Goal: Task Accomplishment & Management: Complete application form

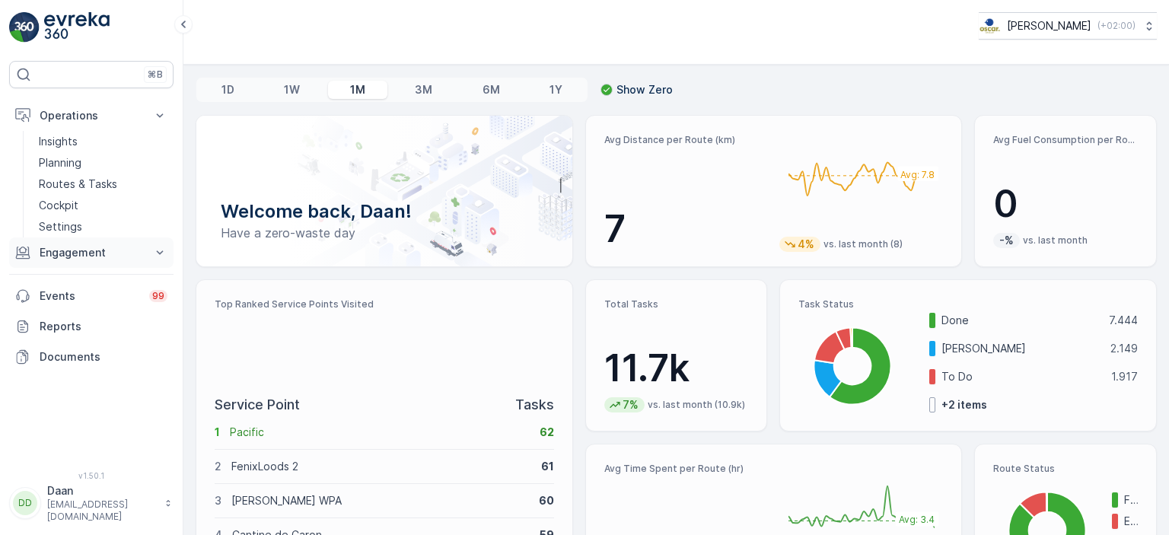
click at [97, 261] on button "Engagement" at bounding box center [91, 253] width 164 height 30
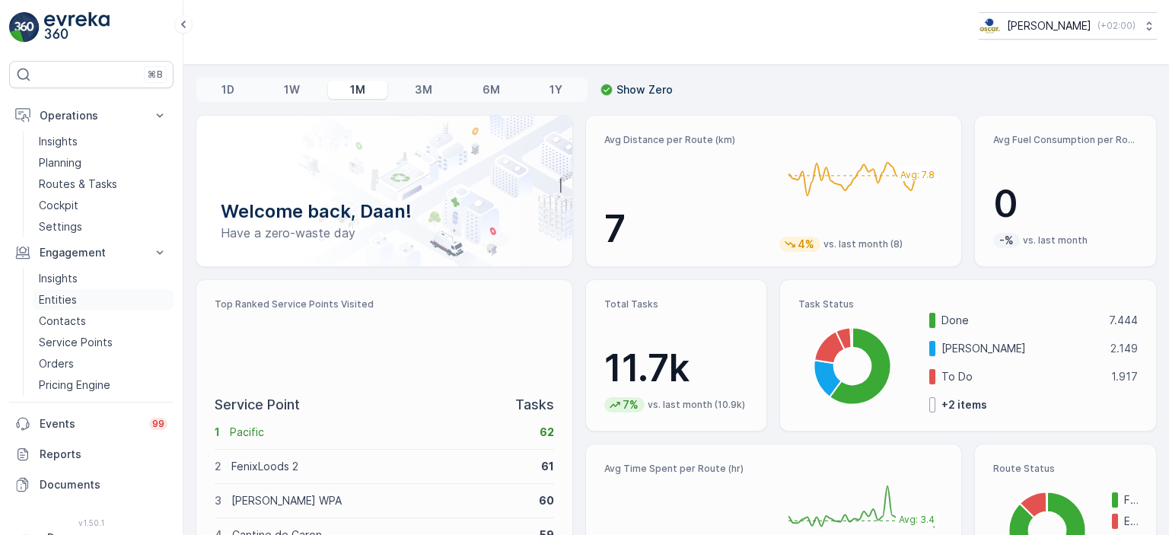
click at [64, 298] on p "Entities" at bounding box center [58, 299] width 38 height 15
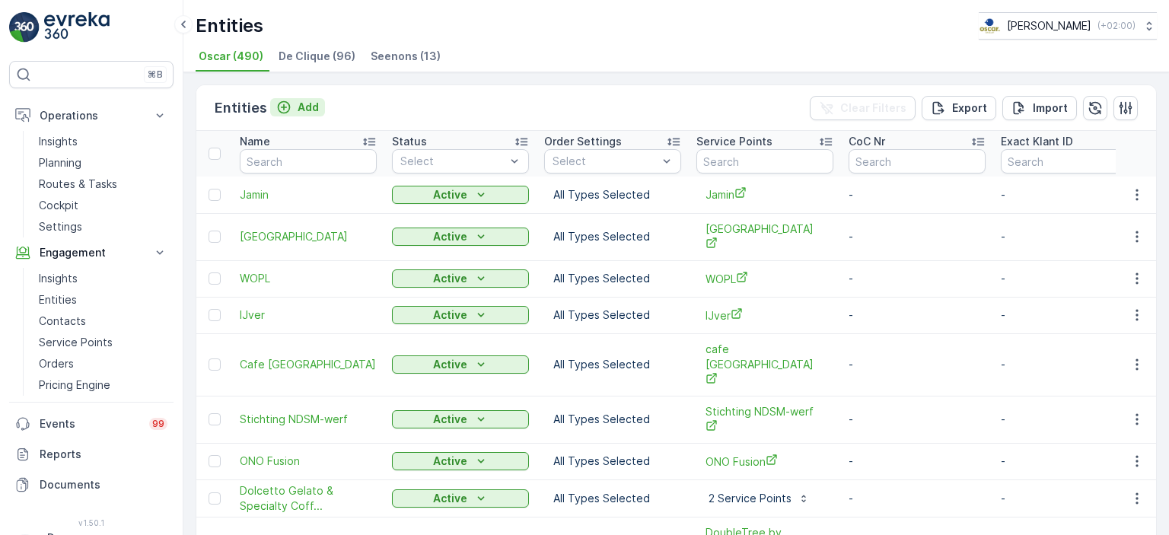
click at [299, 107] on p "Add" at bounding box center [308, 107] width 21 height 15
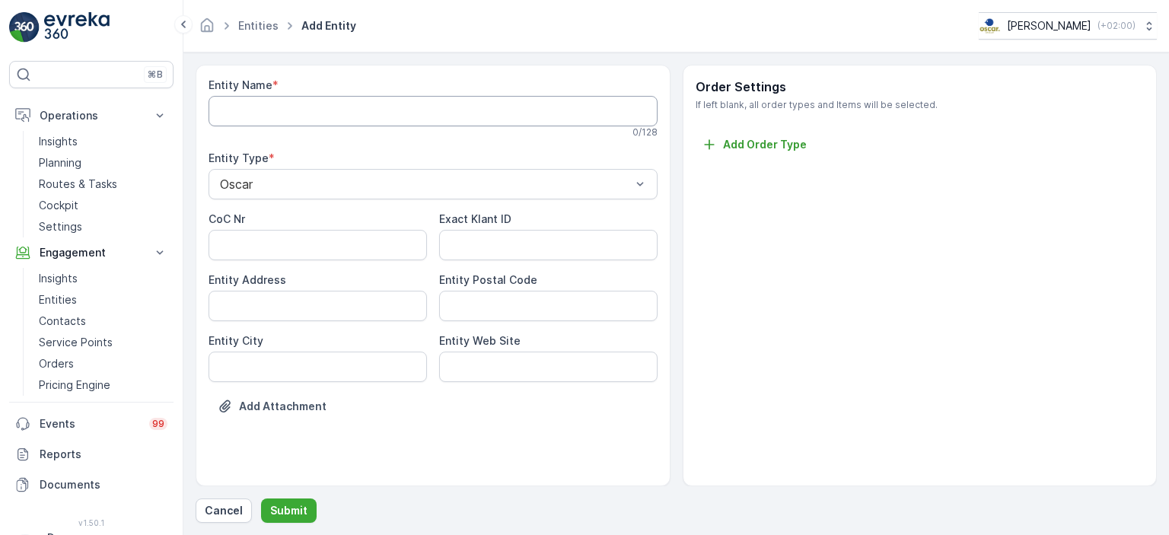
click at [384, 112] on Name "Entity Name" at bounding box center [433, 111] width 449 height 30
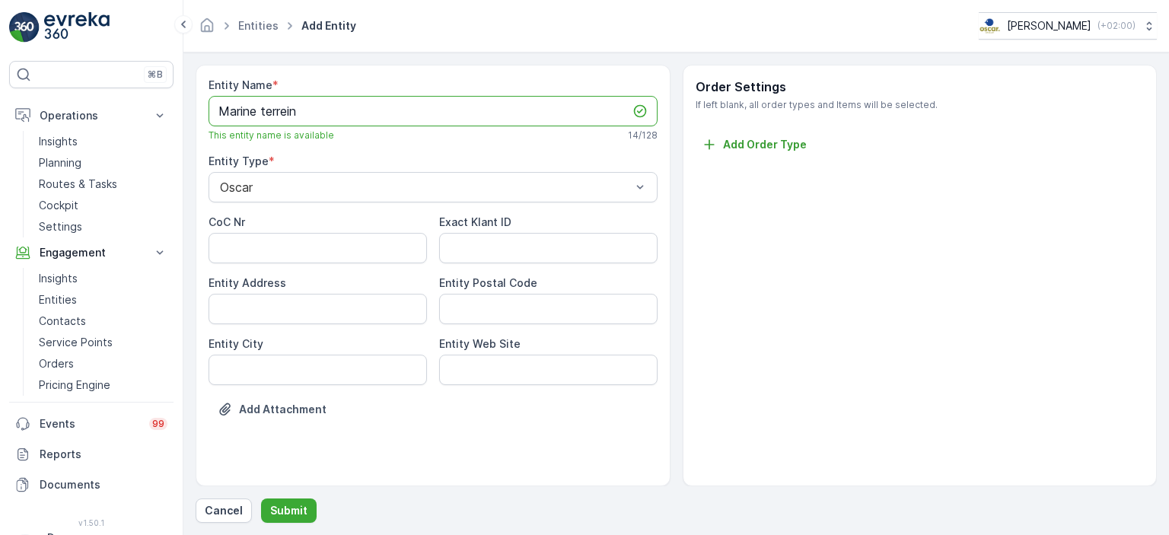
click at [264, 115] on Name "Marine terrein" at bounding box center [433, 111] width 449 height 30
type Name "Marineterrein"
click at [421, 435] on div "Add Attachment" at bounding box center [433, 418] width 449 height 43
click at [295, 509] on p "Submit" at bounding box center [288, 510] width 37 height 15
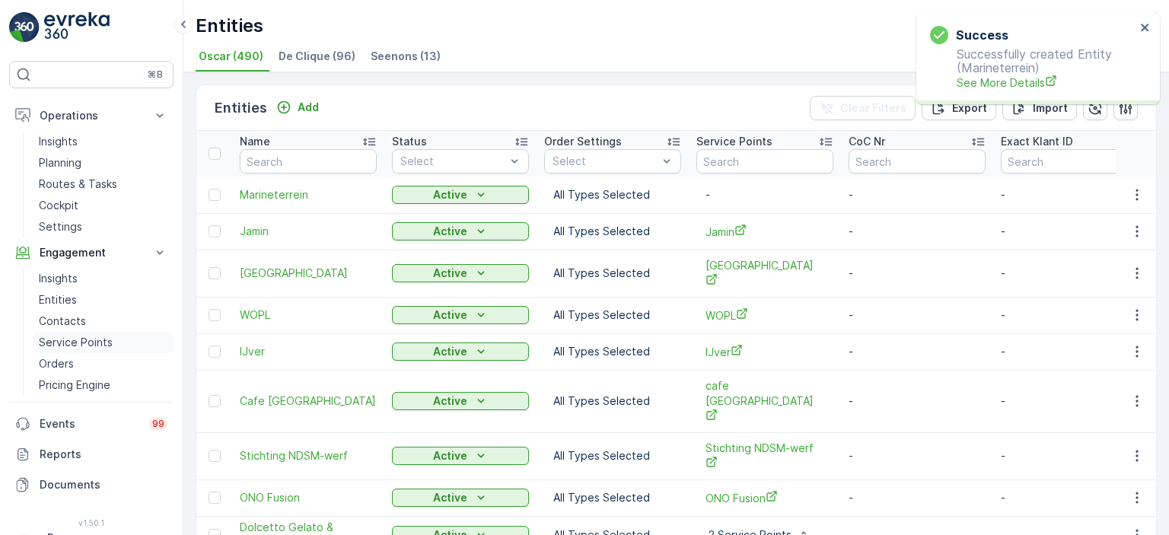
click at [57, 340] on p "Service Points" at bounding box center [76, 342] width 74 height 15
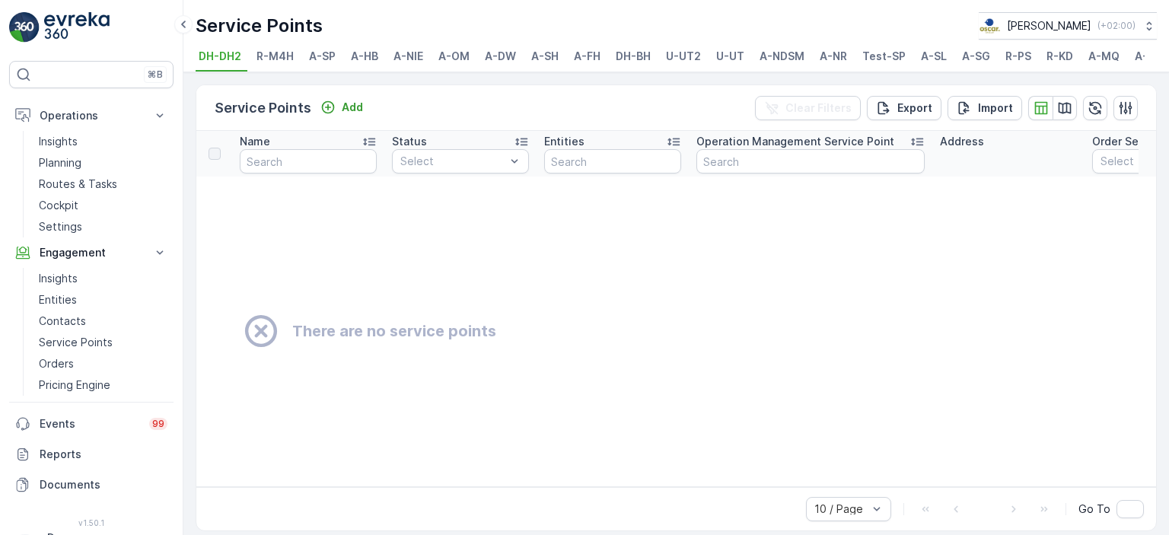
scroll to position [0, 64]
click at [389, 49] on span "A-OM" at bounding box center [390, 56] width 31 height 15
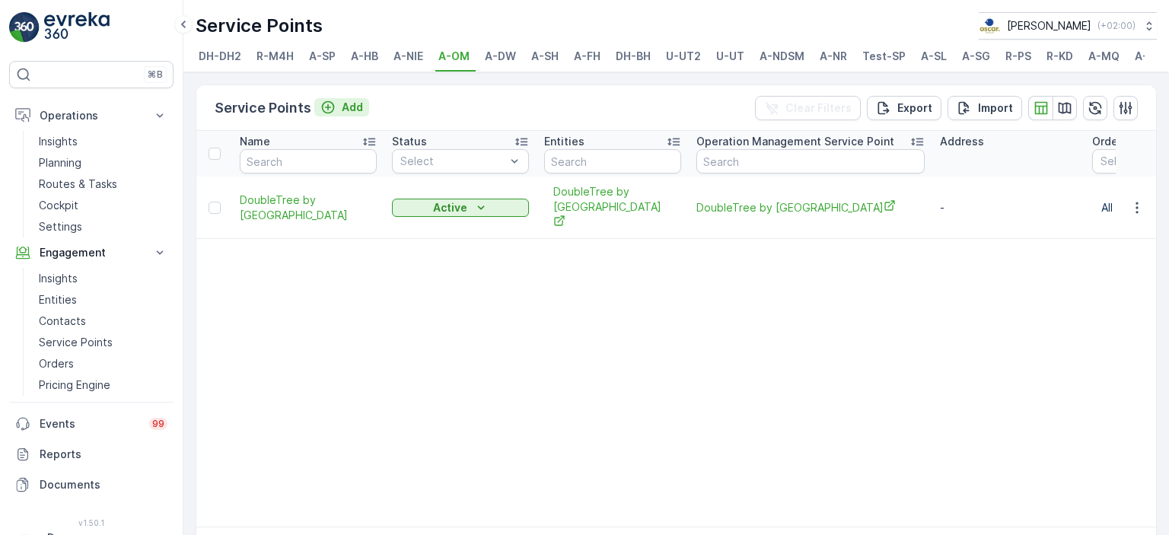
click at [359, 113] on p "Add" at bounding box center [352, 107] width 21 height 15
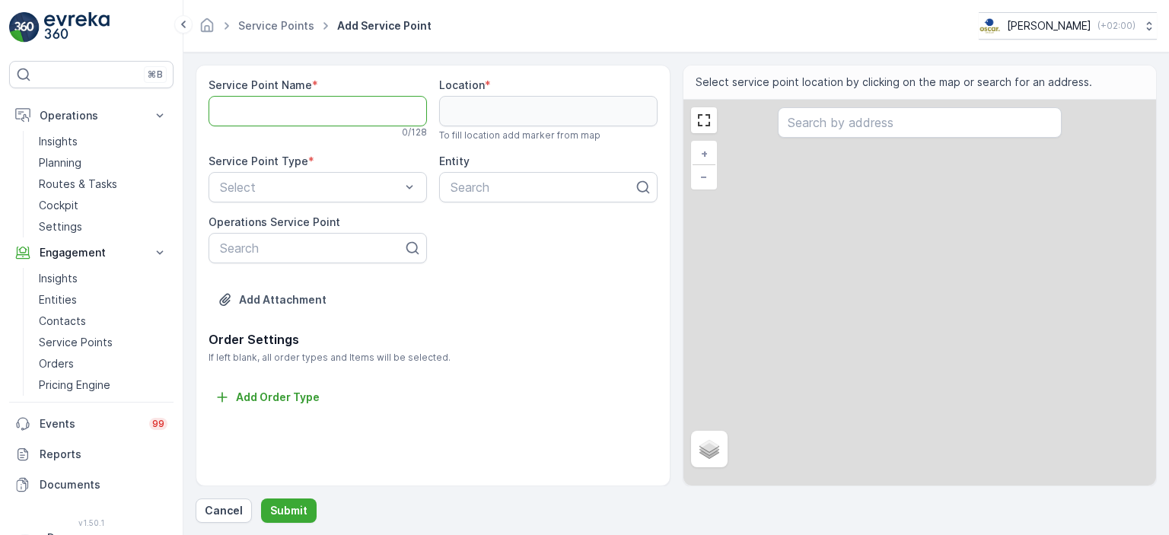
click at [359, 113] on Name "Service Point Name" at bounding box center [318, 111] width 218 height 30
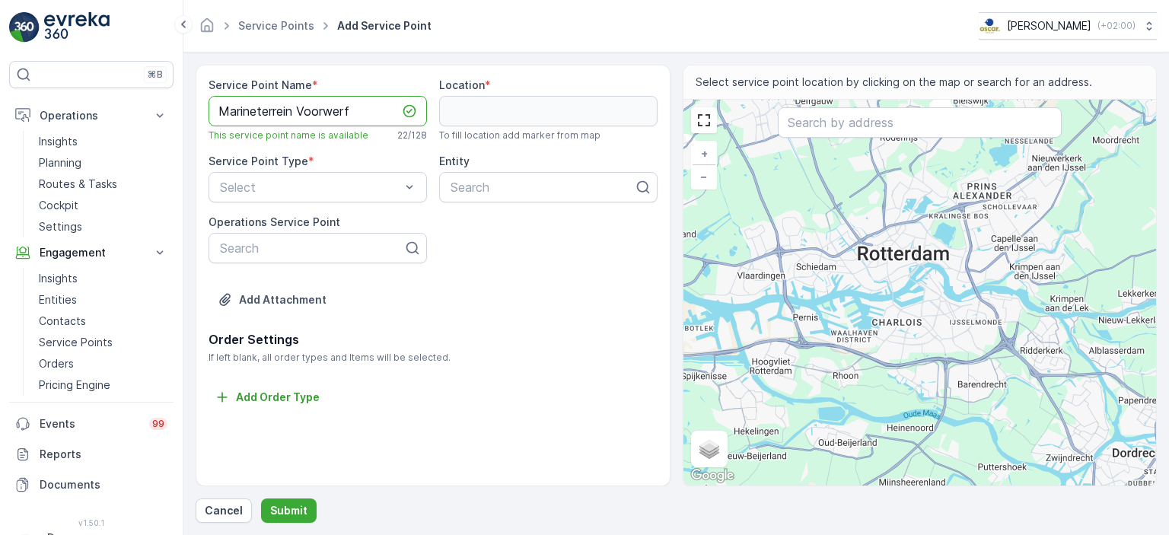
type Name "Marineterrein Voorwerf"
click at [838, 114] on input "text" at bounding box center [920, 122] width 284 height 30
paste input "Kattenburgerstraat 5, 1018 JA Amsterdam"
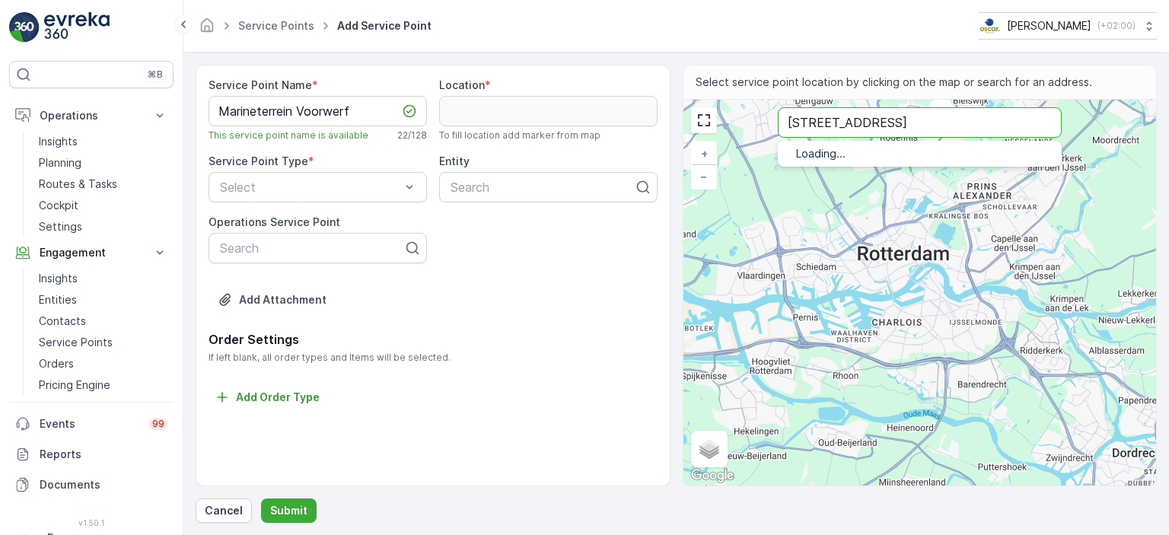
type input "Kattenburgerstraat 5, 1018 JA Amsterdam"
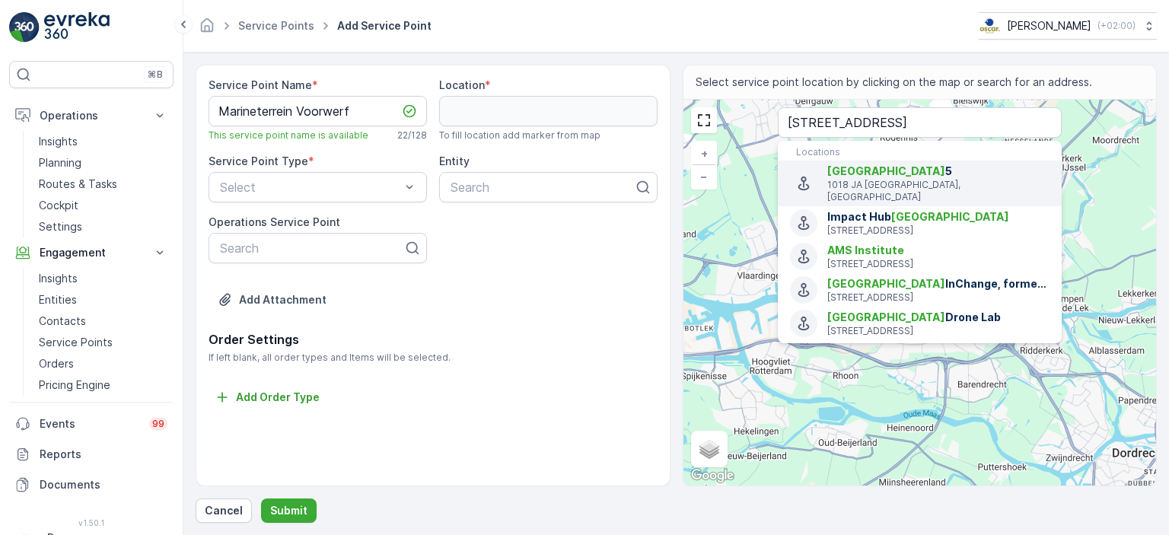
click at [874, 185] on p "1018 JA Amsterdam, Netherlands" at bounding box center [939, 191] width 222 height 24
type input "52.3729682,4.9167027"
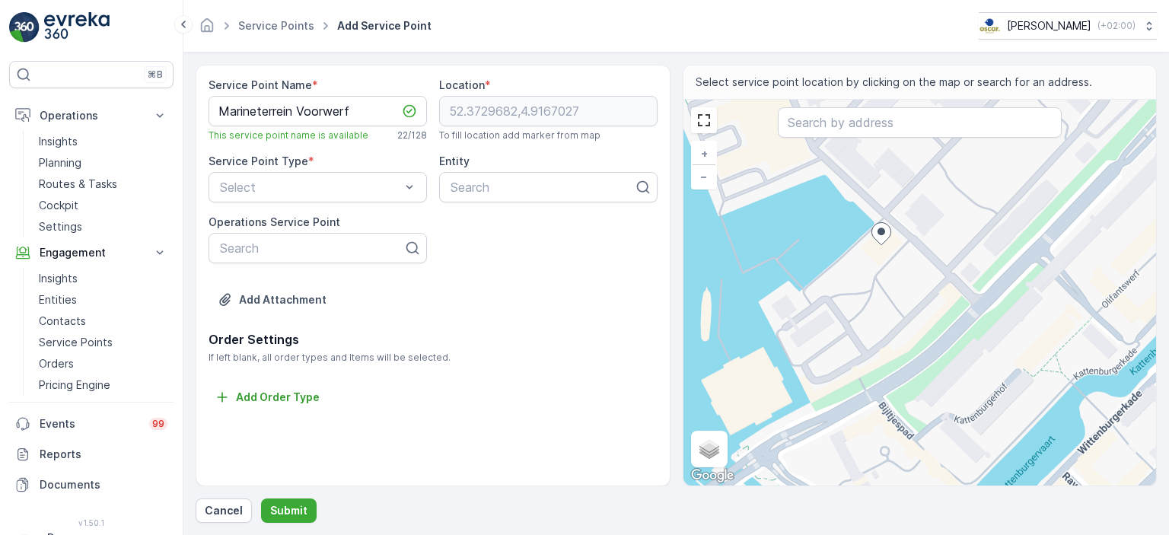
drag, startPoint x: 942, startPoint y: 352, endPoint x: 904, endPoint y: 302, distance: 62.9
click at [904, 302] on div "+ − Satellite Roadmap Terrain Hybrid Leaflet Keyboard shortcuts Map Data Map da…" at bounding box center [921, 293] width 474 height 386
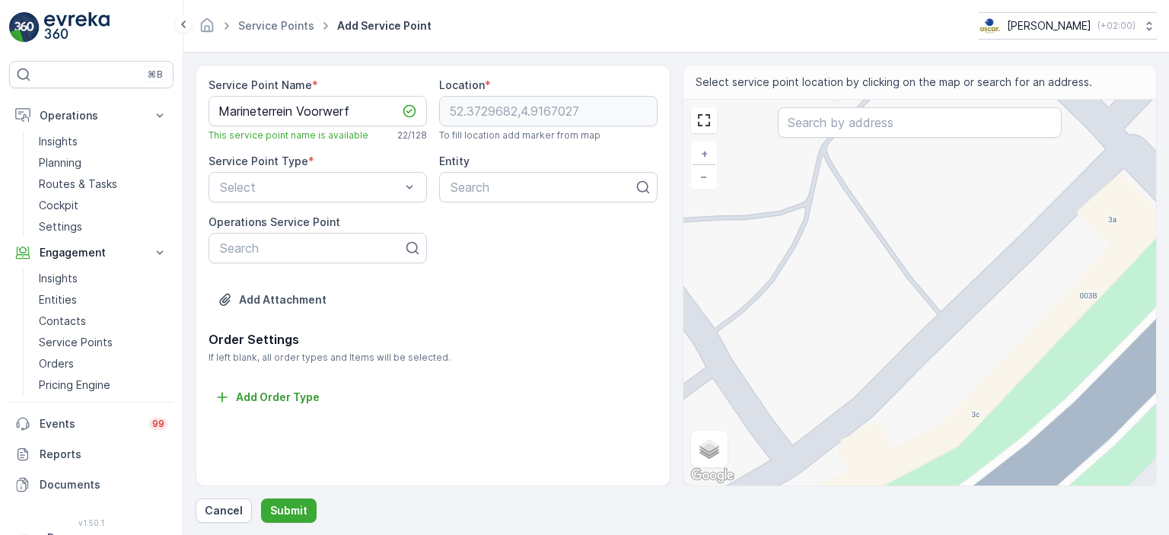
click at [930, 314] on div "+ − Satellite Roadmap Terrain Hybrid Leaflet Keyboard shortcuts Map Data Map da…" at bounding box center [921, 293] width 474 height 386
type input "52.37233608306955,4.916995418737869"
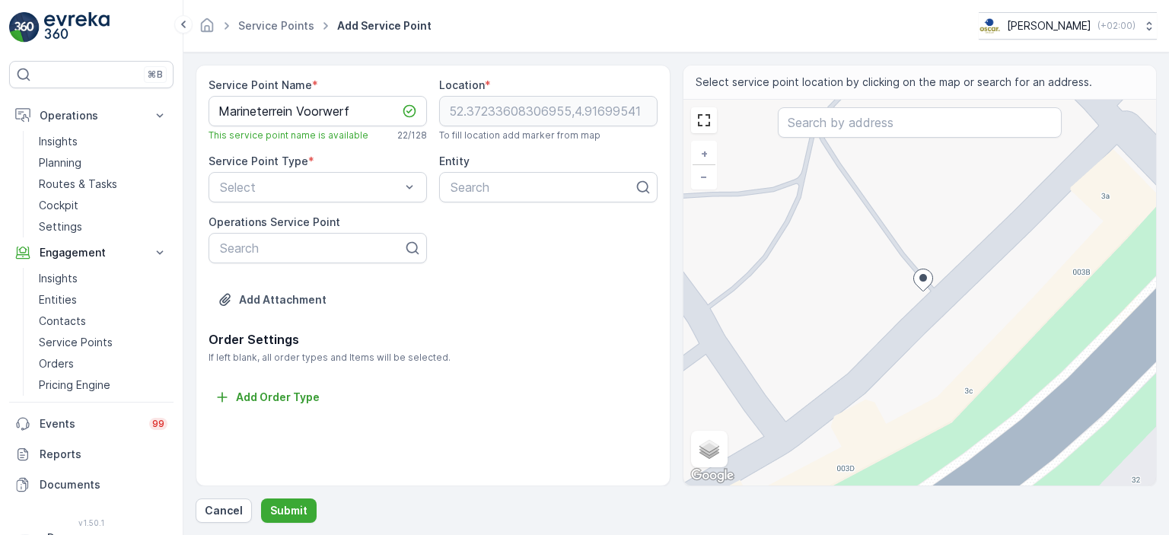
click at [928, 410] on div "+ − Satellite Roadmap Terrain Hybrid Leaflet Keyboard shortcuts Map Data Map da…" at bounding box center [921, 293] width 474 height 386
click at [717, 459] on span "Hybrid" at bounding box center [722, 455] width 30 height 12
click at [707, 459] on input "Hybrid" at bounding box center [702, 455] width 10 height 10
radio input "true"
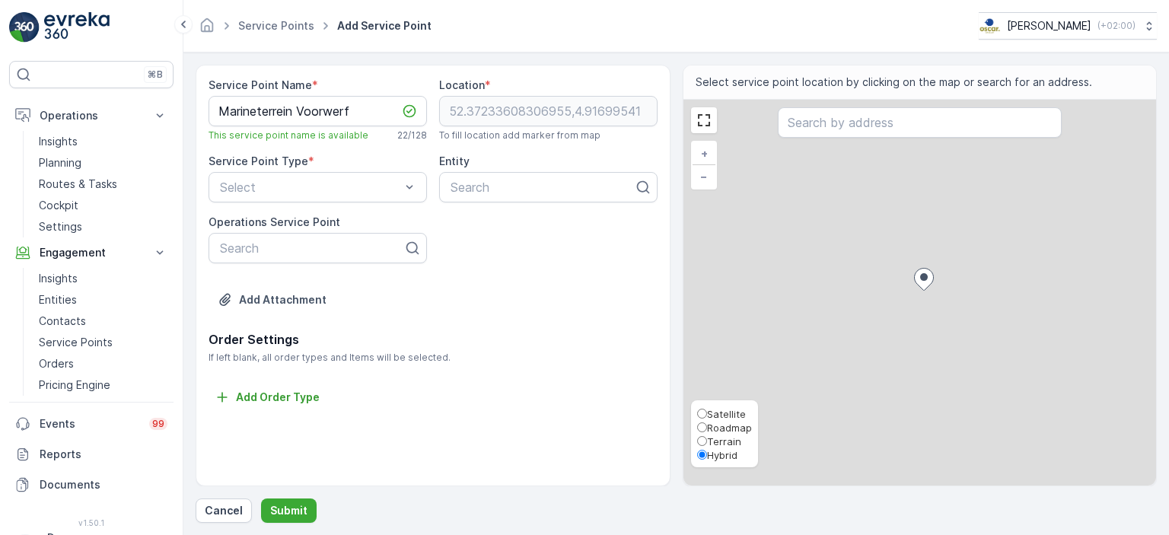
click at [720, 416] on span "Satellite" at bounding box center [726, 414] width 39 height 12
click at [707, 416] on input "Satellite" at bounding box center [702, 414] width 10 height 10
radio input "true"
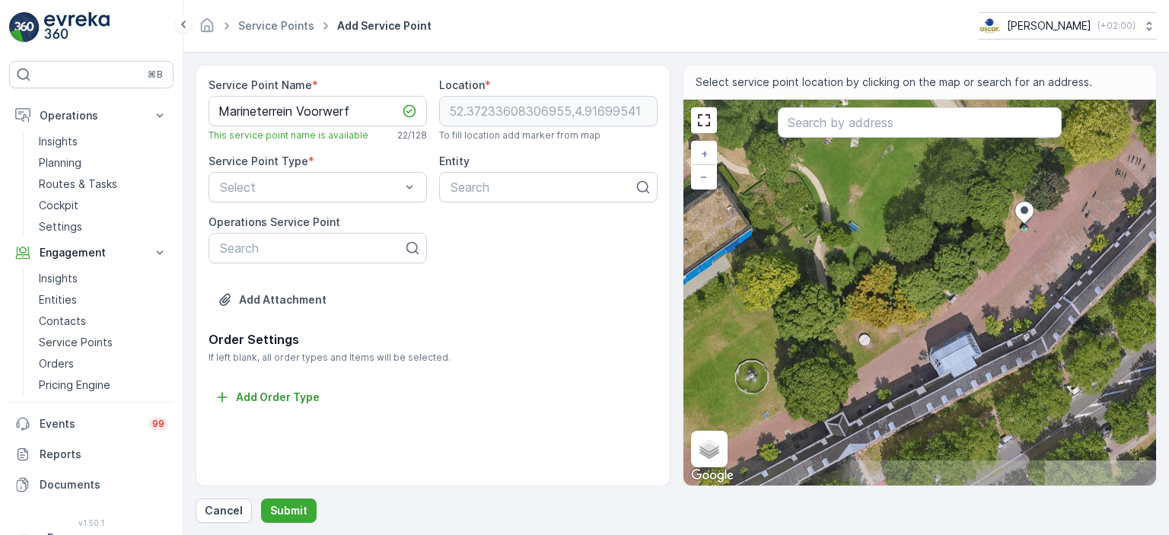
drag, startPoint x: 904, startPoint y: 368, endPoint x: 999, endPoint y: 303, distance: 114.4
click at [999, 303] on div "+ − Satellite Roadmap Terrain Hybrid Leaflet Keyboard shortcuts Map Data Image …" at bounding box center [921, 293] width 474 height 386
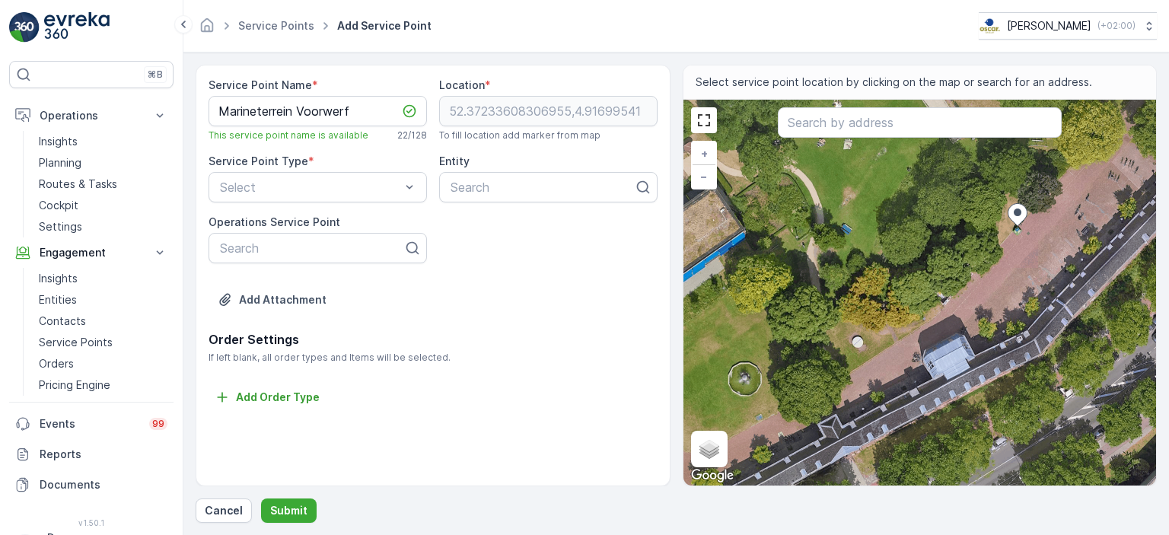
click at [946, 292] on div "+ − Satellite Roadmap Terrain Hybrid Leaflet Keyboard shortcuts Map Data Image …" at bounding box center [921, 293] width 474 height 386
type input "52.372193492486495,4.916745960795047"
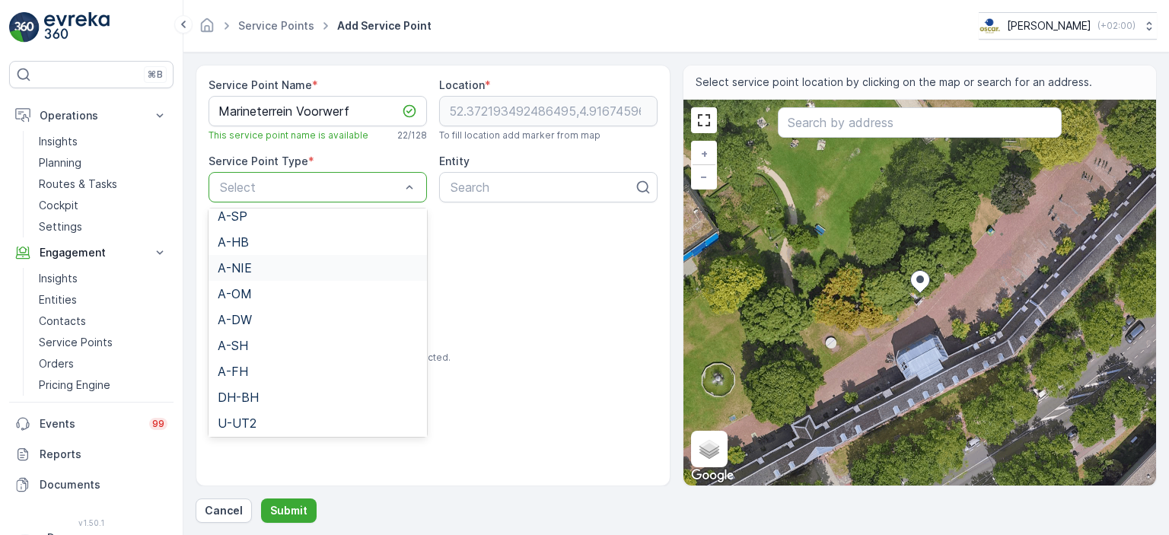
scroll to position [85, 0]
click at [281, 267] on div "A-OM" at bounding box center [318, 269] width 200 height 14
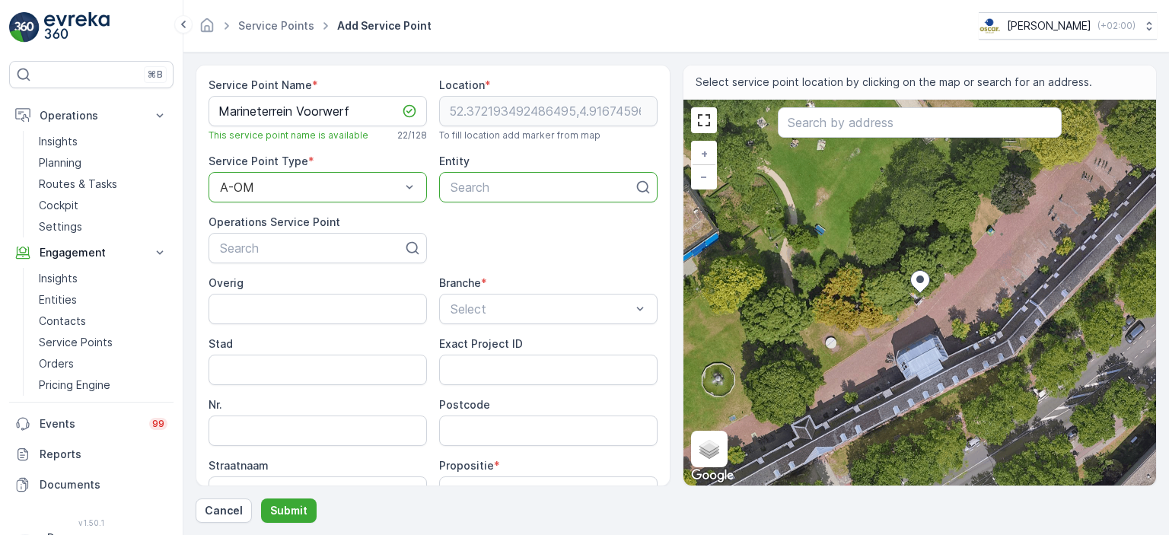
click at [503, 185] on div at bounding box center [542, 187] width 187 height 14
type input "Mar"
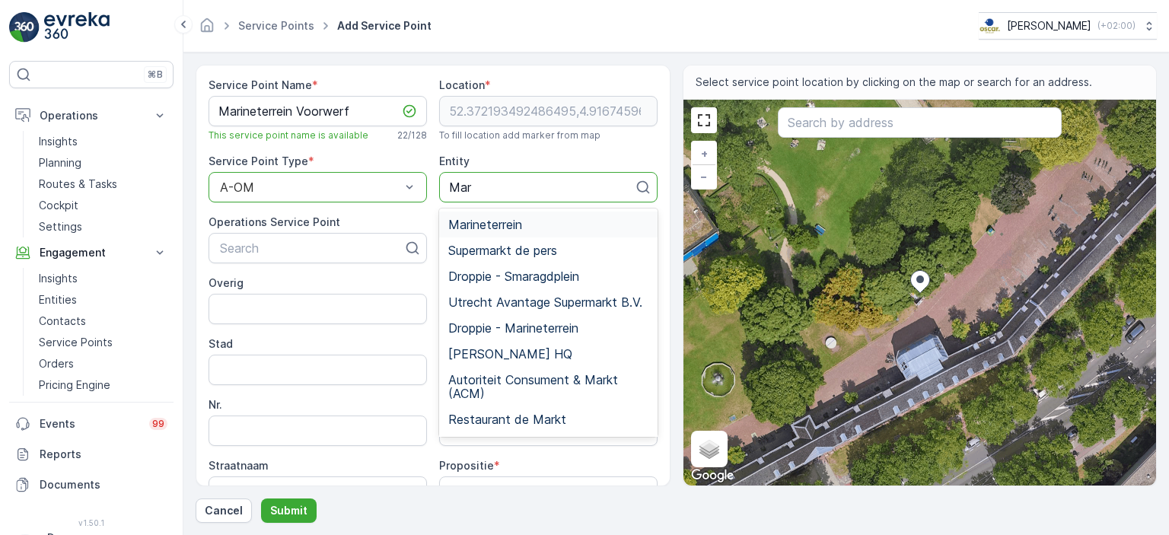
click at [508, 222] on span "Marineterrein" at bounding box center [485, 225] width 74 height 14
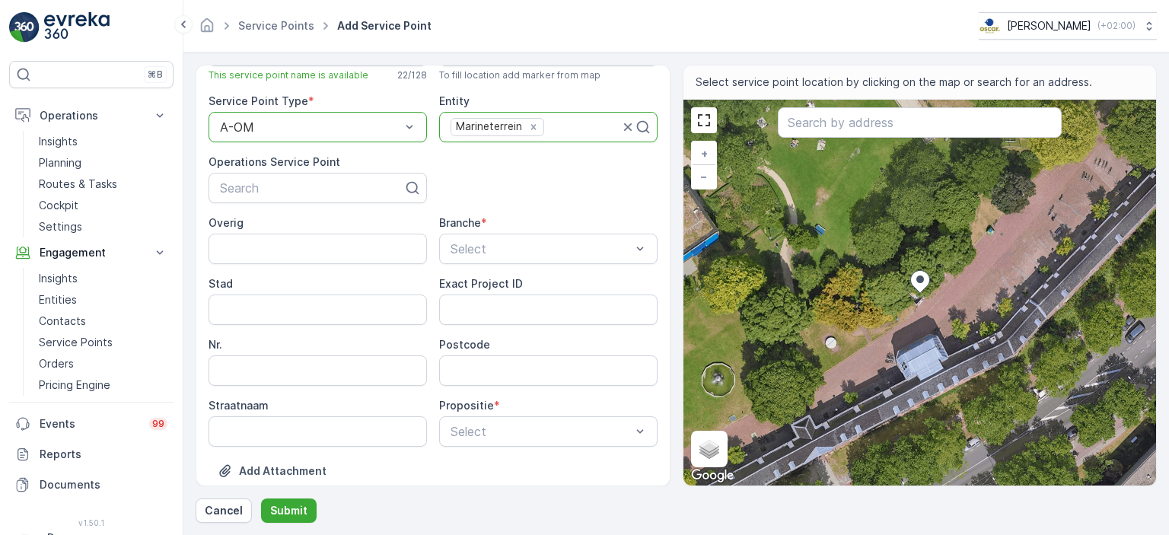
scroll to position [65, 0]
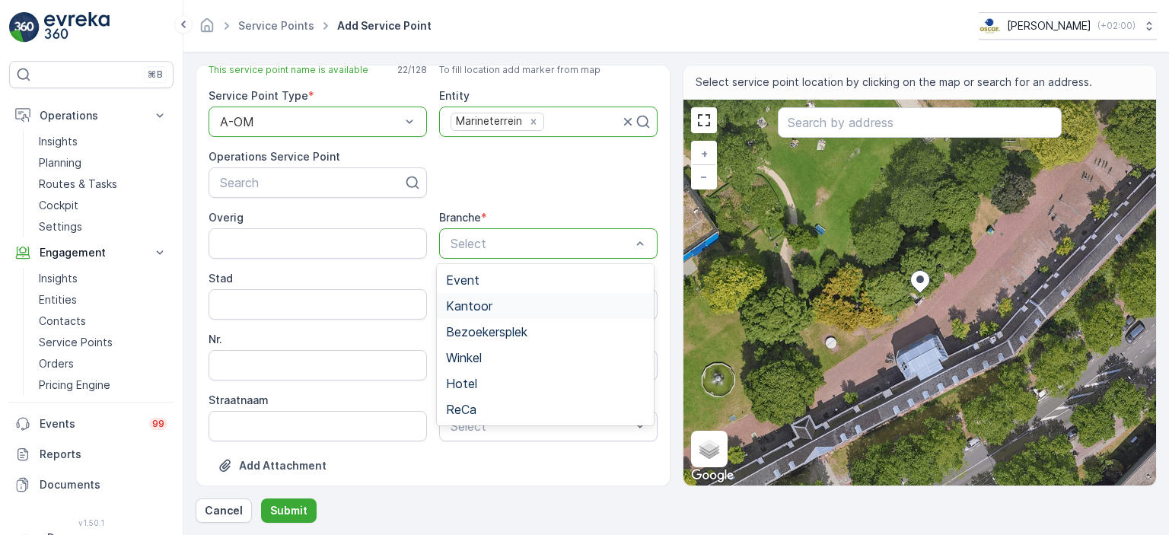
click at [537, 312] on div "Kantoor" at bounding box center [545, 306] width 199 height 14
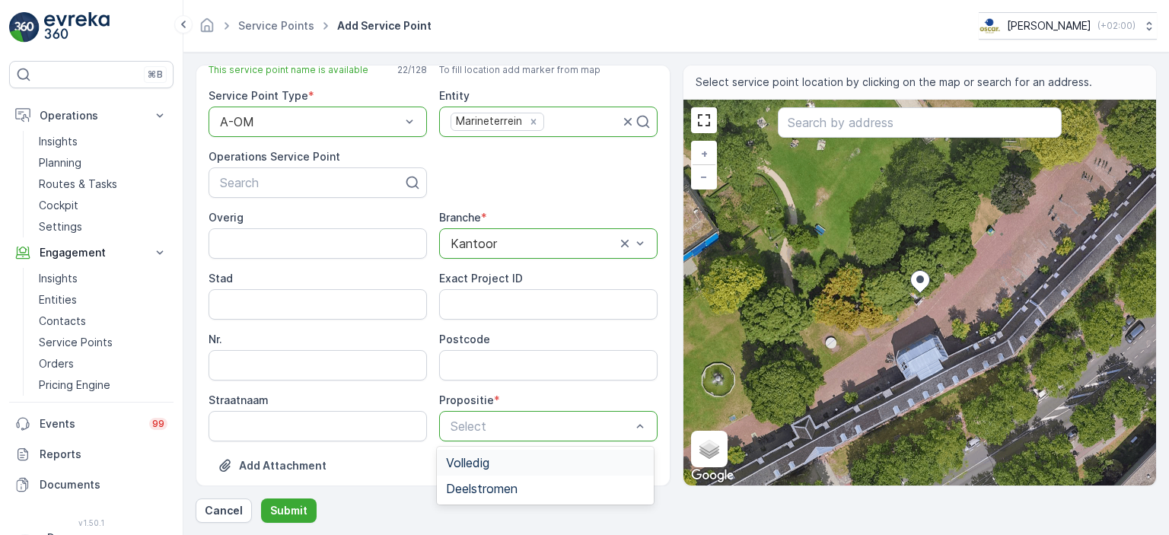
click at [521, 468] on div "Volledig" at bounding box center [545, 463] width 199 height 14
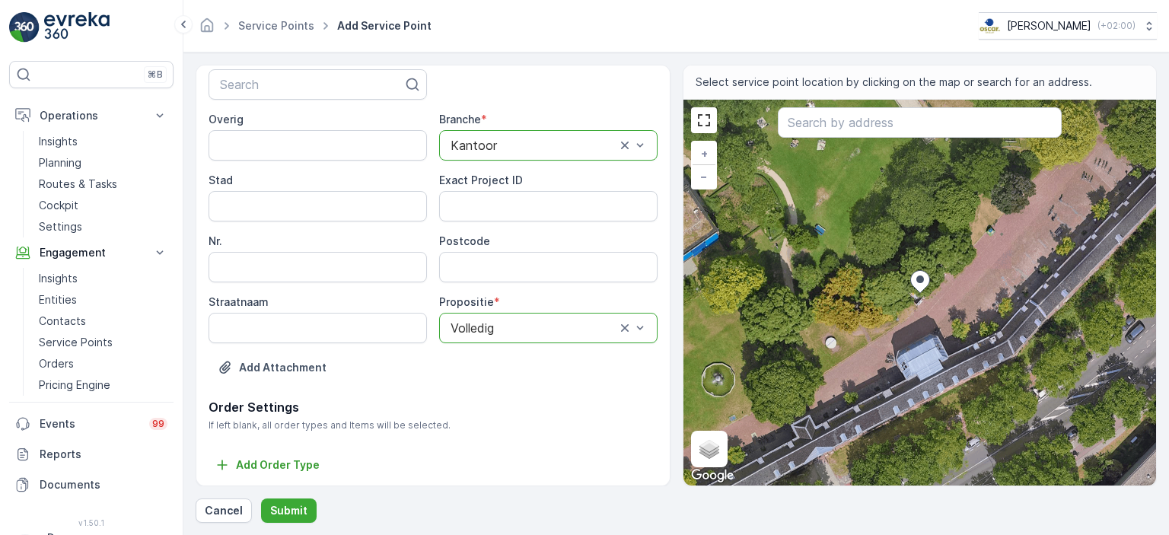
scroll to position [164, 0]
click at [295, 510] on p "Submit" at bounding box center [288, 510] width 37 height 15
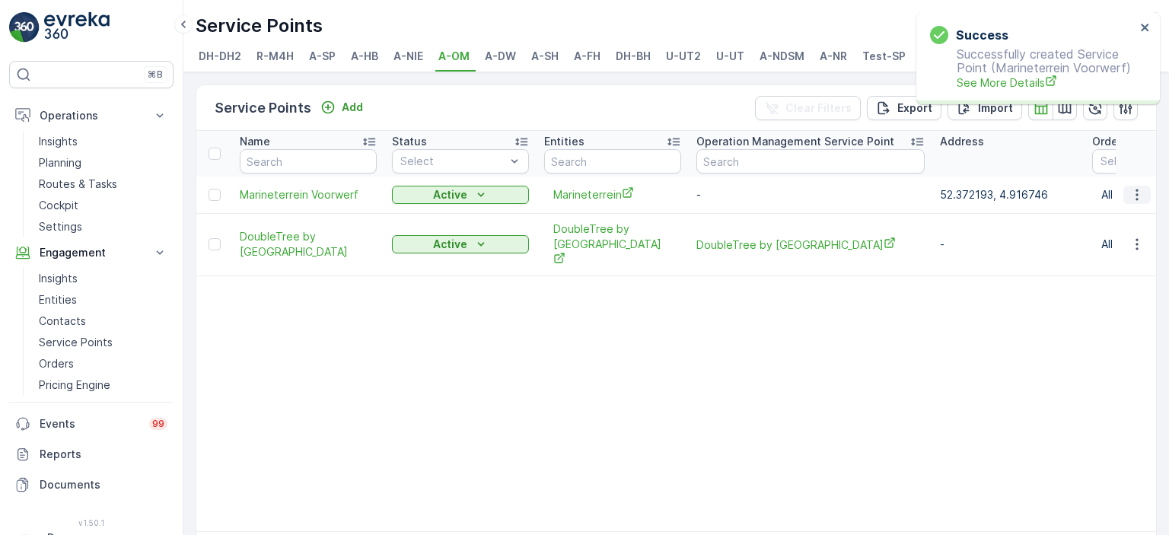
click at [1131, 202] on icon "button" at bounding box center [1137, 194] width 15 height 15
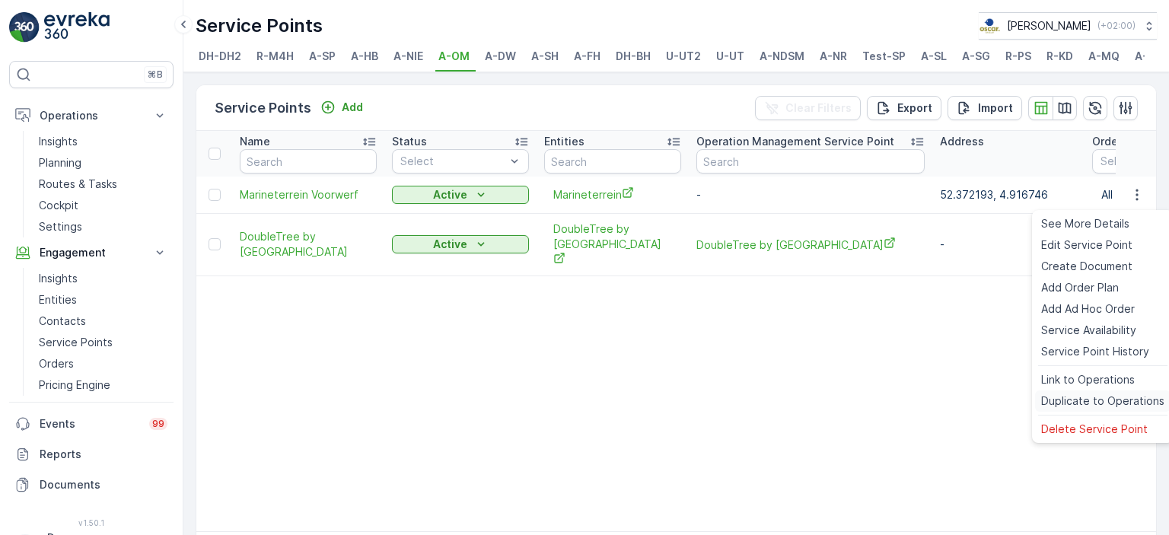
click at [1079, 400] on span "Duplicate to Operations" at bounding box center [1102, 401] width 123 height 15
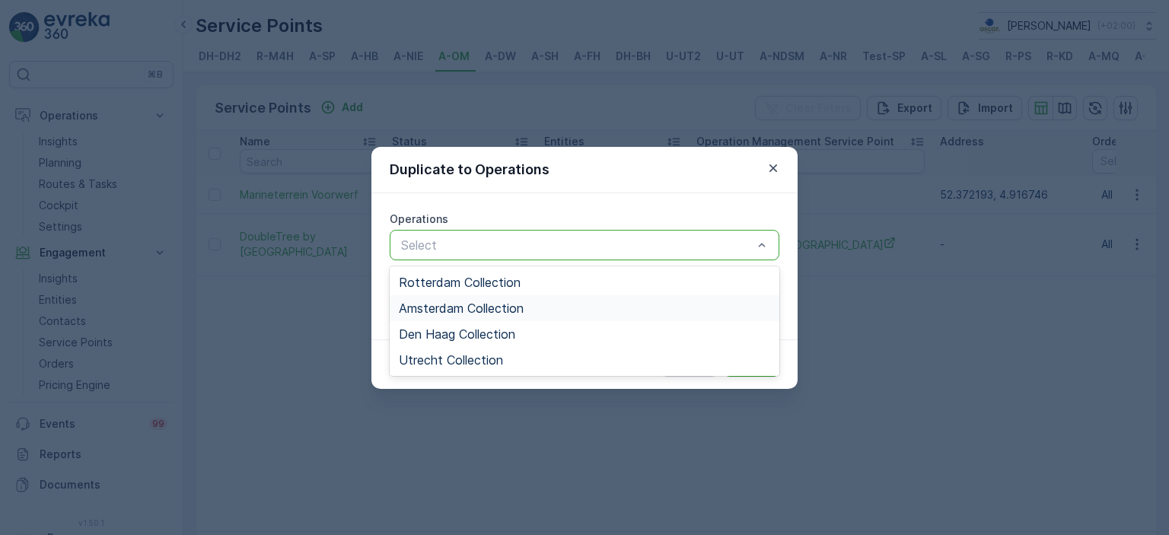
click at [610, 309] on div "Amsterdam Collection" at bounding box center [585, 308] width 372 height 14
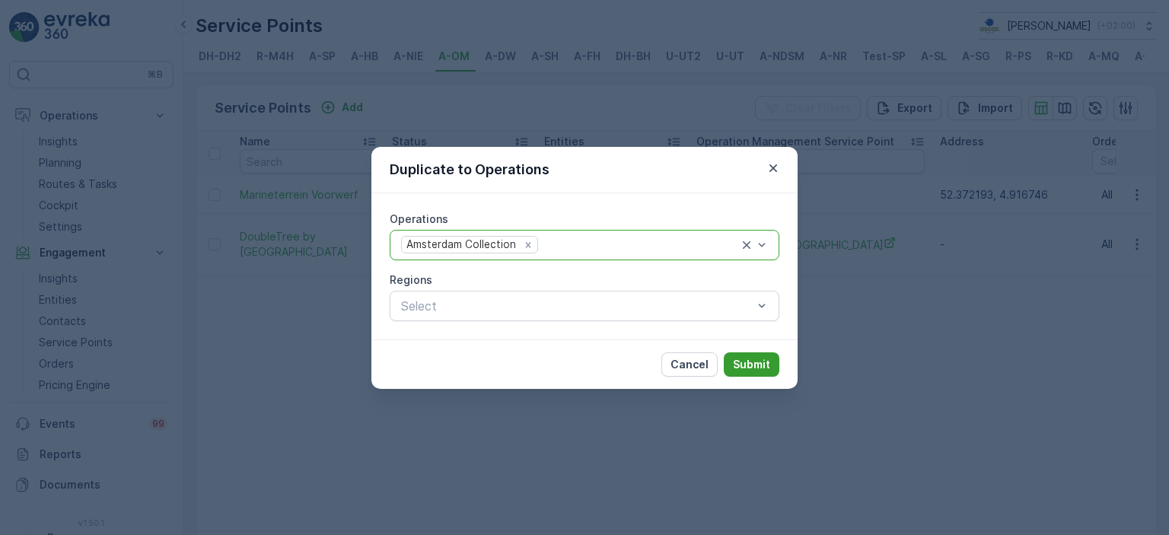
click at [763, 368] on p "Submit" at bounding box center [751, 364] width 37 height 15
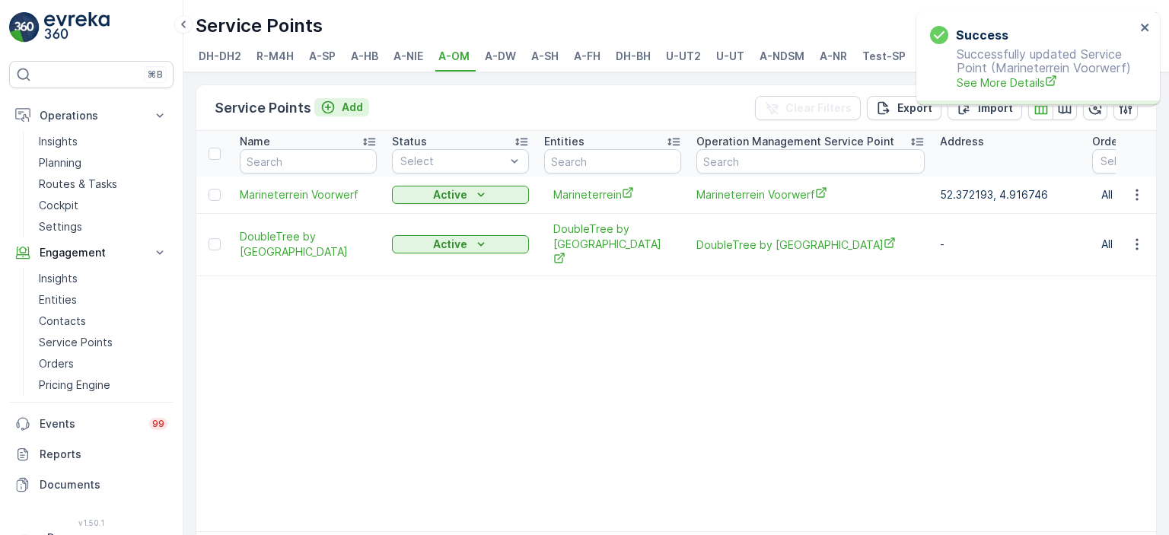
click at [338, 114] on div "Add" at bounding box center [341, 107] width 43 height 15
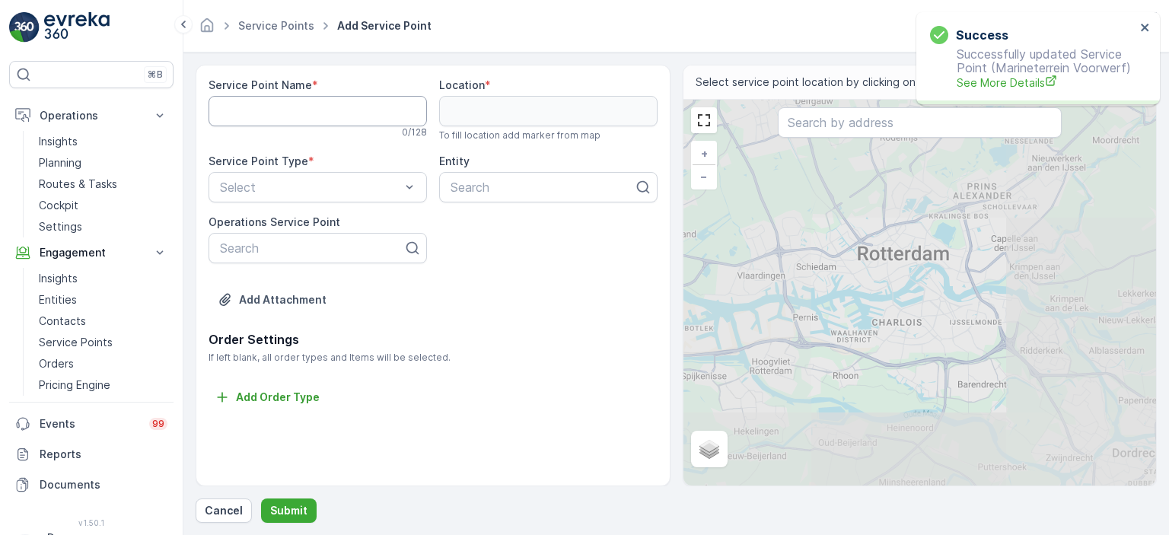
click at [312, 106] on Name "Service Point Name" at bounding box center [318, 111] width 218 height 30
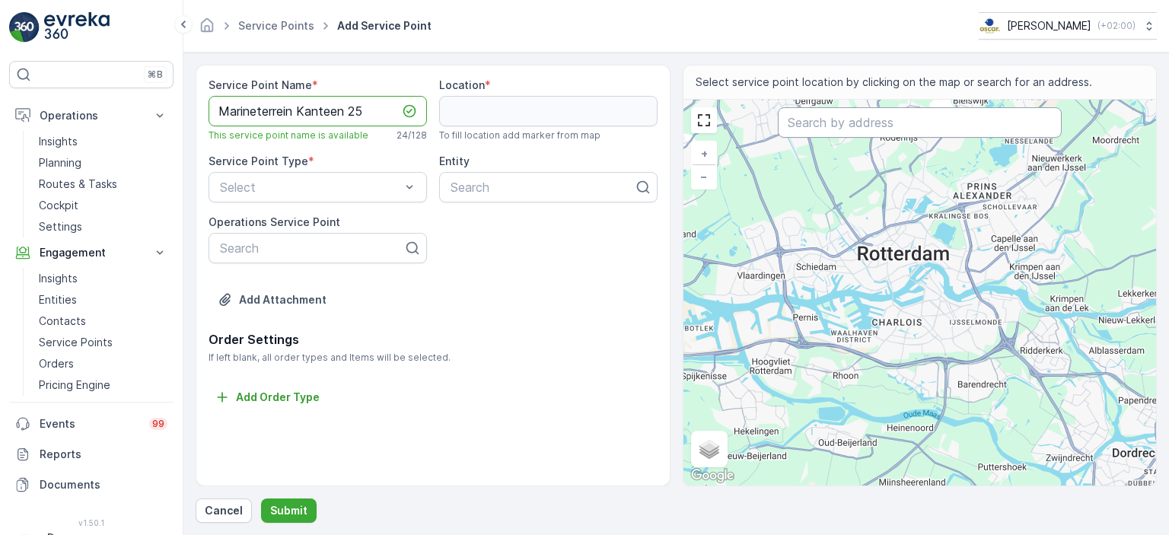
type Name "Marineterrein Kanteen 25"
click at [819, 130] on input "text" at bounding box center [920, 122] width 284 height 30
paste input "Kattenburgerstraat 5, 1018 JA Amsterdam"
type input "Kattenburgerstraat 5, 1018 JA Amsterdam"
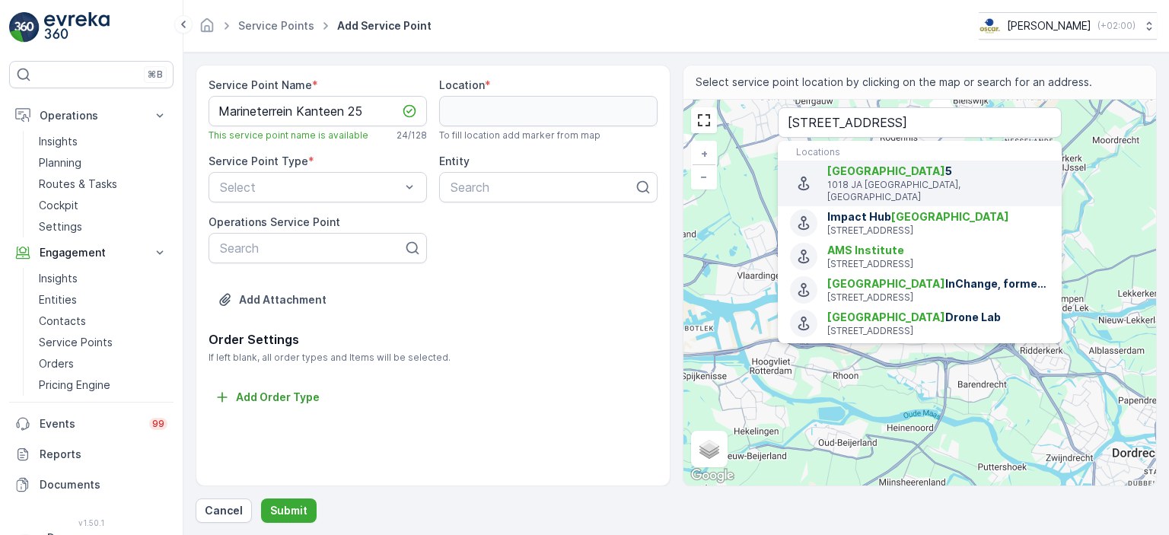
click at [850, 179] on p "1018 JA Amsterdam, Netherlands" at bounding box center [939, 191] width 222 height 24
type input "52.3729682,4.9167027"
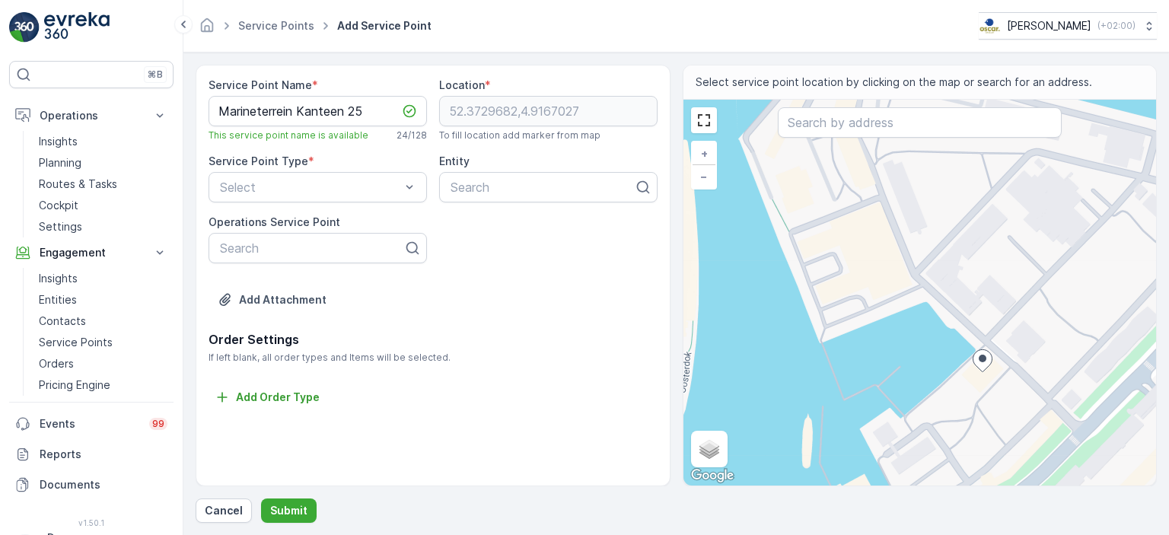
drag, startPoint x: 843, startPoint y: 215, endPoint x: 914, endPoint y: 303, distance: 112.6
click at [914, 303] on div "+ − Satellite Roadmap Terrain Hybrid Leaflet Keyboard shortcuts Map Data Map da…" at bounding box center [921, 293] width 474 height 386
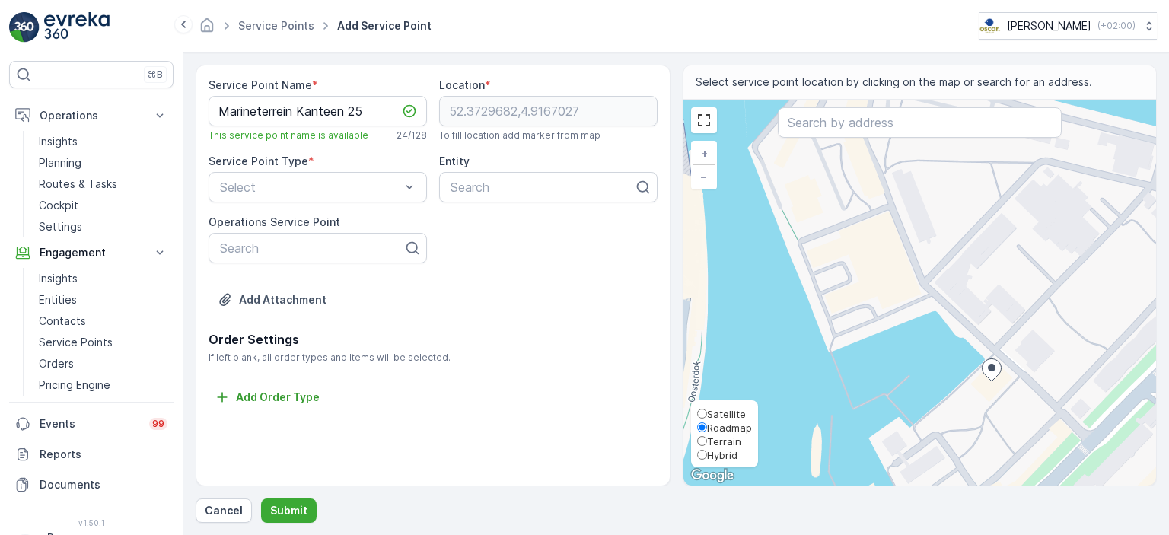
click at [709, 451] on span "Hybrid" at bounding box center [722, 455] width 30 height 12
click at [707, 451] on input "Hybrid" at bounding box center [702, 455] width 10 height 10
radio input "true"
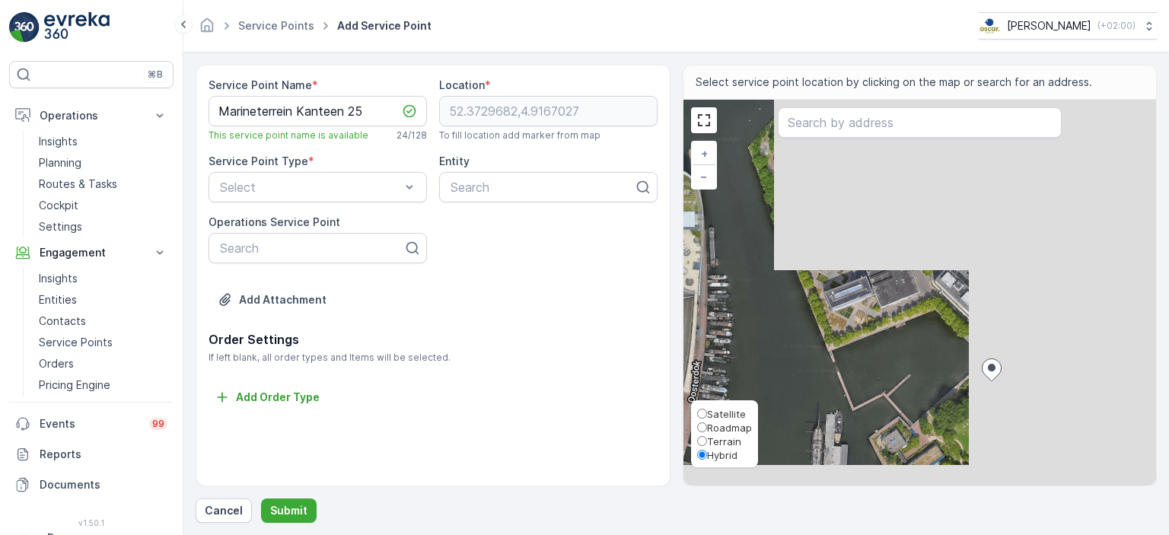
click at [716, 415] on span "Satellite" at bounding box center [726, 414] width 39 height 12
click at [707, 415] on input "Satellite" at bounding box center [702, 414] width 10 height 10
radio input "true"
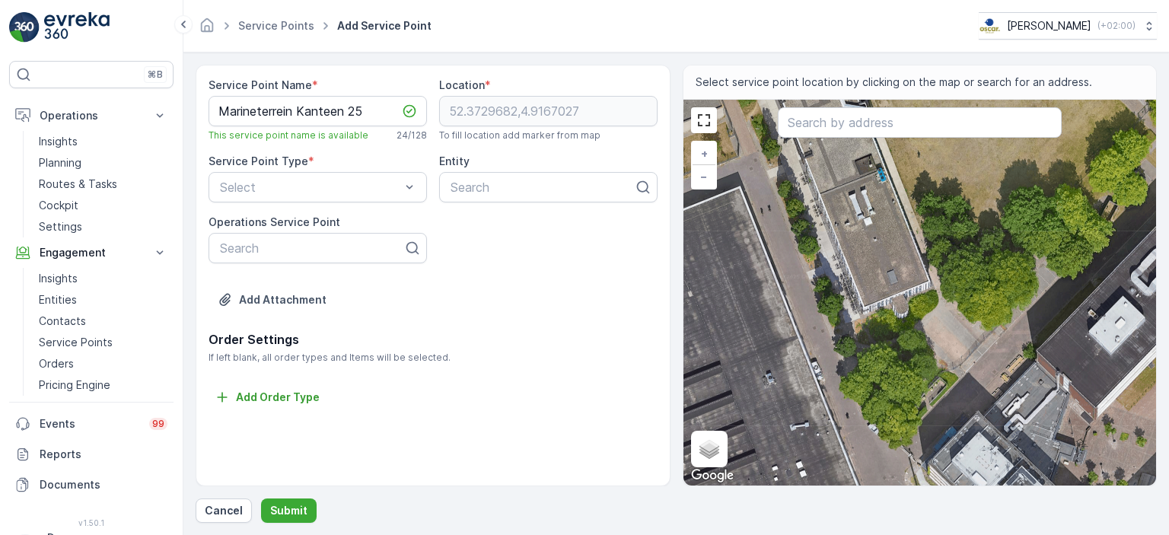
drag, startPoint x: 823, startPoint y: 283, endPoint x: 889, endPoint y: 459, distance: 187.9
click at [889, 459] on div "+ − Satellite Roadmap Terrain Hybrid Leaflet Keyboard shortcuts Map Data Image …" at bounding box center [921, 293] width 474 height 386
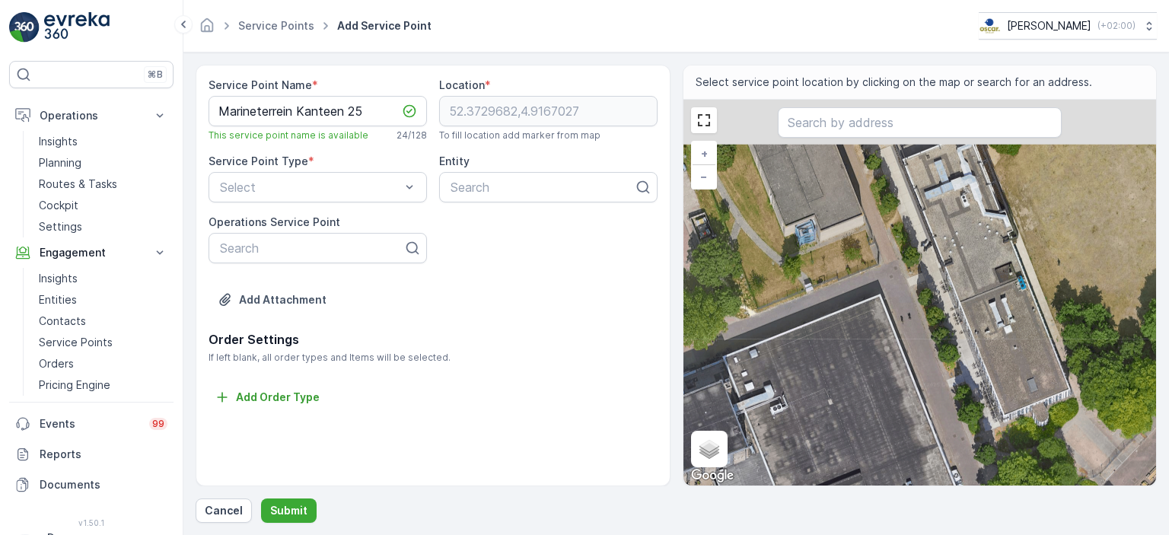
drag, startPoint x: 794, startPoint y: 309, endPoint x: 1035, endPoint y: 466, distance: 287.8
click at [1035, 466] on div "+ − Satellite Roadmap Terrain Hybrid Leaflet Keyboard shortcuts Map Data Image …" at bounding box center [921, 293] width 474 height 386
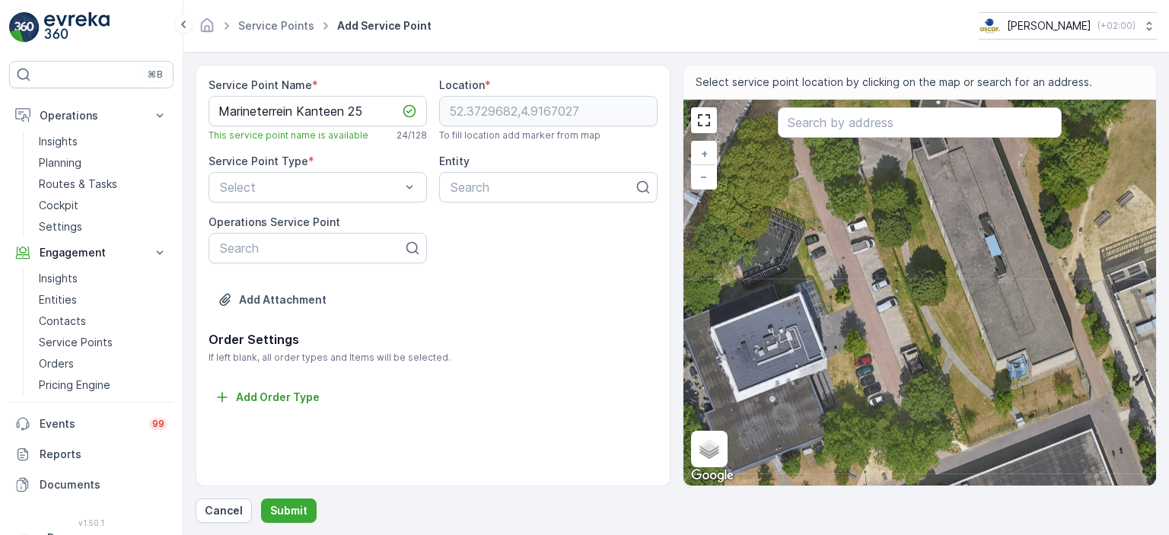
click at [914, 365] on div "+ − Satellite Roadmap Terrain Hybrid Leaflet Keyboard shortcuts Map Data Image …" at bounding box center [921, 293] width 474 height 386
type input "52.37457560783252,4.914618759057969"
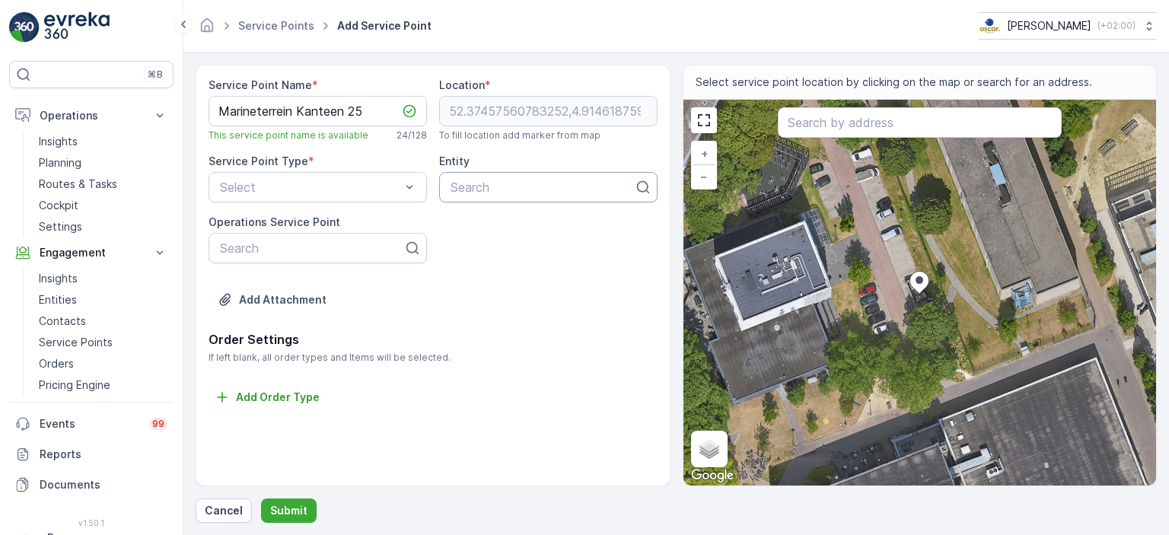
click at [484, 193] on div at bounding box center [542, 187] width 187 height 14
type input "mar"
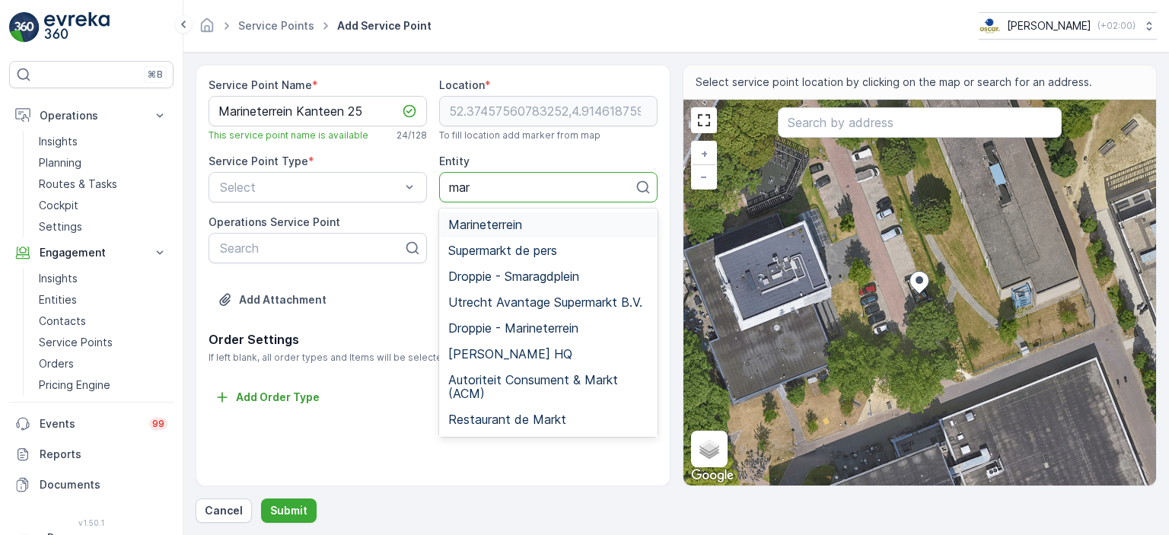
click at [496, 218] on span "Marineterrein" at bounding box center [485, 225] width 74 height 14
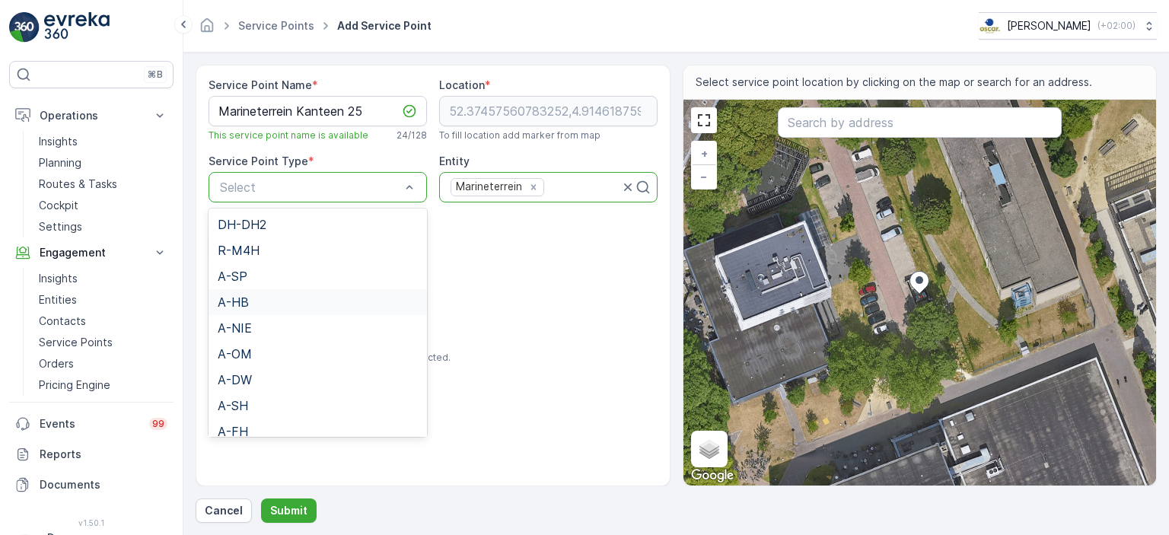
scroll to position [11, 0]
click at [327, 346] on div "A-OM" at bounding box center [318, 343] width 200 height 14
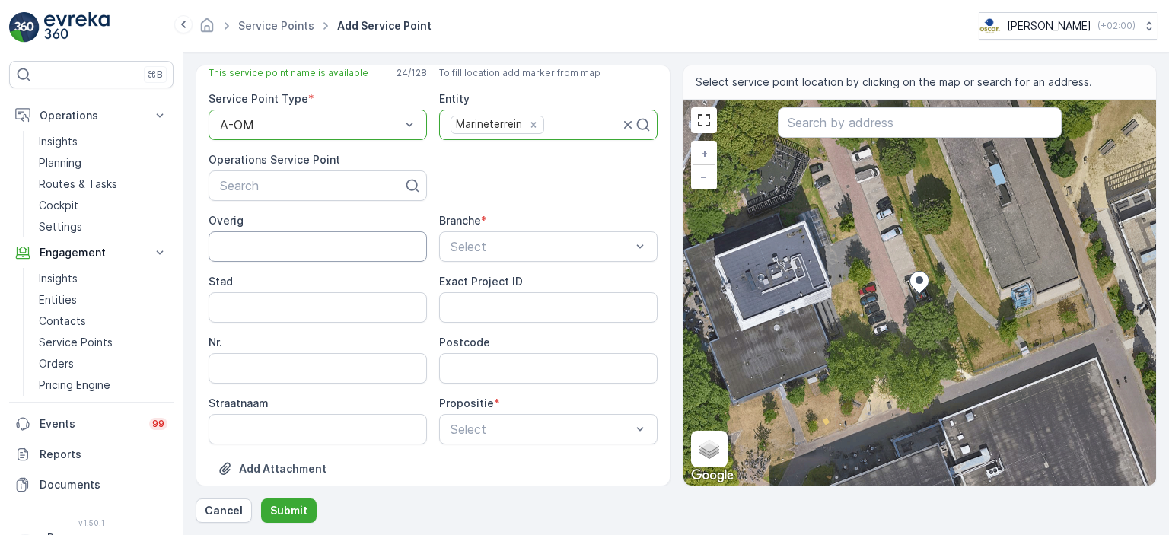
scroll to position [64, 0]
click at [489, 254] on div "Select" at bounding box center [548, 245] width 218 height 30
click at [484, 413] on div "ReCa" at bounding box center [545, 411] width 199 height 14
click at [484, 413] on div "Select" at bounding box center [548, 428] width 218 height 30
click at [486, 462] on span "Volledig" at bounding box center [467, 465] width 43 height 14
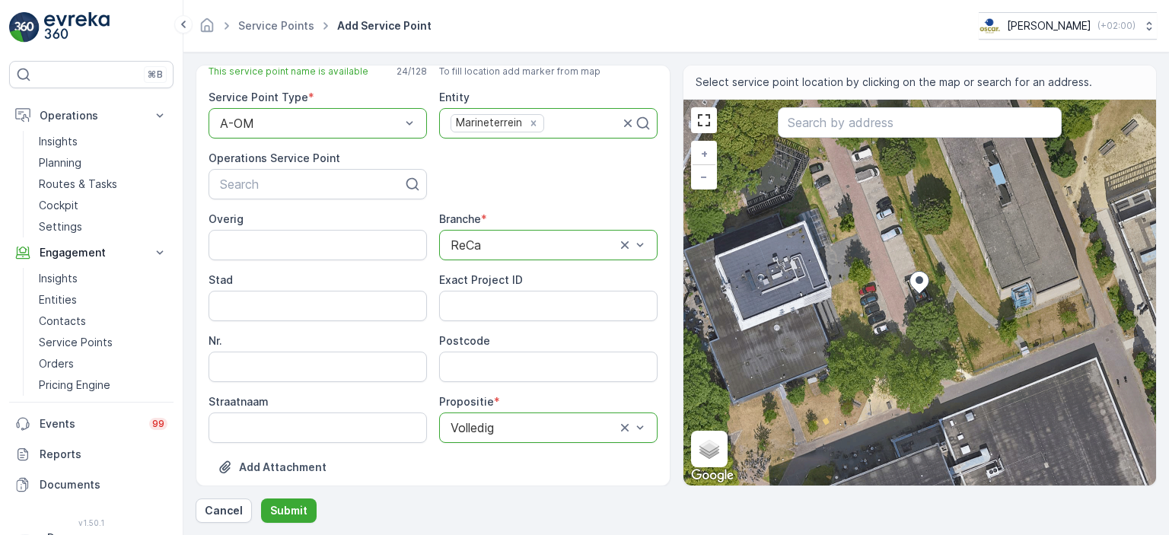
scroll to position [164, 0]
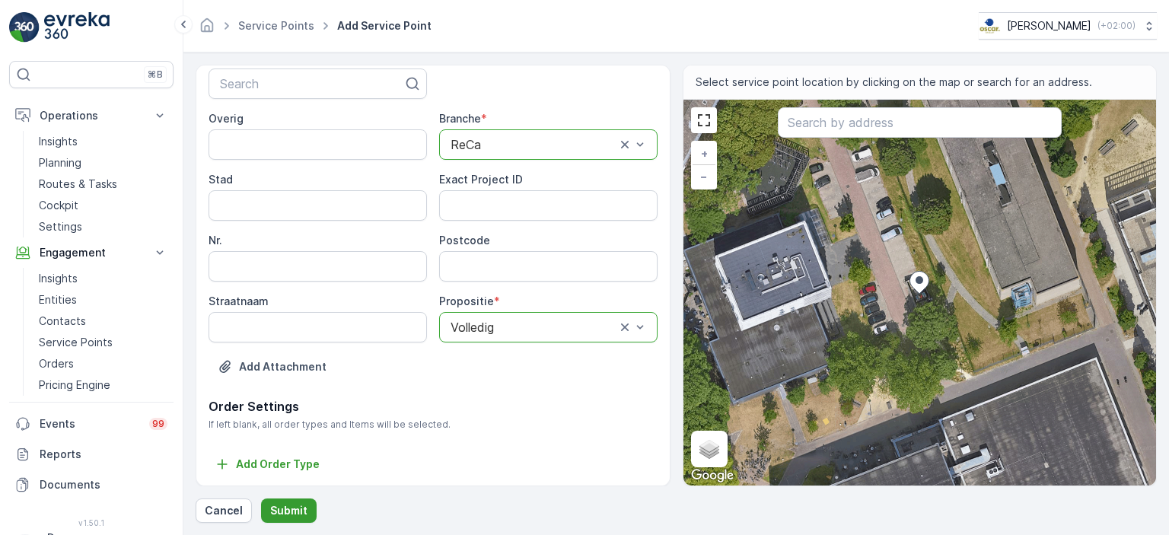
click at [282, 515] on p "Submit" at bounding box center [288, 510] width 37 height 15
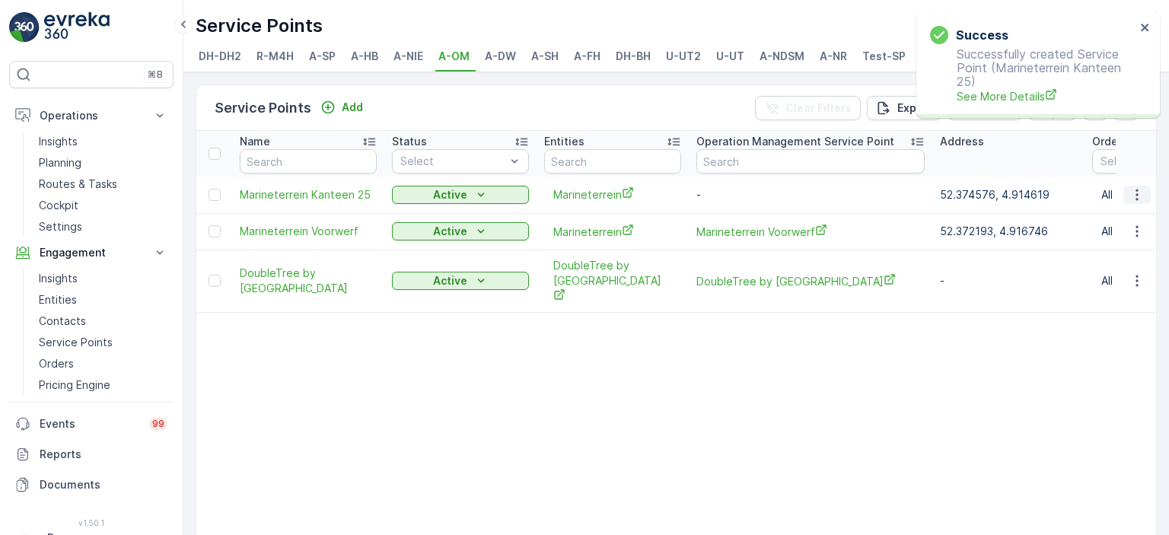
click at [1136, 202] on icon "button" at bounding box center [1137, 194] width 15 height 15
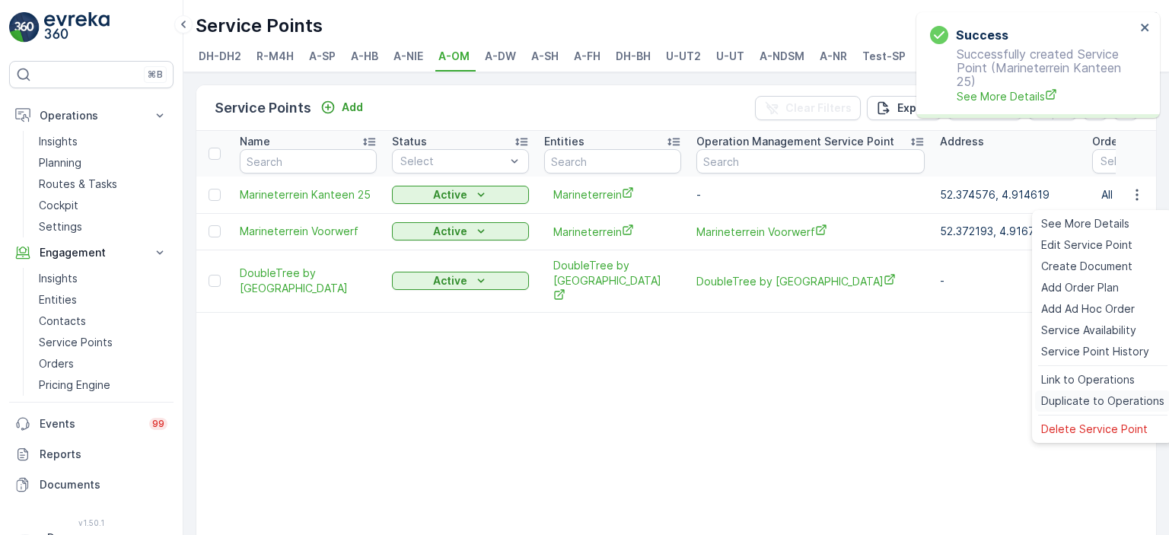
click at [1092, 398] on span "Duplicate to Operations" at bounding box center [1102, 401] width 123 height 15
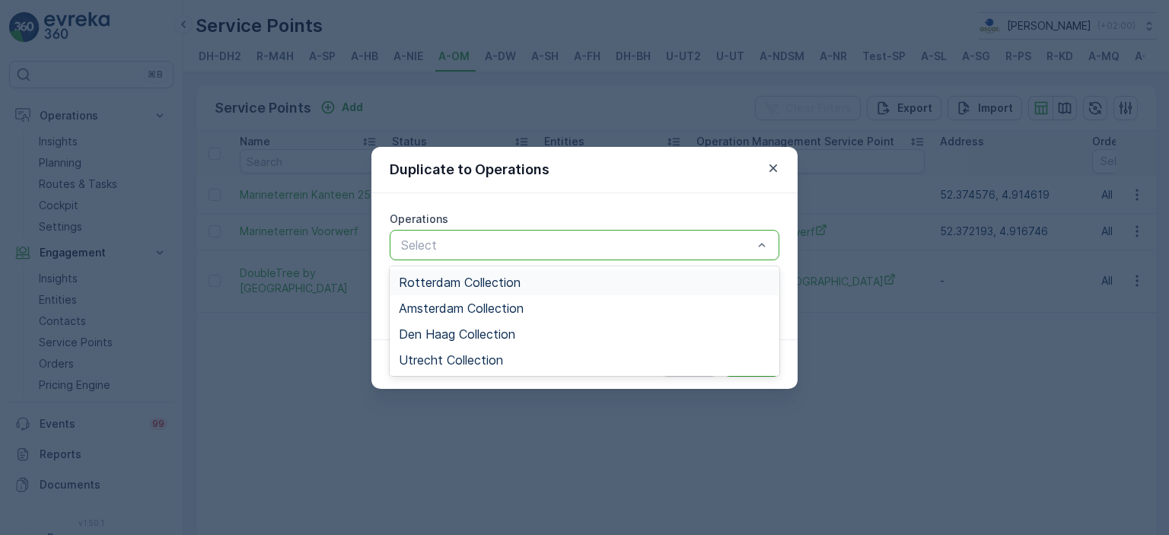
click at [753, 256] on div "Select" at bounding box center [585, 245] width 390 height 30
click at [673, 301] on div "Amsterdam Collection" at bounding box center [585, 308] width 372 height 14
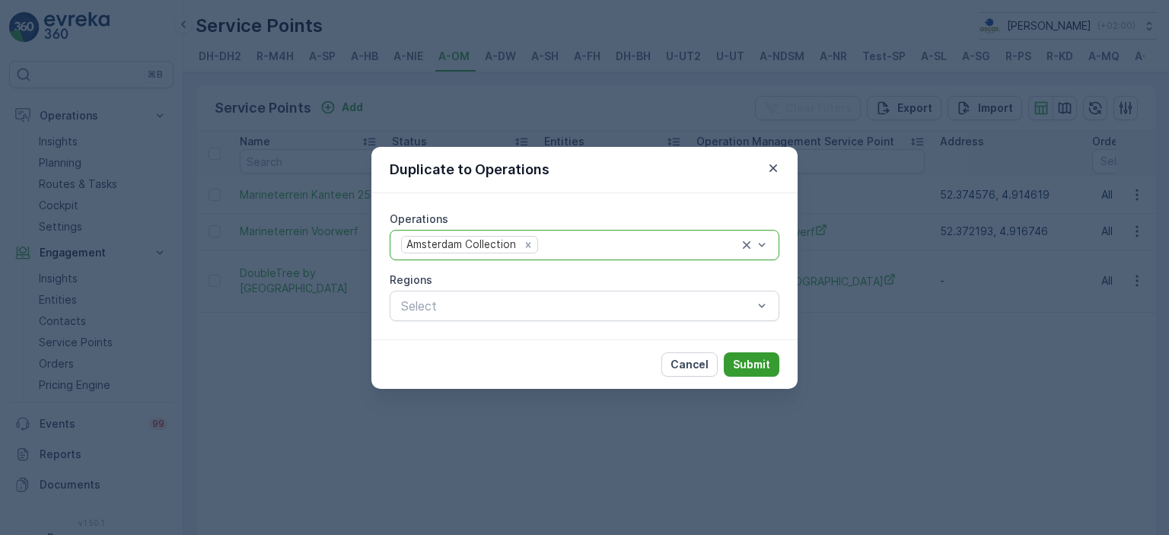
click at [764, 371] on p "Submit" at bounding box center [751, 364] width 37 height 15
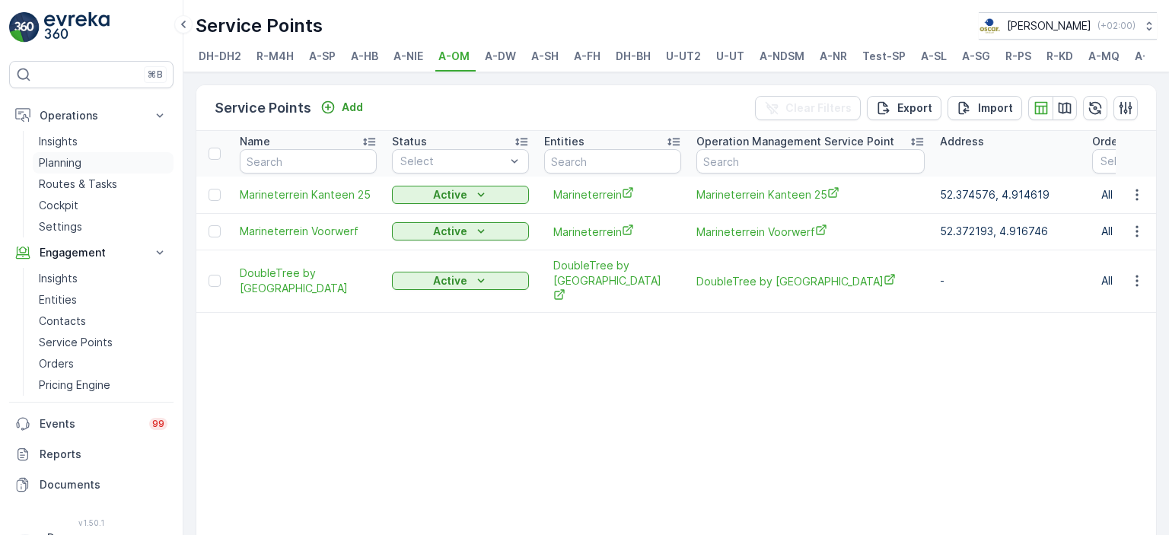
click at [56, 164] on p "Planning" at bounding box center [60, 162] width 43 height 15
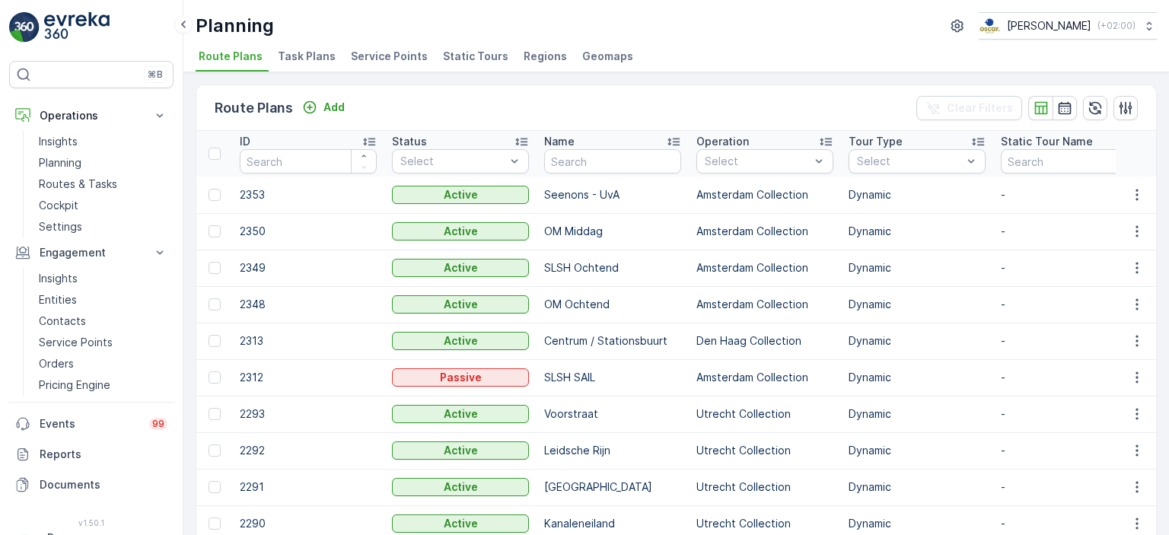
click at [298, 64] on li "Task Plans" at bounding box center [308, 59] width 67 height 26
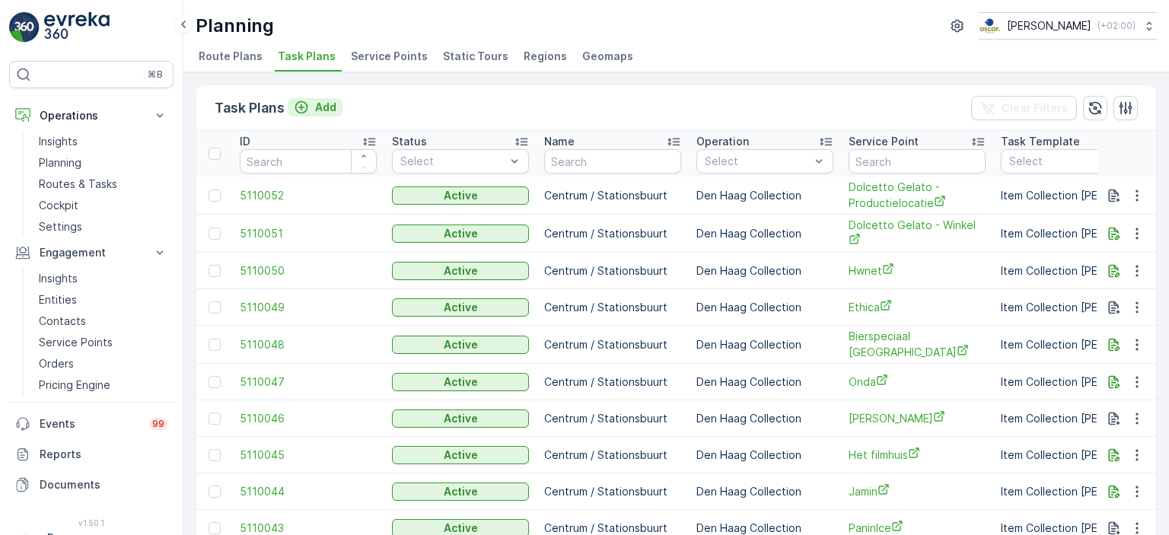
click at [317, 110] on p "Add" at bounding box center [325, 107] width 21 height 15
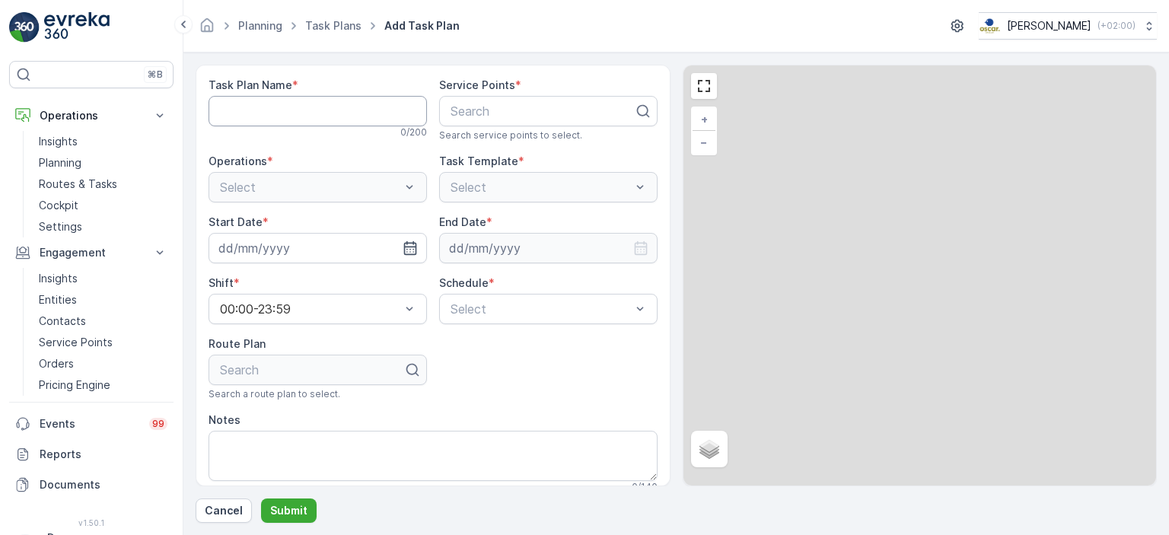
click at [317, 110] on Name "Task Plan Name" at bounding box center [318, 111] width 218 height 30
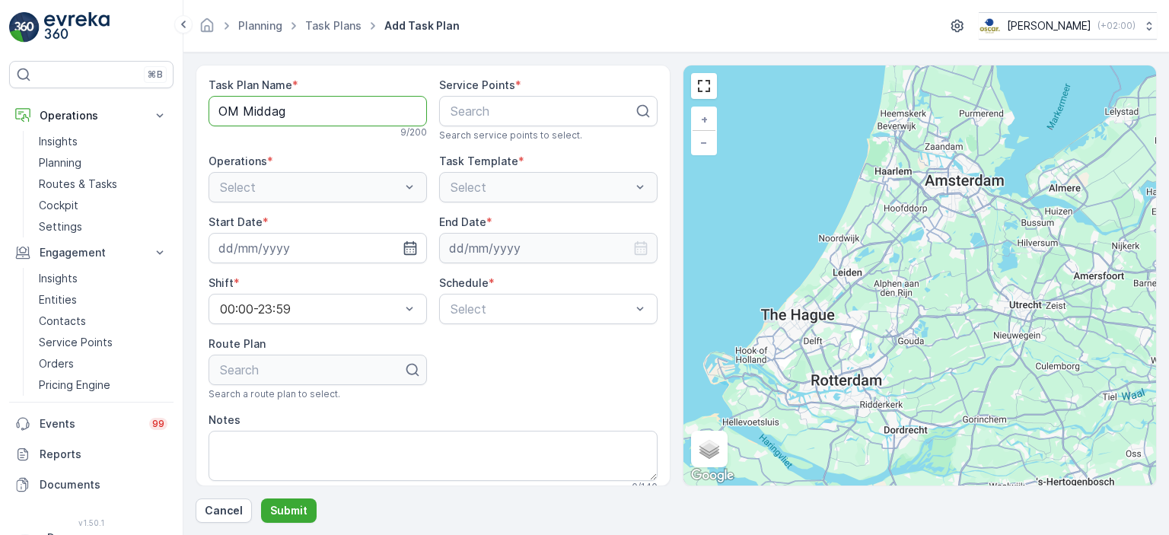
type Name "OM Middag"
click at [528, 124] on div "Search" at bounding box center [548, 111] width 218 height 30
type input "Marine"
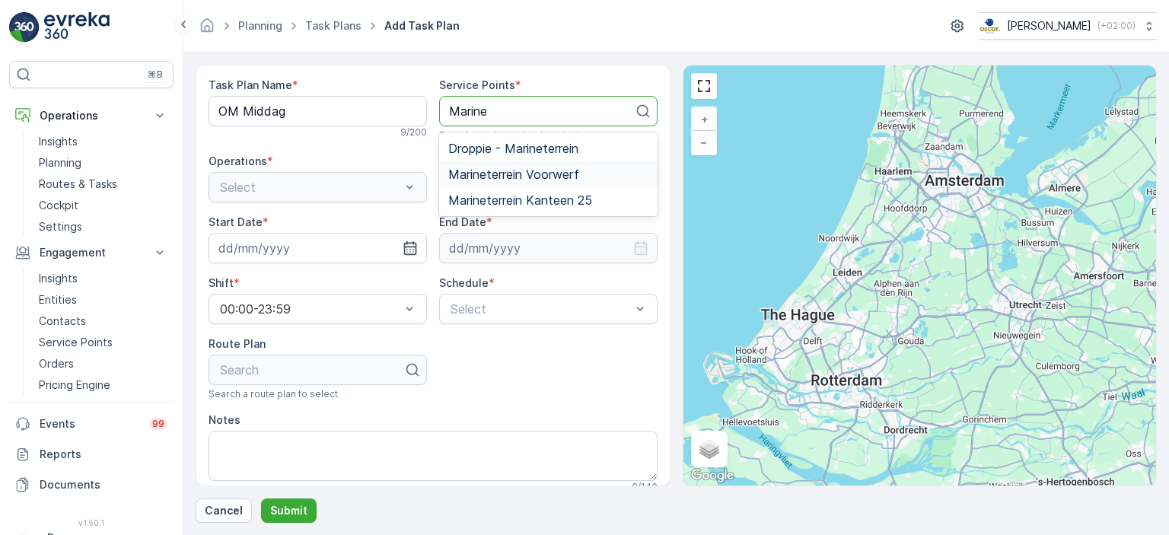
click at [530, 174] on span "Marineterrein Voorwerf" at bounding box center [513, 174] width 131 height 14
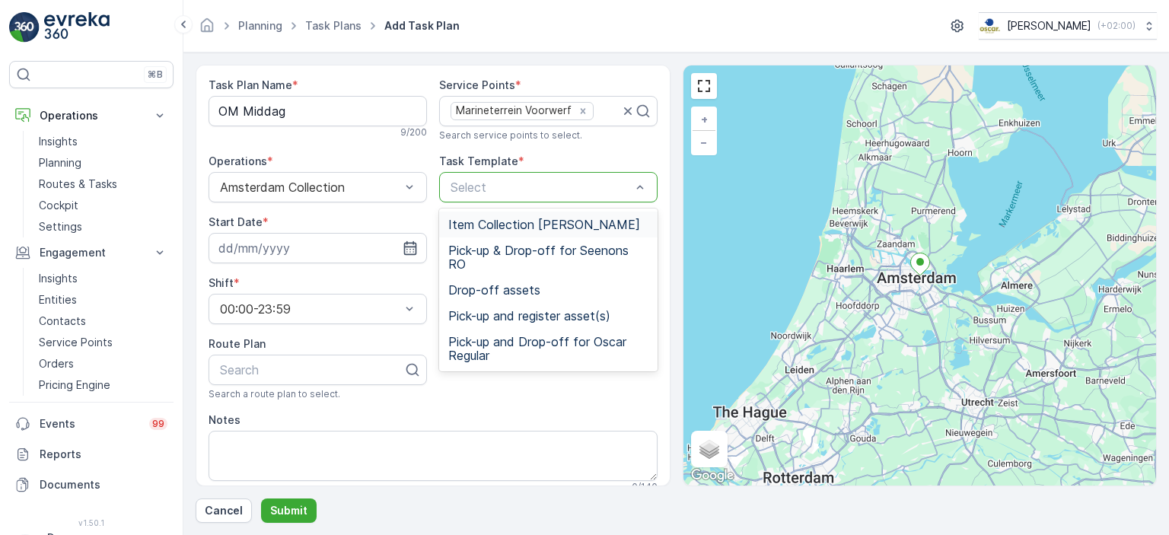
click at [498, 220] on span "Item Collection Oscar Regulier" at bounding box center [544, 225] width 192 height 14
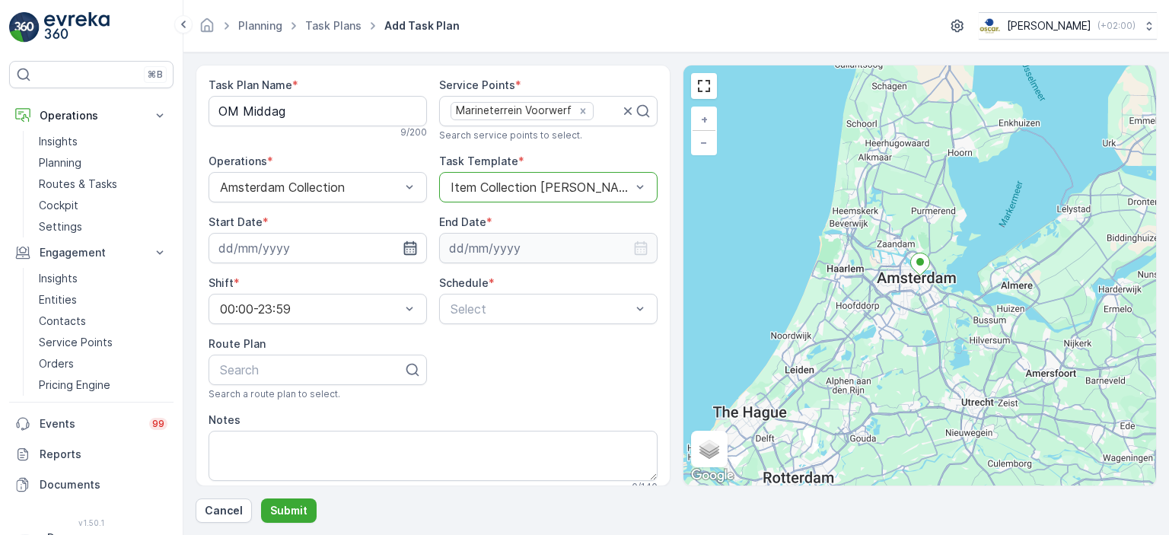
click at [410, 246] on icon "button" at bounding box center [409, 248] width 13 height 14
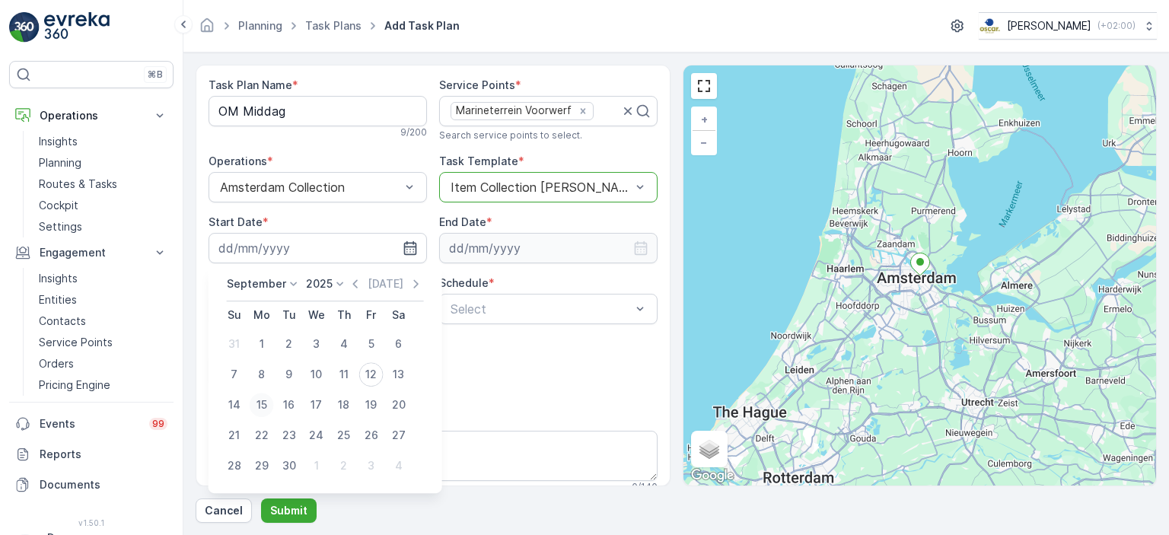
click at [259, 403] on div "15" at bounding box center [262, 405] width 24 height 24
type input "15.09.2025"
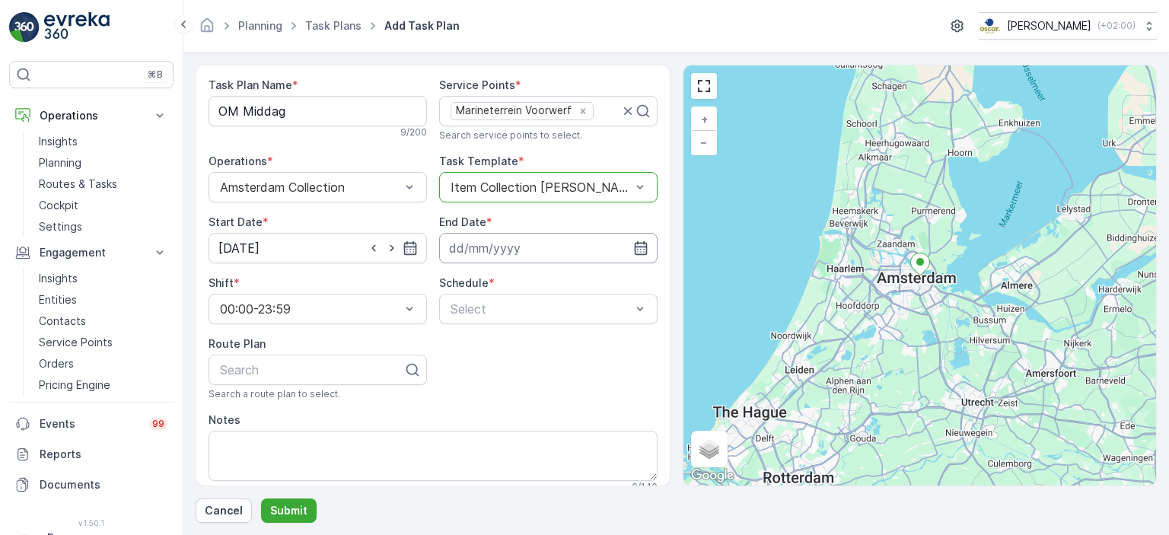
click at [588, 257] on input at bounding box center [548, 248] width 218 height 30
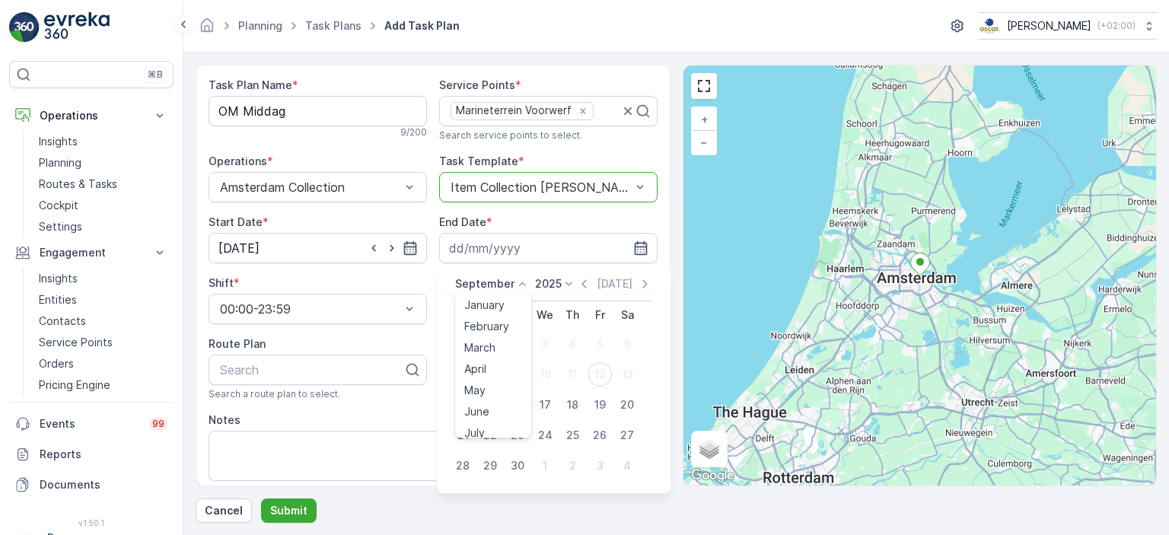
click at [478, 287] on p "September" at bounding box center [484, 283] width 59 height 15
click at [490, 417] on span "December" at bounding box center [490, 423] width 53 height 15
click at [539, 286] on p "2025" at bounding box center [544, 283] width 27 height 15
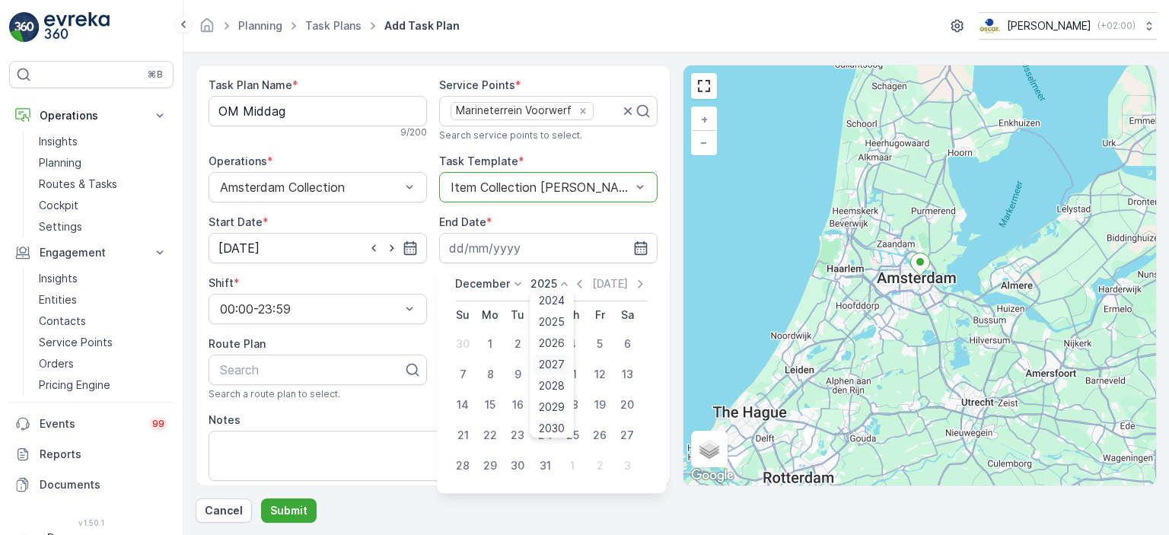
scroll to position [94, 0]
click at [553, 426] on span "2030" at bounding box center [553, 423] width 26 height 15
click at [515, 467] on div "31" at bounding box center [517, 466] width 24 height 24
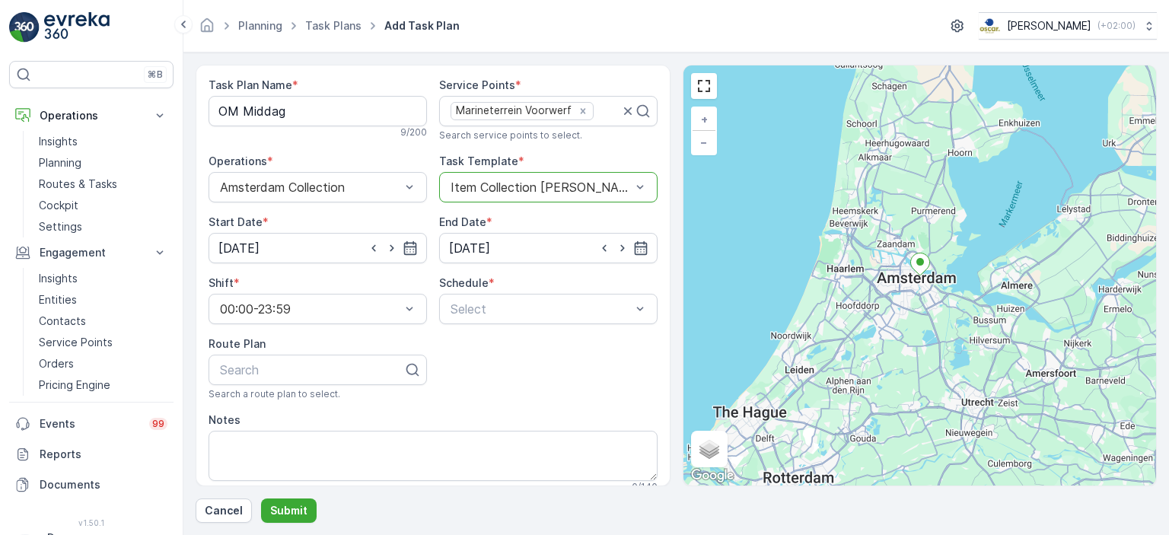
type input "31.12.2030"
click at [461, 318] on div "Select" at bounding box center [548, 309] width 218 height 30
click at [470, 368] on span "Weekly" at bounding box center [468, 372] width 40 height 14
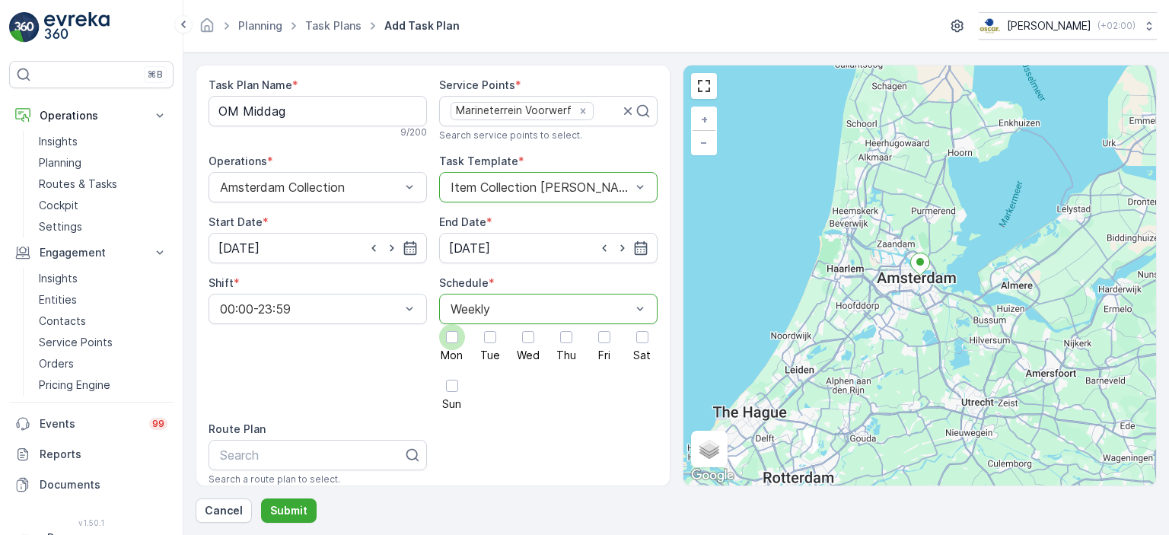
click at [457, 350] on span "Mon" at bounding box center [452, 355] width 22 height 11
click at [452, 324] on input "Mon" at bounding box center [452, 324] width 0 height 0
click at [487, 350] on span "Tue" at bounding box center [490, 355] width 20 height 11
click at [490, 324] on input "Tue" at bounding box center [490, 324] width 0 height 0
click at [523, 346] on div at bounding box center [528, 337] width 26 height 26
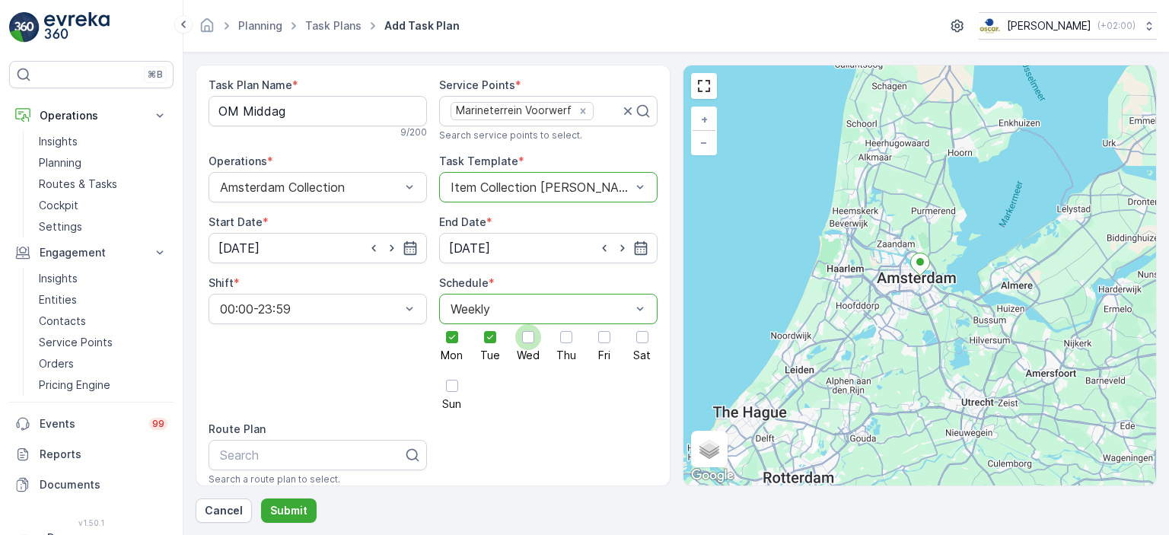
click at [528, 324] on input "Wed" at bounding box center [528, 324] width 0 height 0
click at [569, 346] on div at bounding box center [566, 337] width 26 height 26
click at [566, 324] on input "Thu" at bounding box center [566, 324] width 0 height 0
click at [596, 346] on div at bounding box center [605, 337] width 26 height 26
click at [604, 324] on input "Fri" at bounding box center [604, 324] width 0 height 0
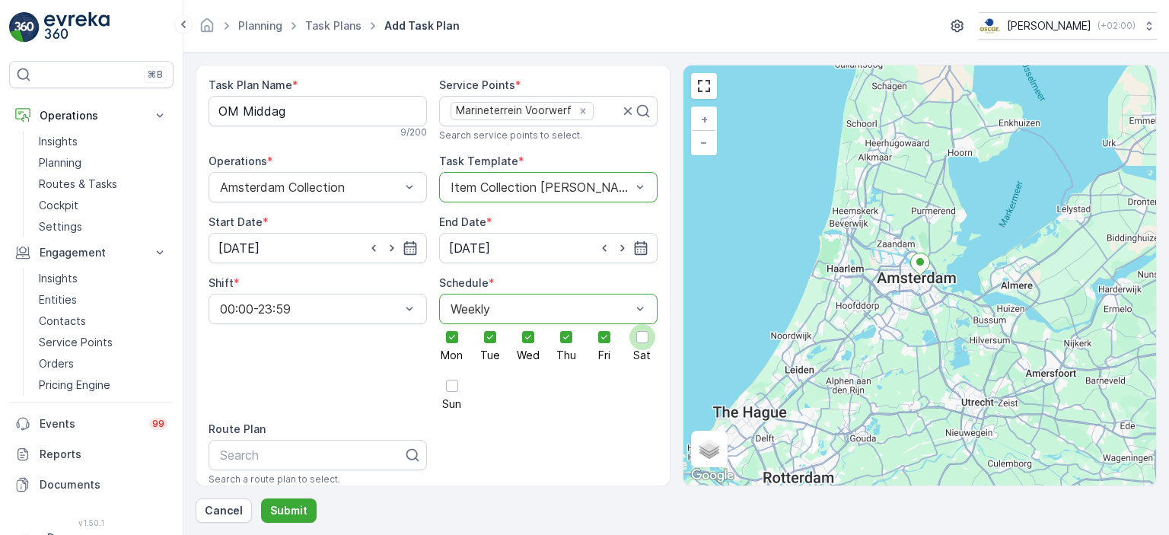
click at [636, 346] on div at bounding box center [643, 337] width 26 height 26
click at [643, 324] on input "Sat" at bounding box center [643, 324] width 0 height 0
click at [451, 393] on div at bounding box center [452, 386] width 26 height 26
click at [452, 373] on input "Sun" at bounding box center [452, 373] width 0 height 0
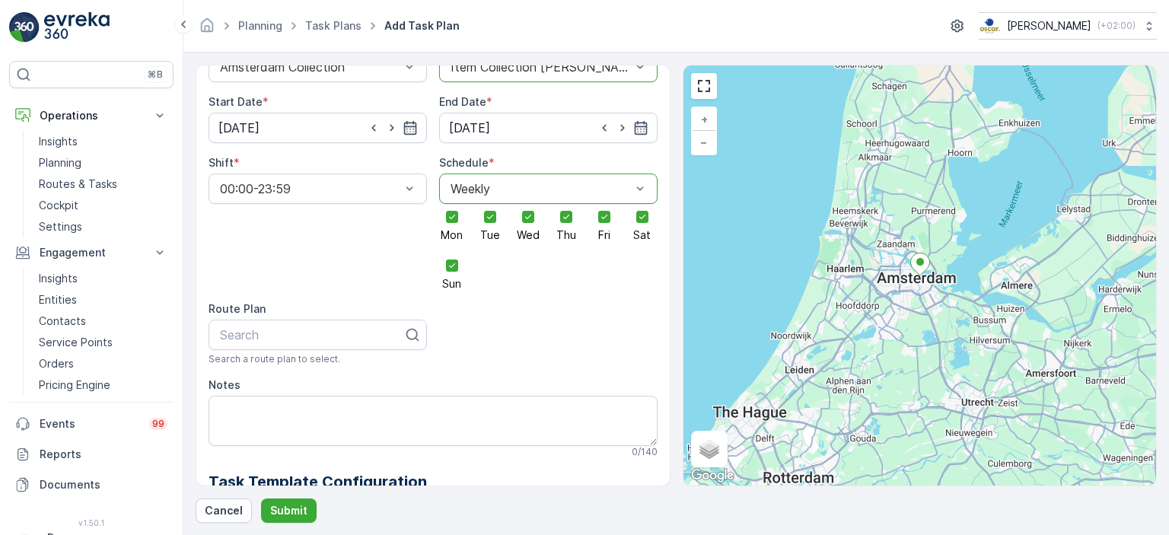
scroll to position [142, 0]
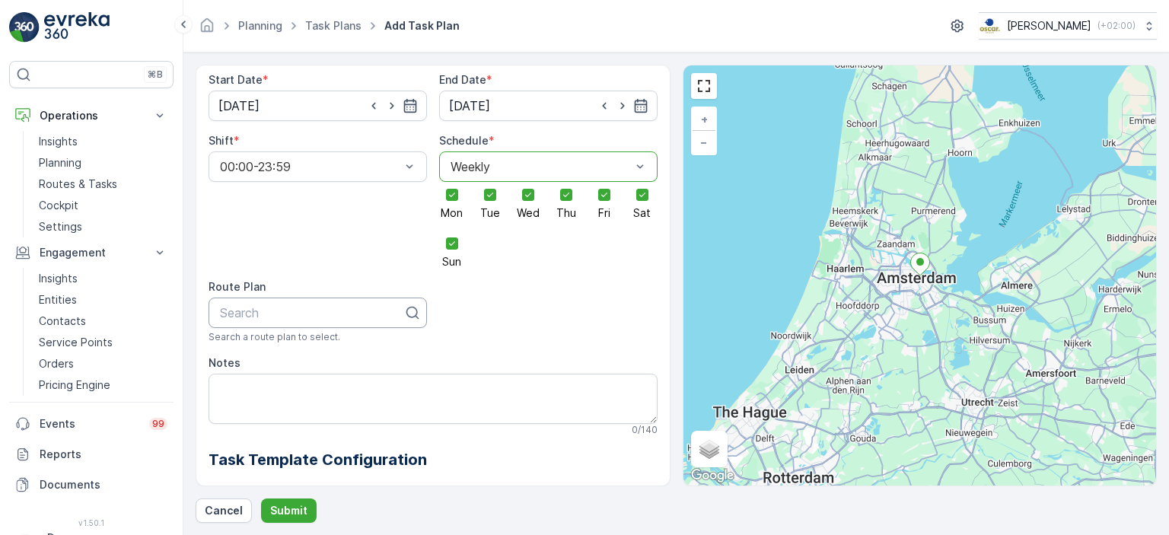
click at [314, 312] on div at bounding box center [311, 313] width 187 height 14
type input "OM"
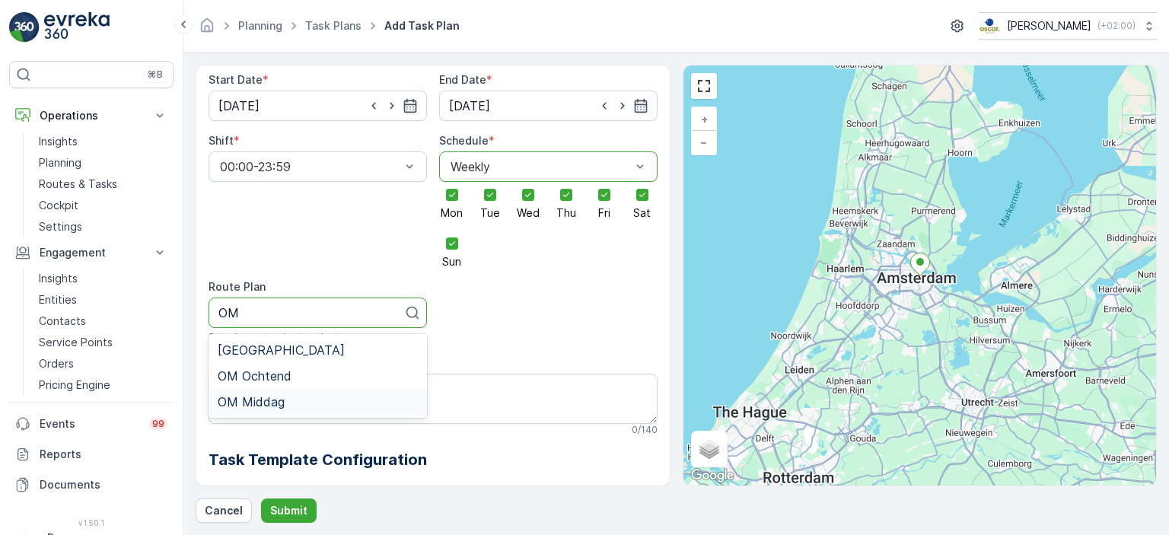
click at [309, 397] on div "OM Middag" at bounding box center [318, 402] width 200 height 14
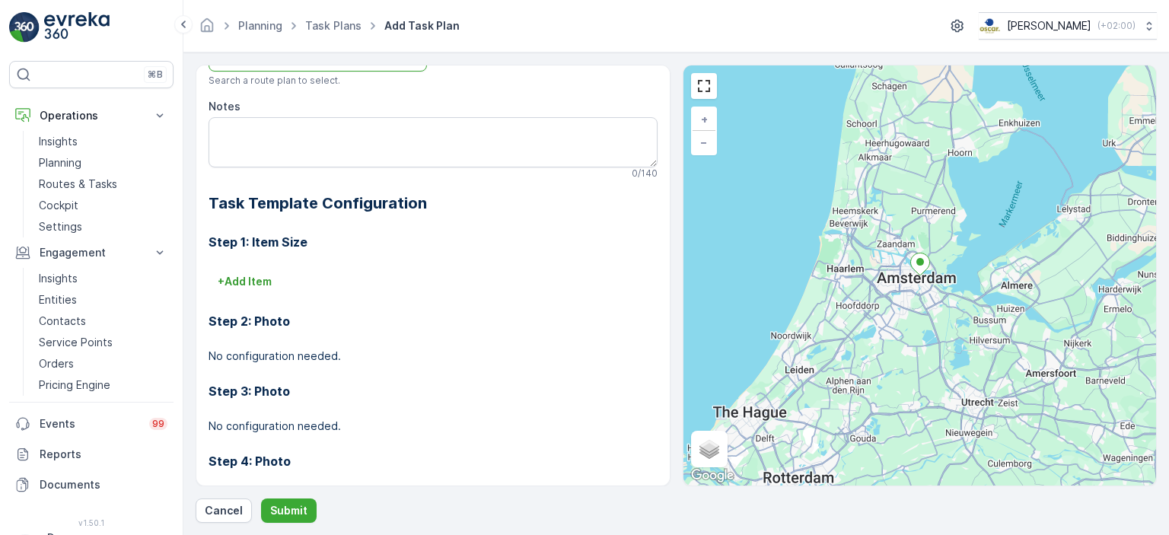
scroll to position [401, 0]
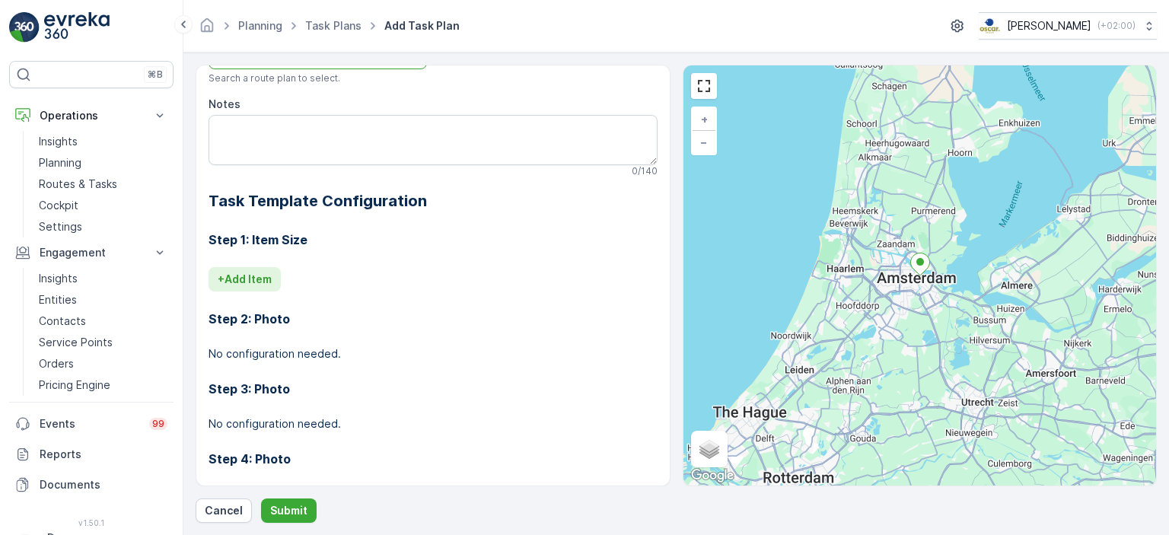
click at [260, 279] on p "+ Add Item" at bounding box center [245, 279] width 54 height 15
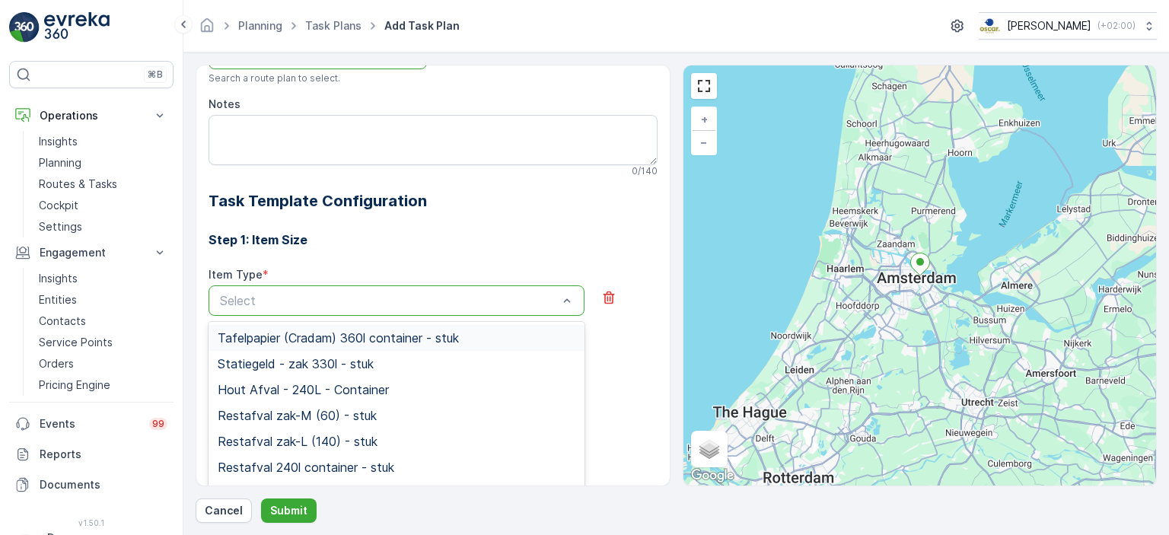
scroll to position [519, 0]
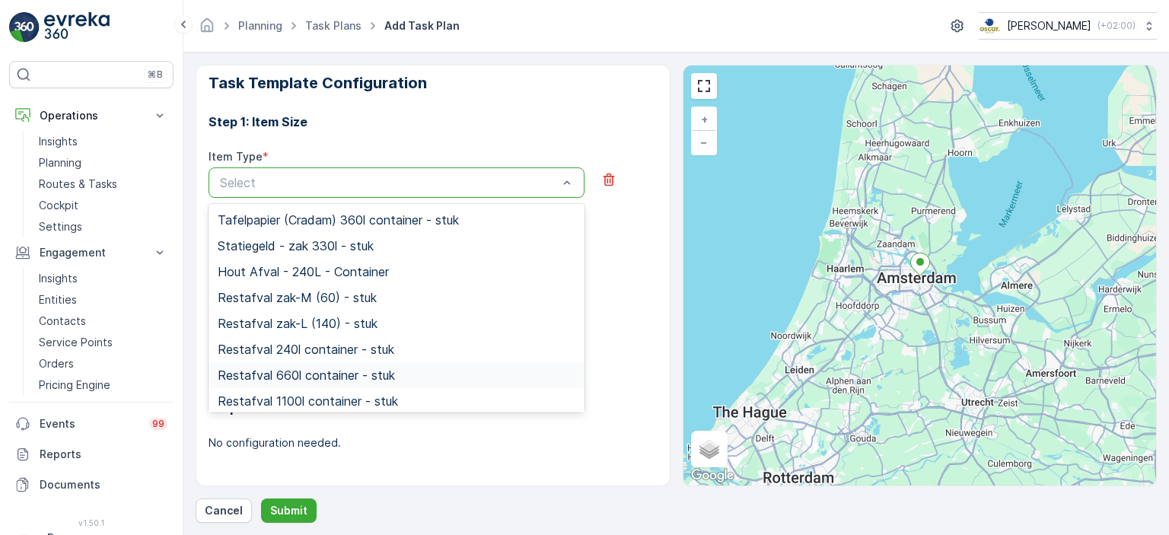
click at [359, 373] on span "Restafval 660l container - stuk" at bounding box center [306, 375] width 177 height 14
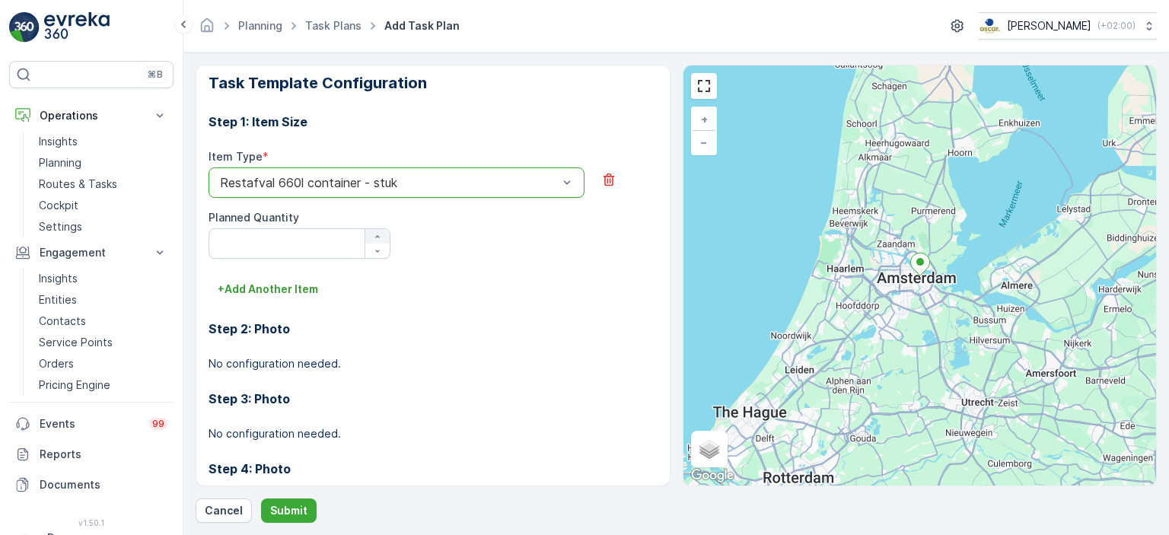
click at [378, 230] on button "button" at bounding box center [377, 236] width 24 height 14
type Quantity "1"
click at [305, 282] on p "+ Add Another Item" at bounding box center [268, 289] width 100 height 15
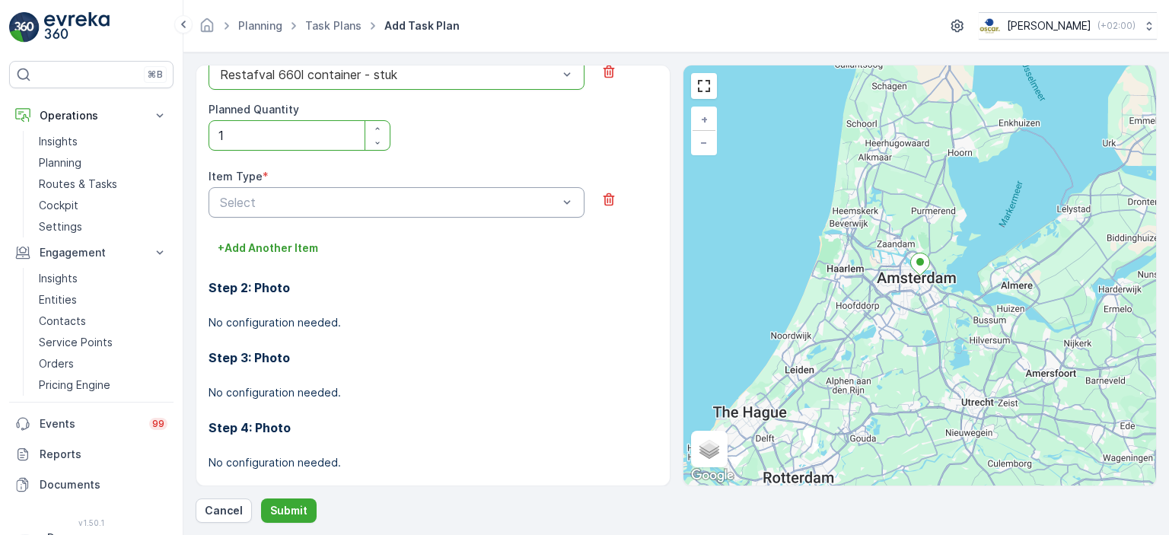
scroll to position [628, 0]
click at [515, 190] on div "Select" at bounding box center [397, 202] width 376 height 30
click at [422, 218] on div "Item Type * Select" at bounding box center [433, 201] width 449 height 67
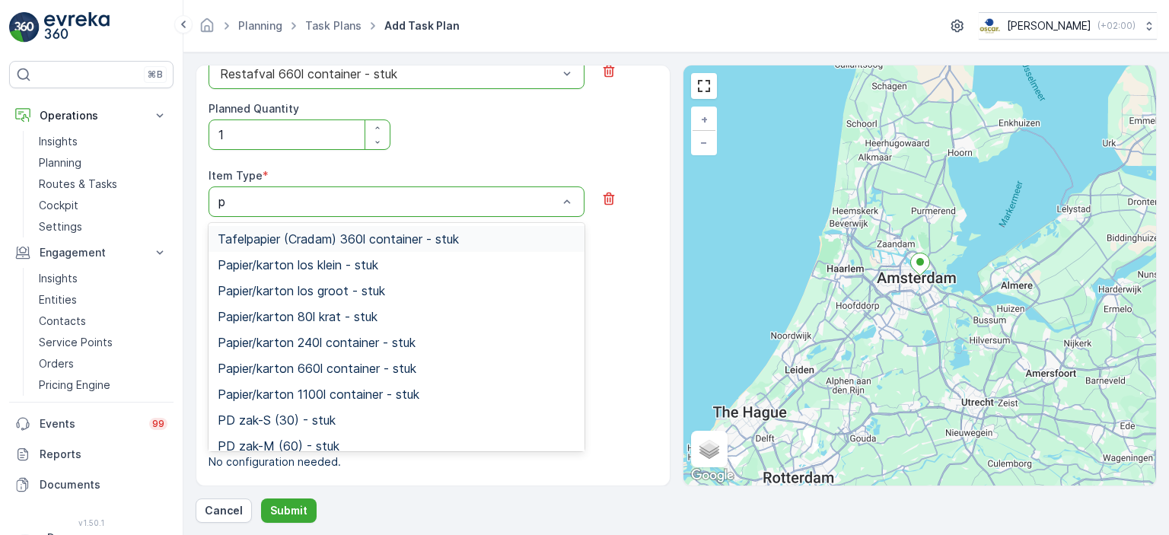
type input "pa"
click at [334, 341] on span "Papier/karton 240l container - stuk" at bounding box center [317, 343] width 198 height 14
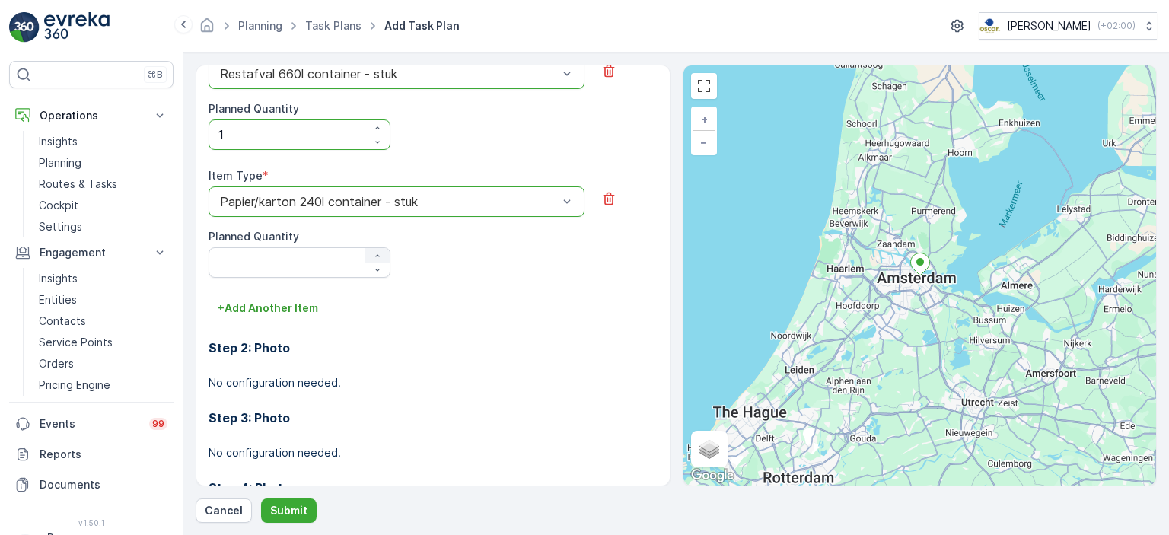
click at [375, 257] on icon "button" at bounding box center [377, 255] width 9 height 9
type Quantity "1"
click at [378, 123] on icon "button" at bounding box center [377, 127] width 9 height 9
type Quantity "3"
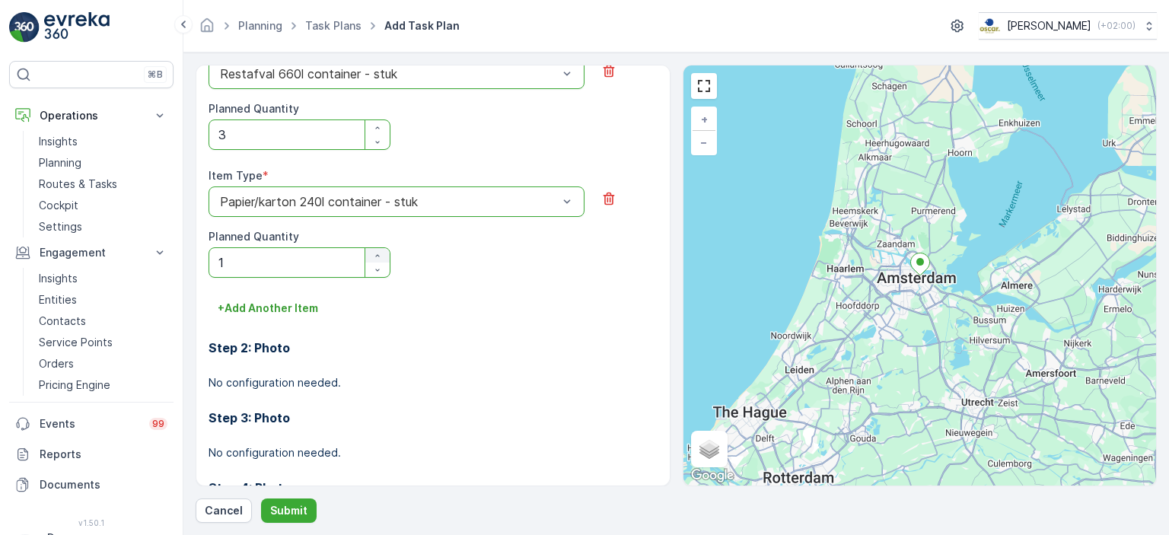
click at [383, 251] on div "button" at bounding box center [377, 255] width 24 height 9
type Quantity "3"
click at [288, 307] on p "+ Add Another Item" at bounding box center [268, 308] width 100 height 15
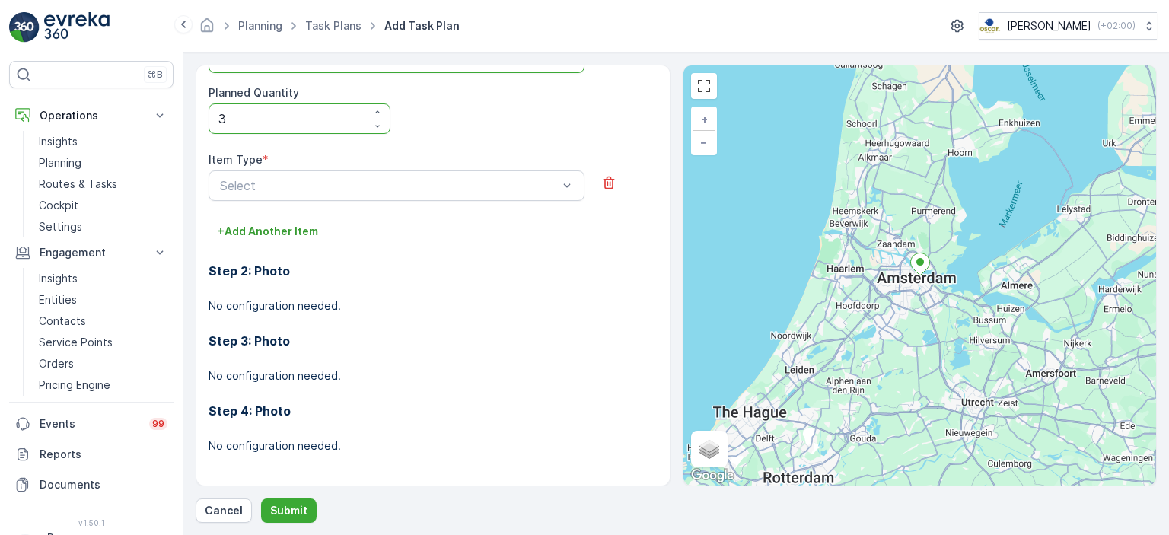
scroll to position [775, 0]
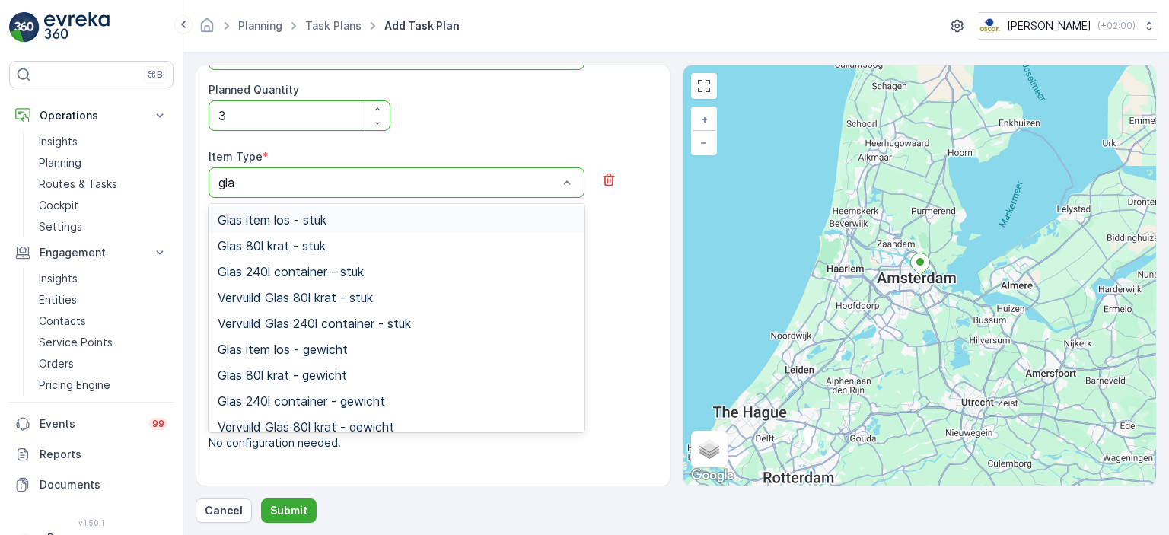
type input "glas"
click at [376, 269] on div "Glas 240l container - stuk" at bounding box center [397, 272] width 358 height 14
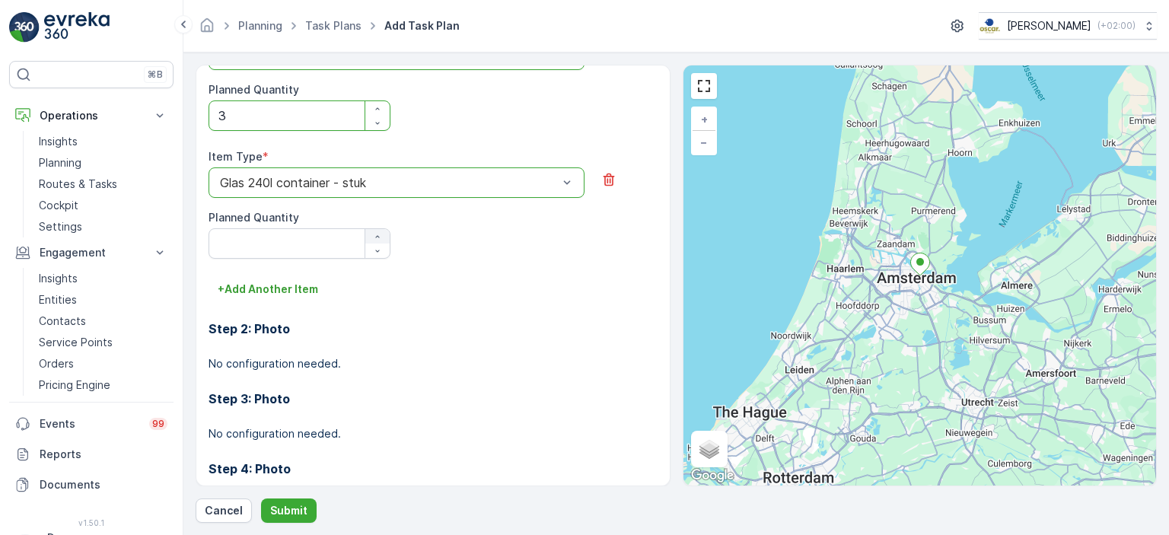
click at [373, 232] on icon "button" at bounding box center [377, 236] width 9 height 9
type Quantity "2"
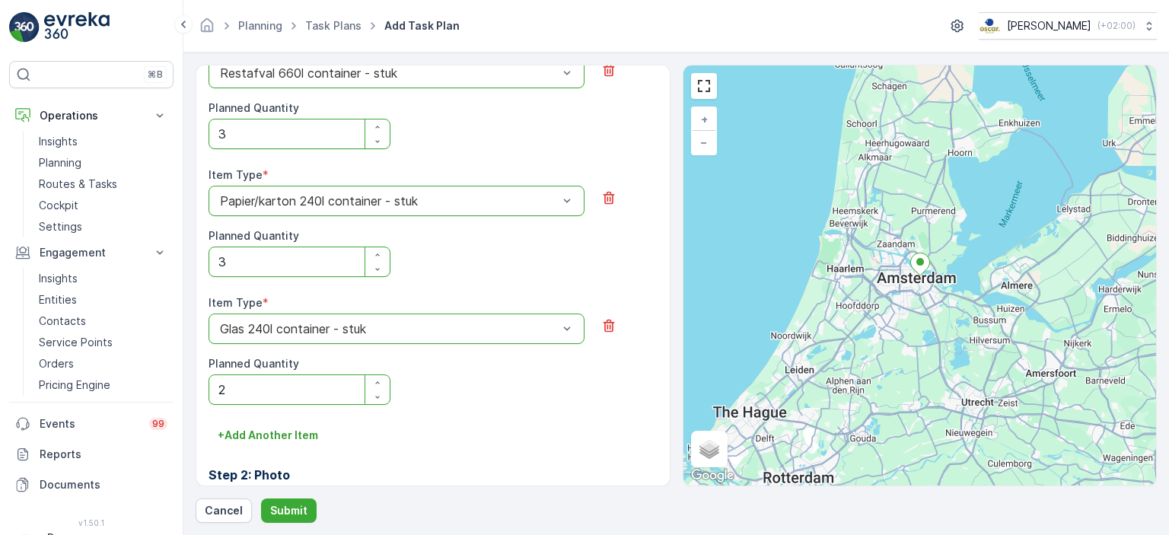
scroll to position [627, 0]
click at [292, 512] on p "Submit" at bounding box center [288, 510] width 37 height 15
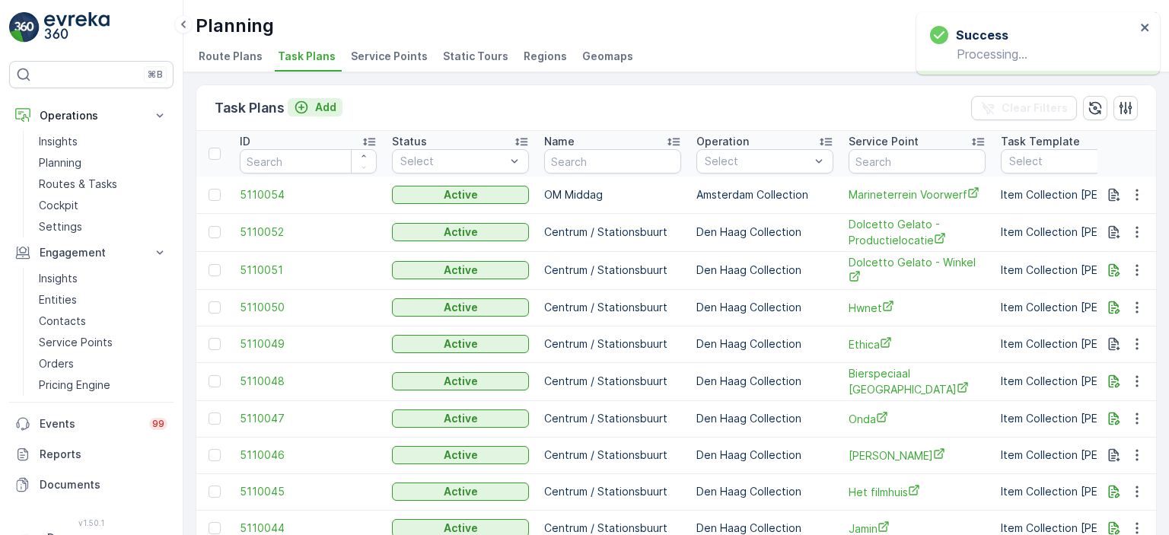
click at [310, 103] on div "Add" at bounding box center [315, 107] width 43 height 15
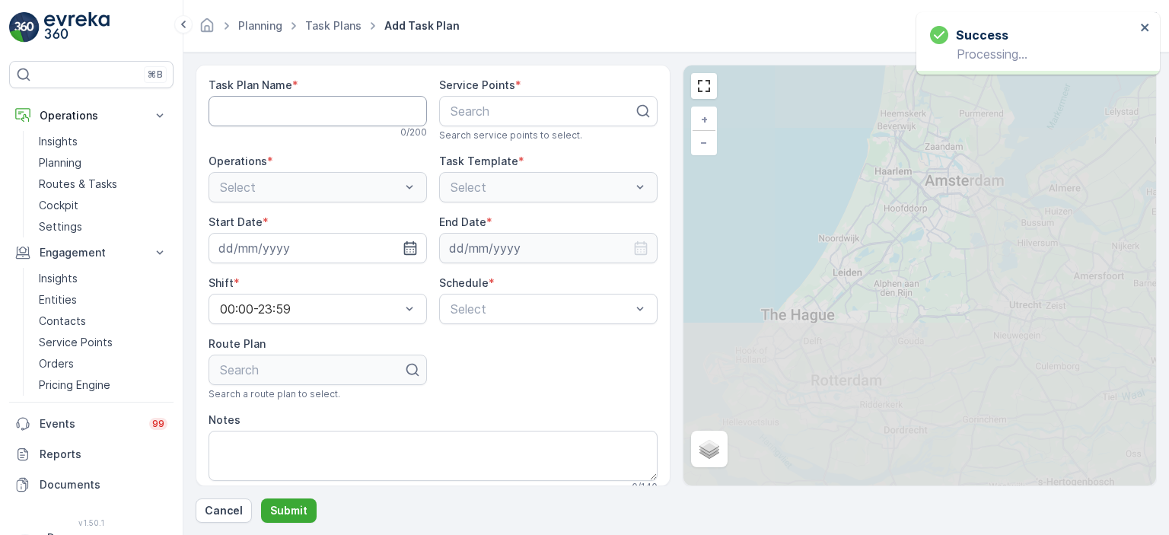
click at [324, 121] on Name "Task Plan Name" at bounding box center [318, 111] width 218 height 30
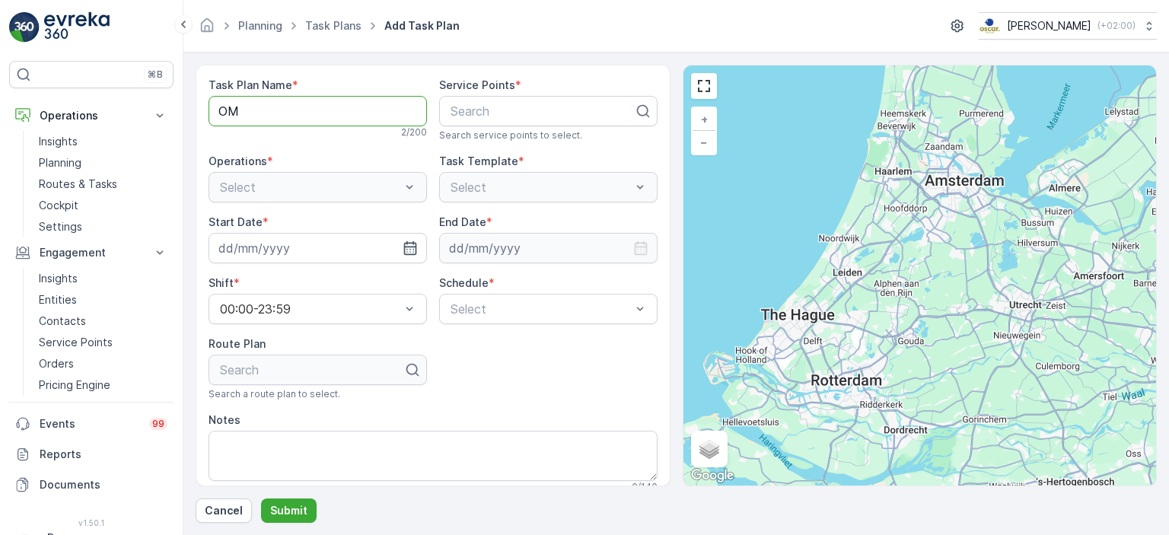
type Name "OM Middag"
click at [466, 115] on div at bounding box center [542, 111] width 187 height 14
type input "marine"
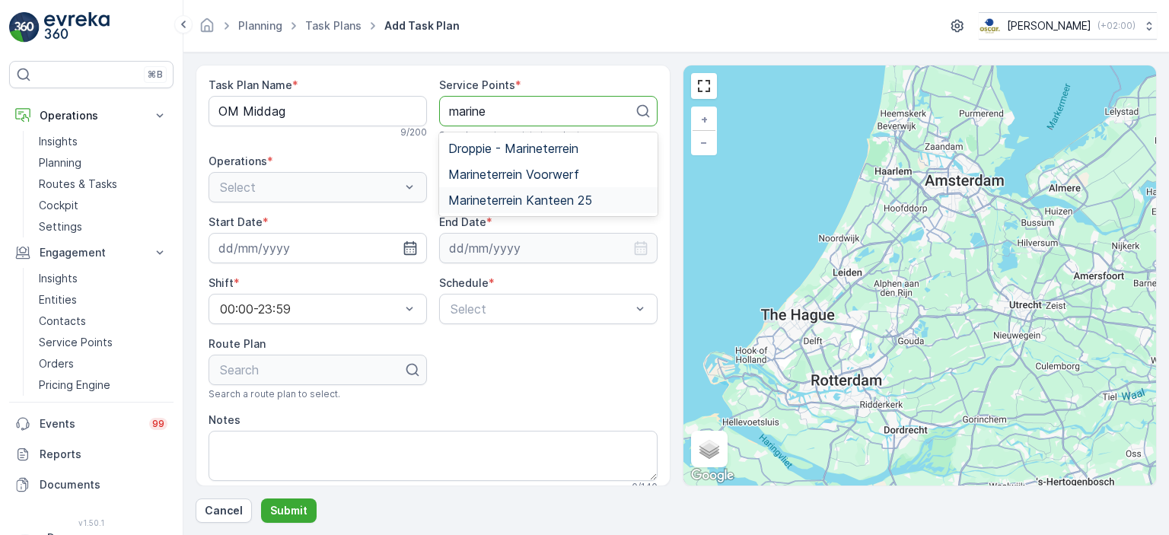
click at [557, 201] on span "Marineterrein Kanteen 25" at bounding box center [520, 200] width 144 height 14
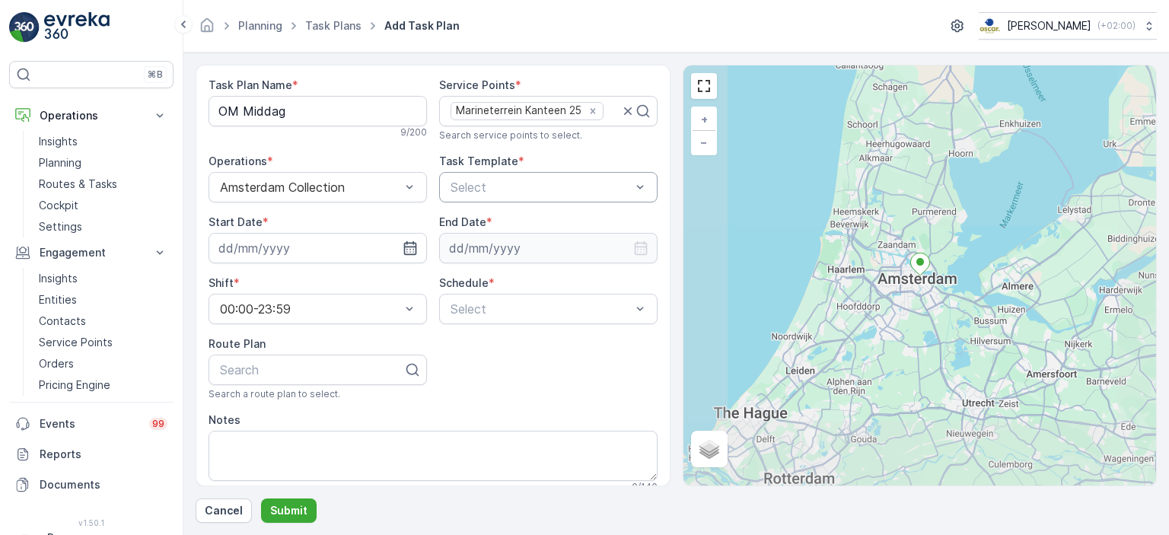
drag, startPoint x: 537, startPoint y: 197, endPoint x: 557, endPoint y: 201, distance: 20.2
click at [557, 201] on div "Select" at bounding box center [548, 187] width 218 height 30
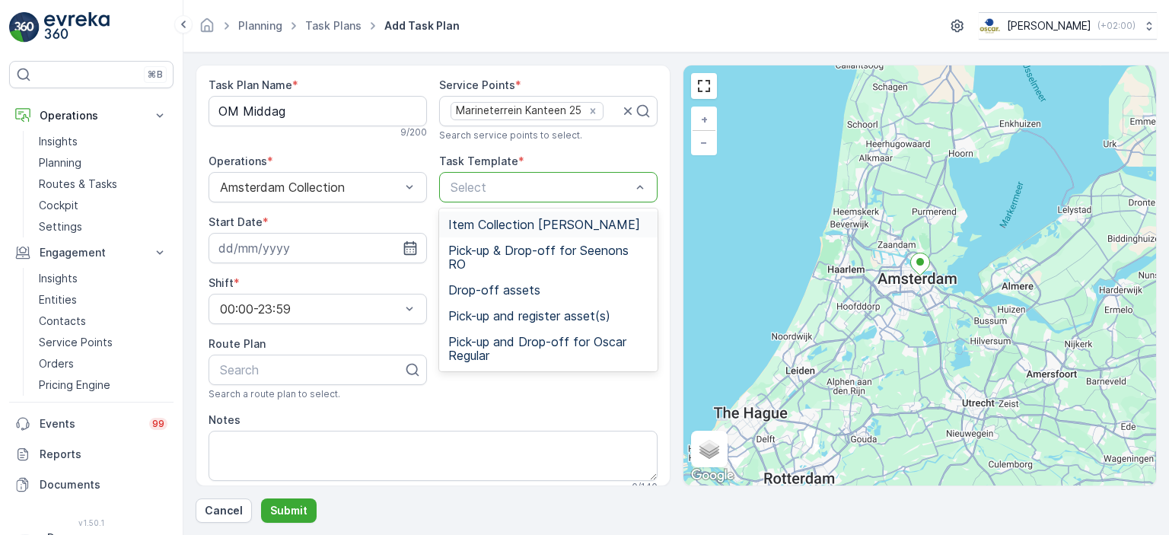
click at [540, 225] on span "Item Collection Oscar Regulier" at bounding box center [544, 225] width 192 height 14
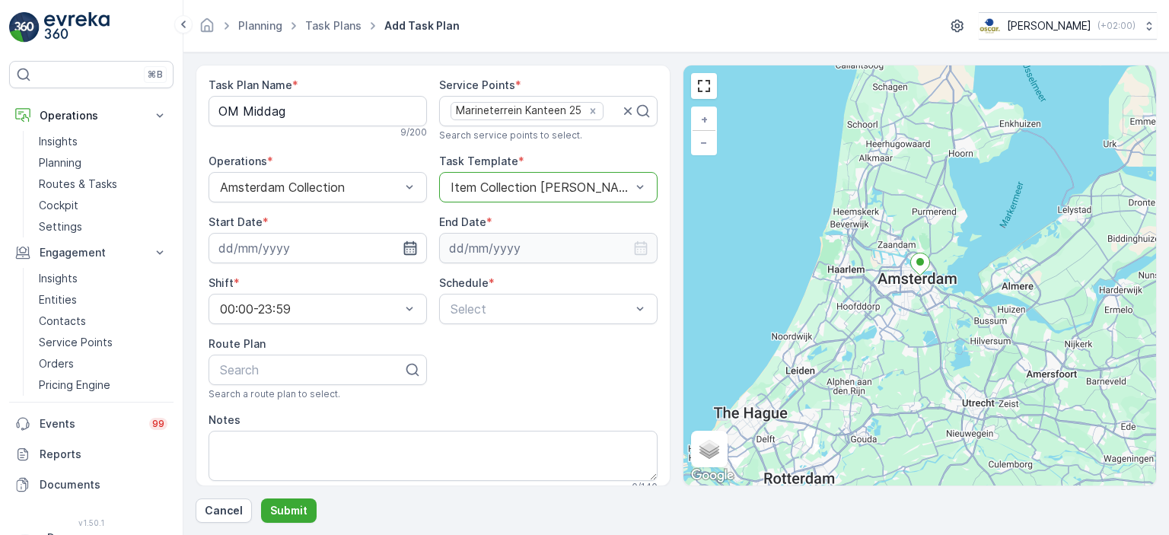
click at [411, 247] on icon "button" at bounding box center [410, 248] width 15 height 15
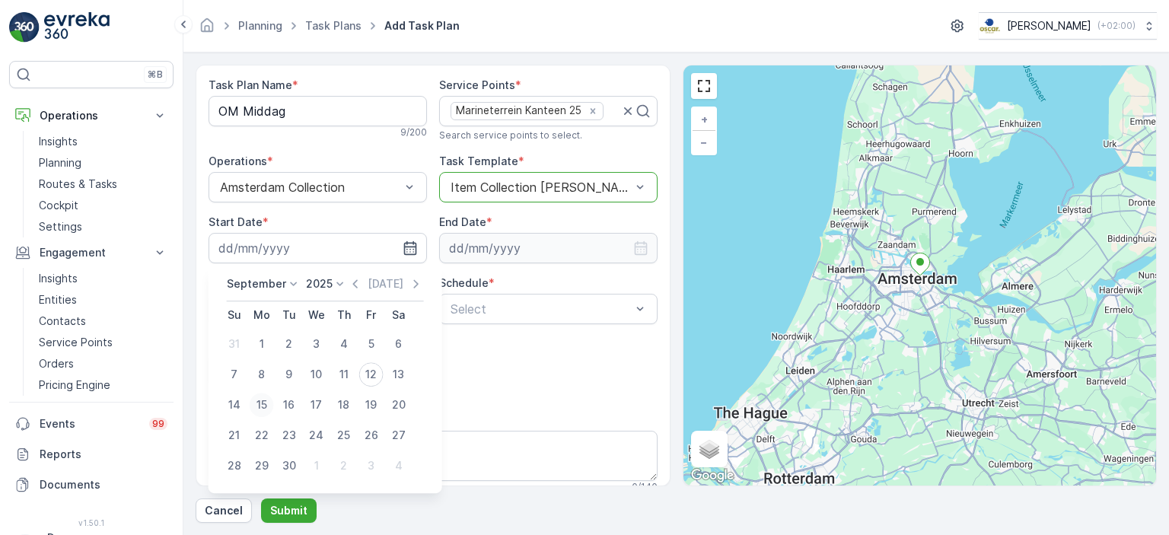
click at [257, 403] on div "15" at bounding box center [262, 405] width 24 height 24
type input "15.09.2025"
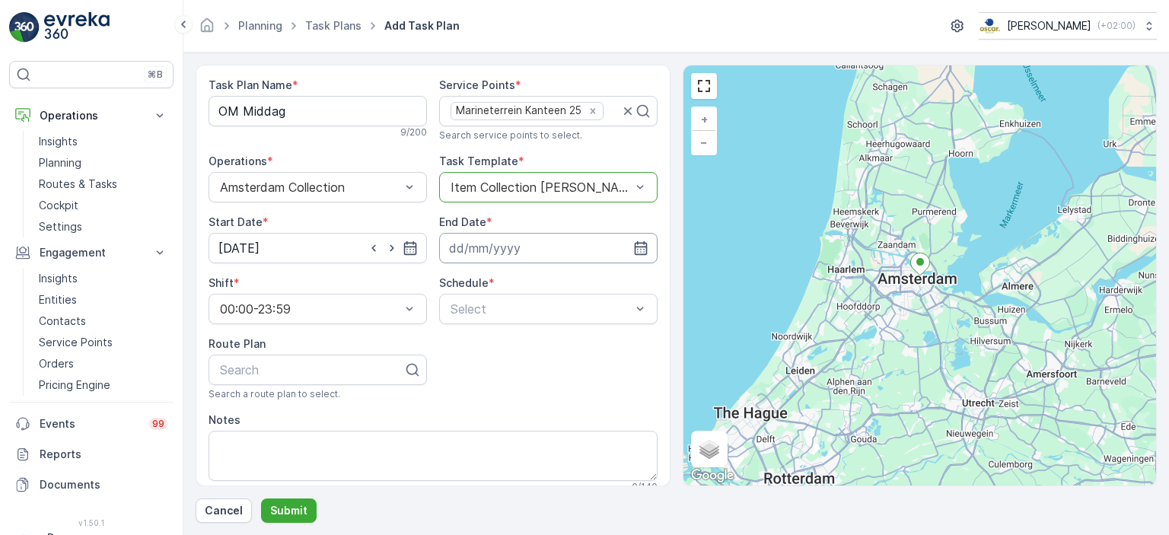
click at [535, 256] on input at bounding box center [548, 248] width 218 height 30
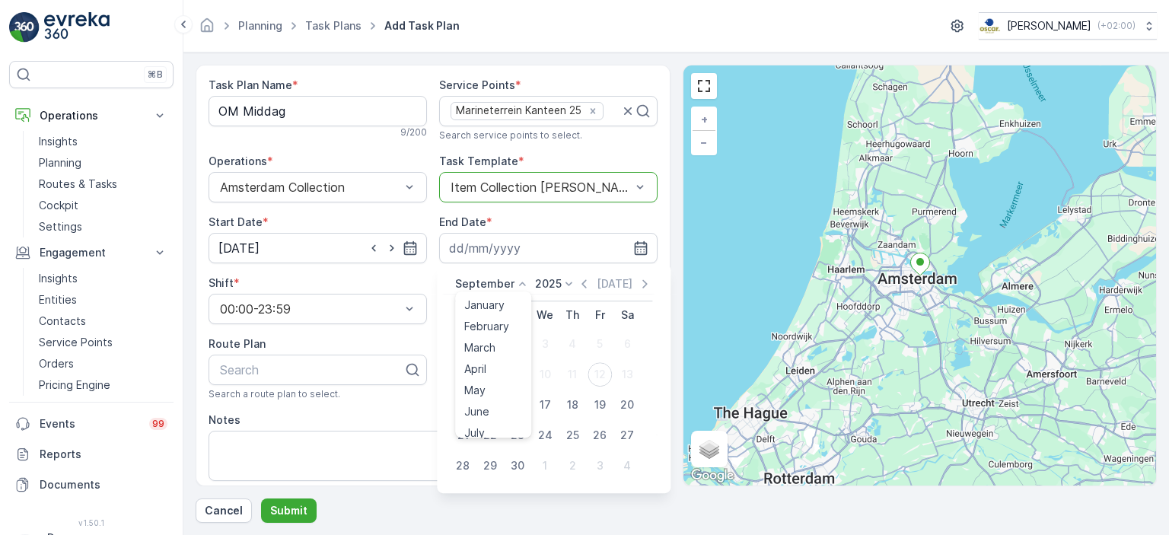
click at [489, 285] on p "September" at bounding box center [484, 283] width 59 height 15
click at [478, 420] on span "December" at bounding box center [490, 423] width 53 height 15
click at [544, 289] on p "2025" at bounding box center [544, 283] width 27 height 15
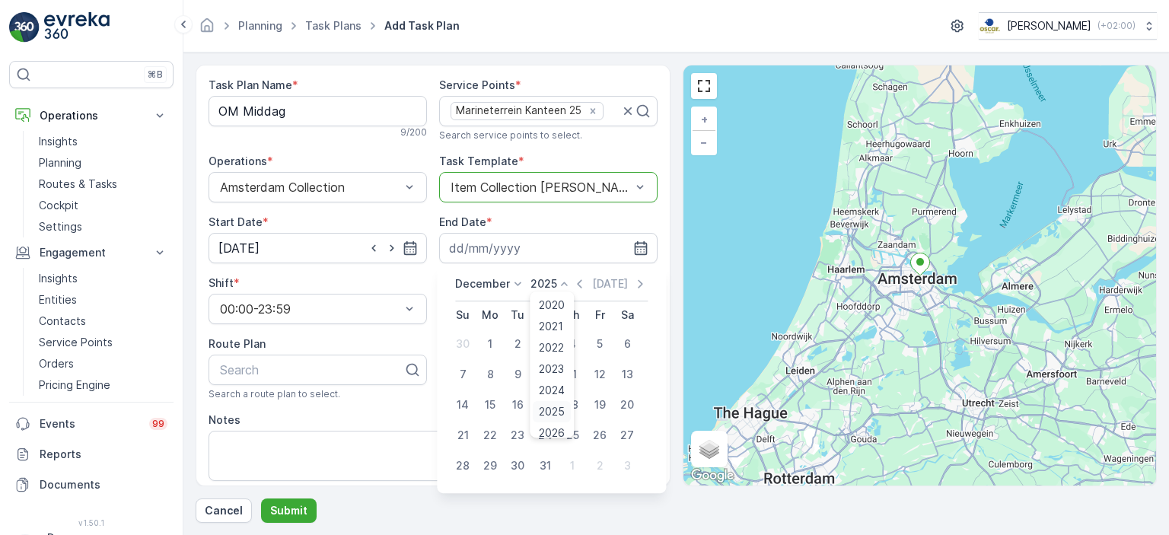
scroll to position [94, 0]
click at [557, 421] on span "2030" at bounding box center [553, 423] width 26 height 15
click at [523, 464] on div "31" at bounding box center [517, 466] width 24 height 24
type input "31.12.2030"
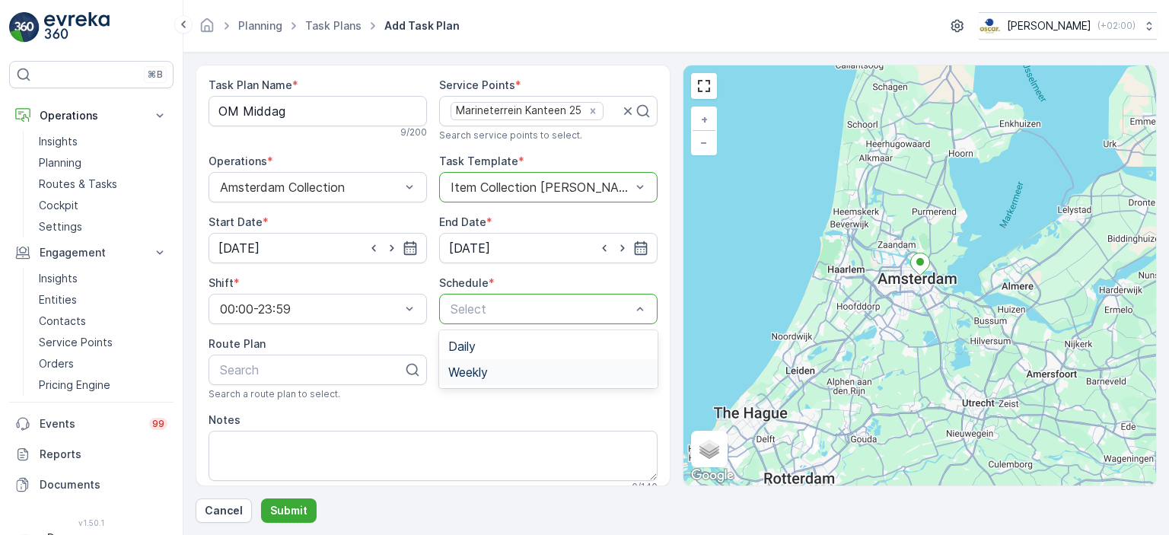
click at [492, 371] on div "Weekly" at bounding box center [548, 372] width 200 height 14
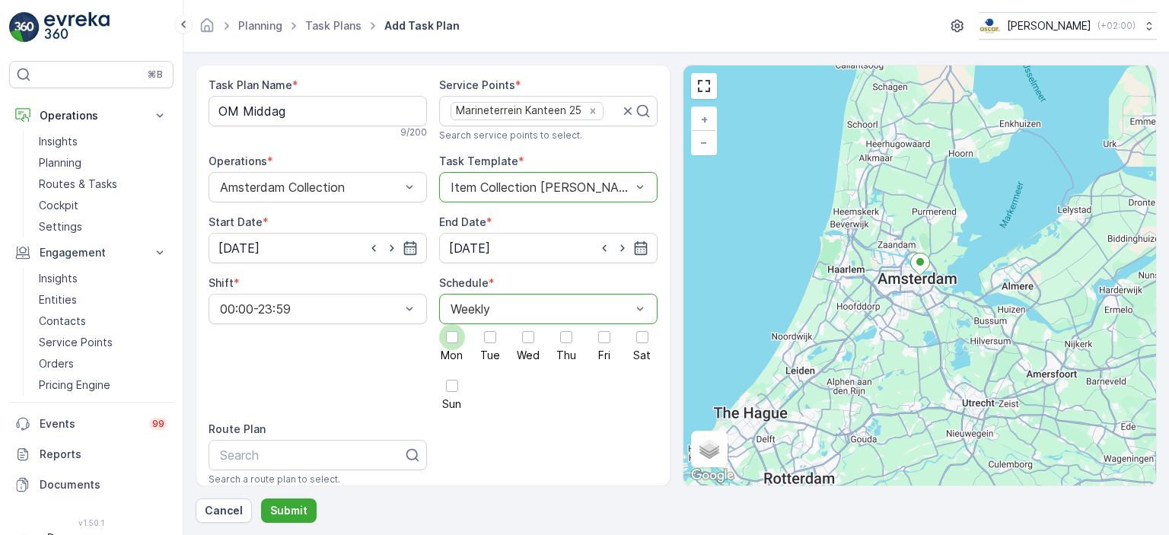
click at [446, 351] on span "Mon" at bounding box center [452, 355] width 22 height 11
click at [452, 324] on input "Mon" at bounding box center [452, 324] width 0 height 0
click at [480, 350] on span "Tue" at bounding box center [490, 355] width 20 height 11
click at [490, 324] on input "Tue" at bounding box center [490, 324] width 0 height 0
click at [528, 346] on div at bounding box center [528, 337] width 26 height 26
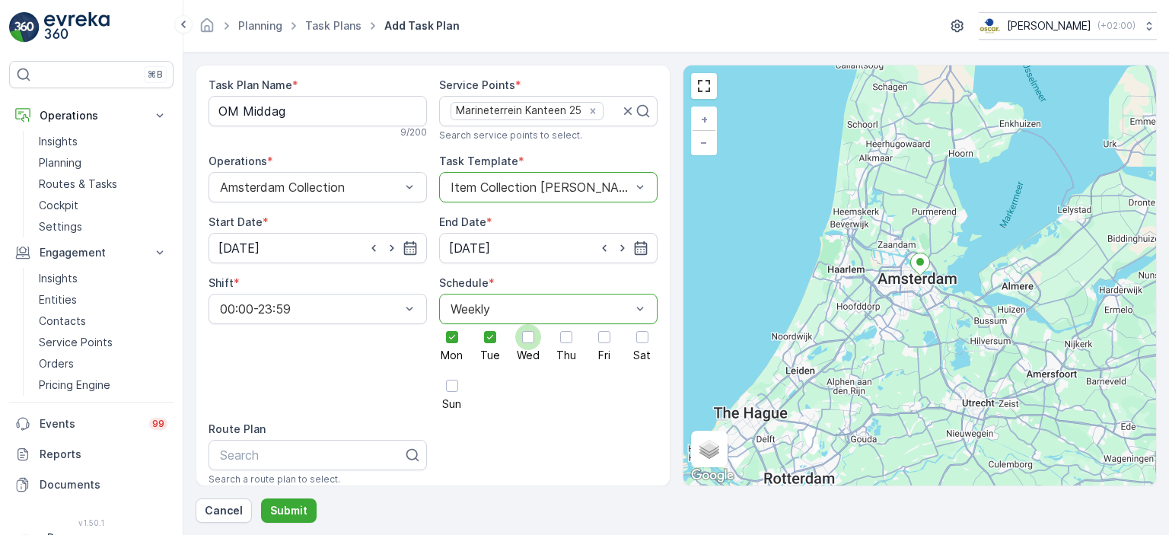
click at [528, 324] on input "Wed" at bounding box center [528, 324] width 0 height 0
click at [569, 346] on div at bounding box center [566, 337] width 26 height 26
click at [566, 324] on input "Thu" at bounding box center [566, 324] width 0 height 0
click at [602, 346] on div at bounding box center [605, 337] width 26 height 26
click at [604, 324] on input "Fri" at bounding box center [604, 324] width 0 height 0
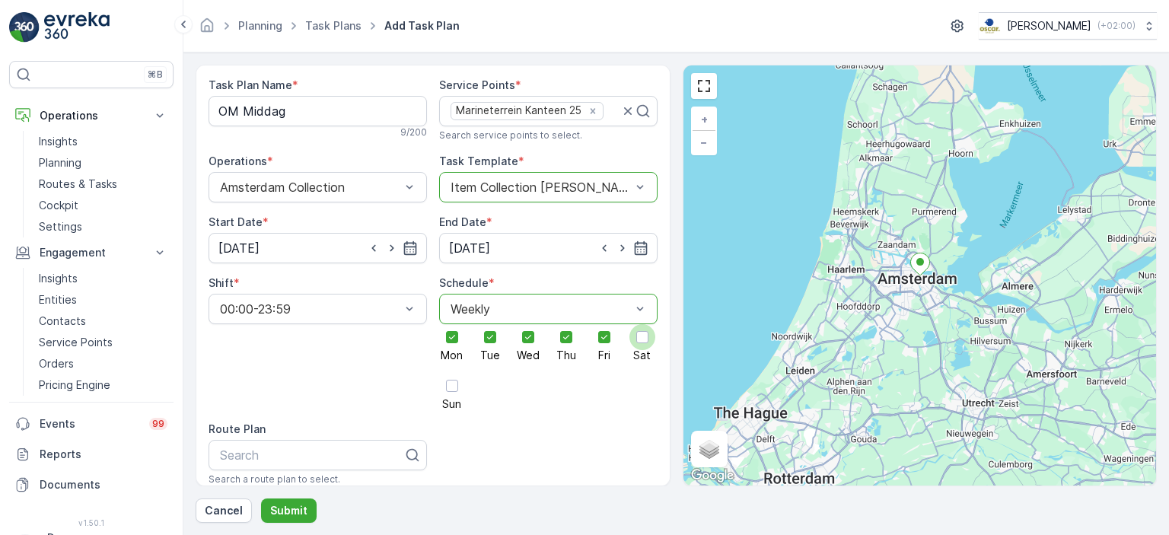
click at [636, 344] on div at bounding box center [643, 337] width 26 height 26
click at [643, 324] on input "Sat" at bounding box center [643, 324] width 0 height 0
click at [447, 380] on div at bounding box center [452, 386] width 12 height 12
click at [452, 373] on input "Sun" at bounding box center [452, 373] width 0 height 0
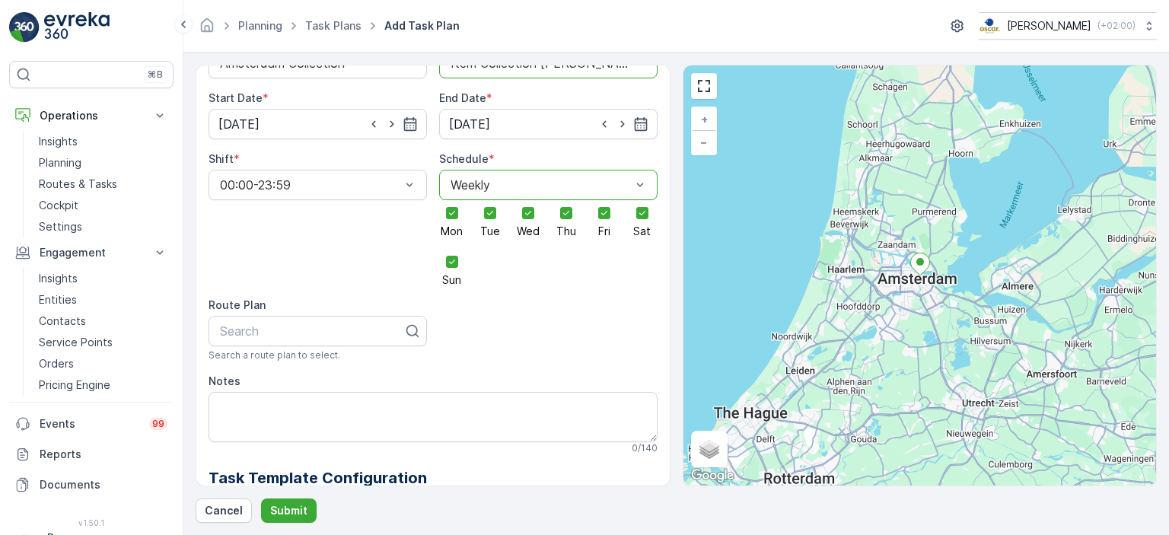
scroll to position [128, 0]
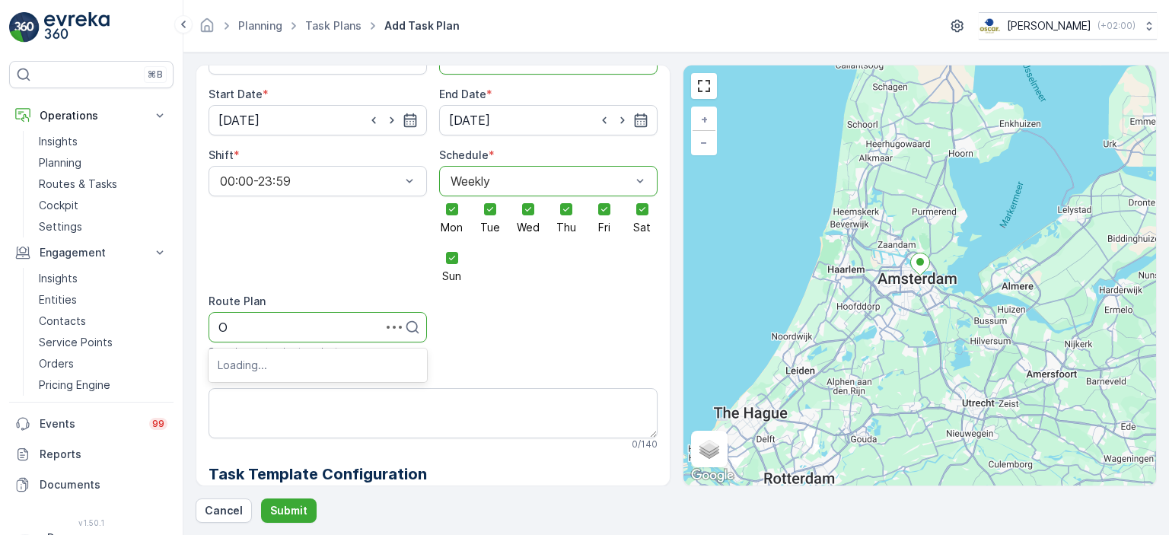
type input "OM"
click at [291, 418] on div "OM Middag" at bounding box center [318, 417] width 200 height 14
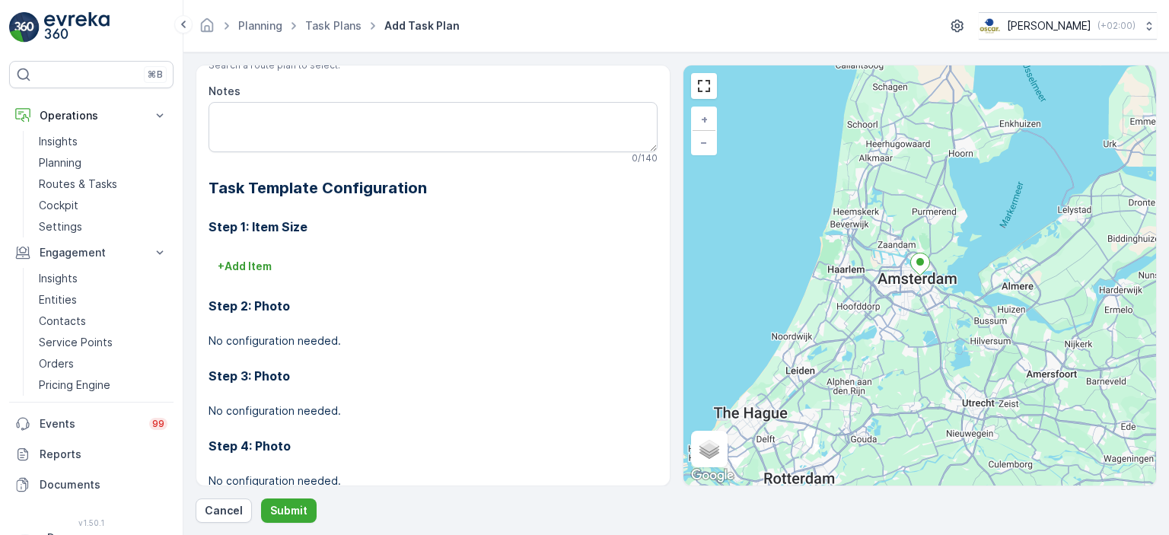
scroll to position [416, 0]
click at [245, 260] on p "+ Add Item" at bounding box center [245, 264] width 54 height 15
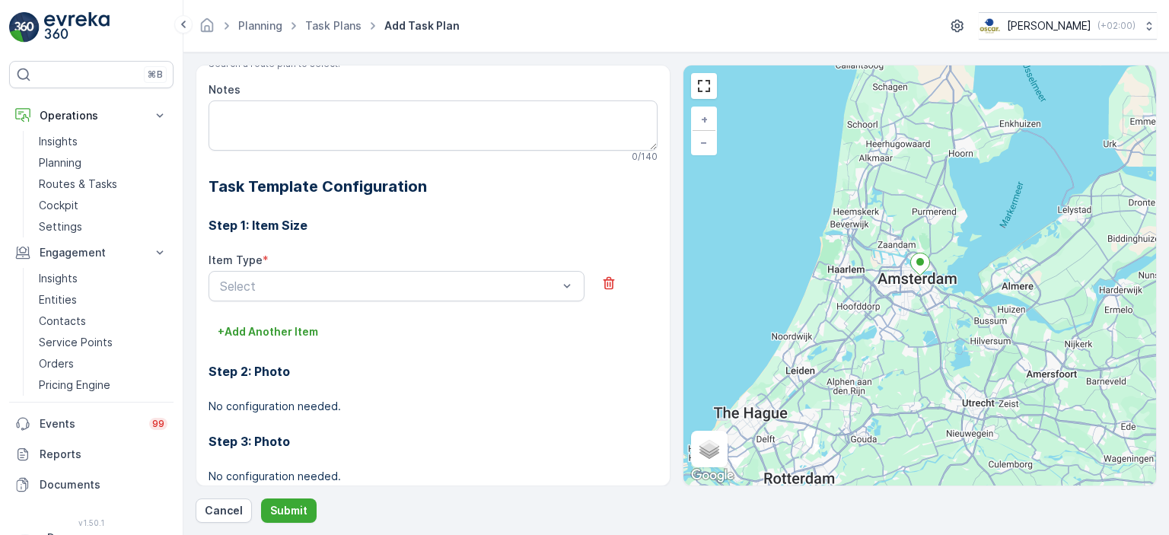
scroll to position [519, 0]
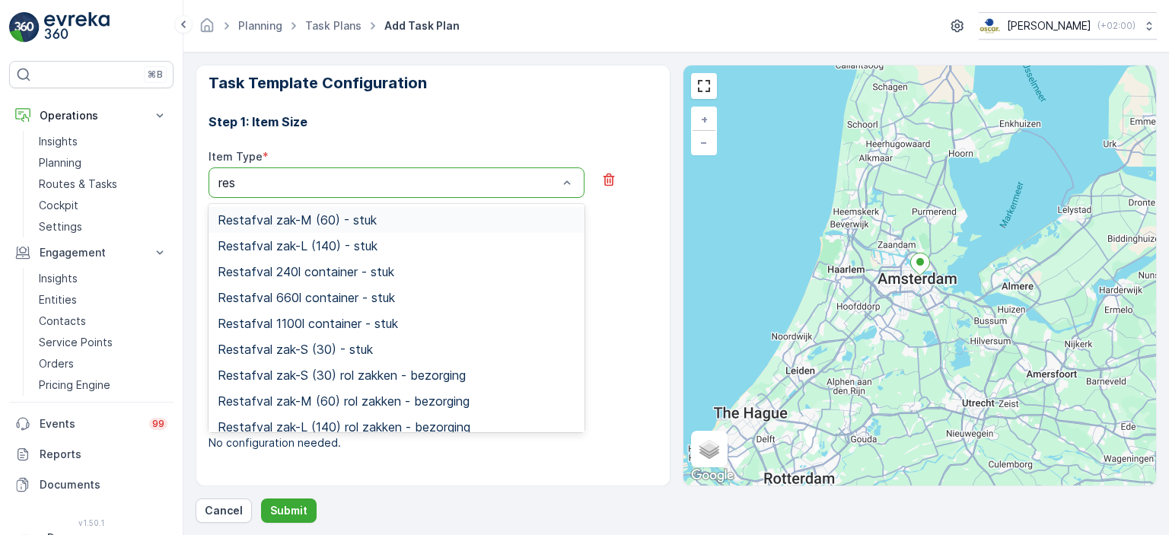
type input "rest"
click at [363, 307] on div "Restafval 660l container - stuk" at bounding box center [397, 298] width 376 height 26
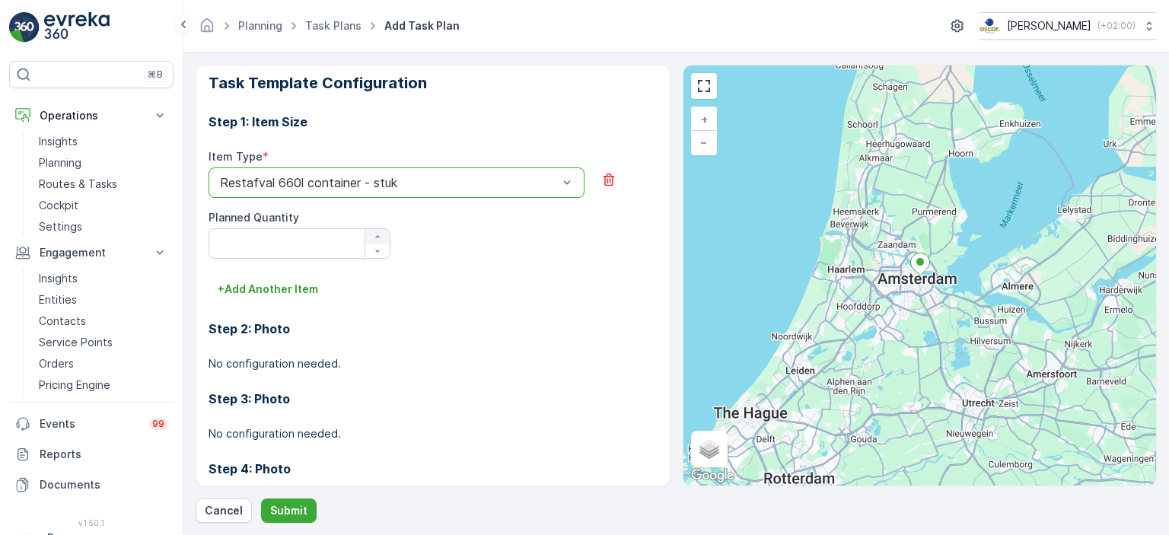
click at [381, 238] on div "button" at bounding box center [377, 236] width 24 height 9
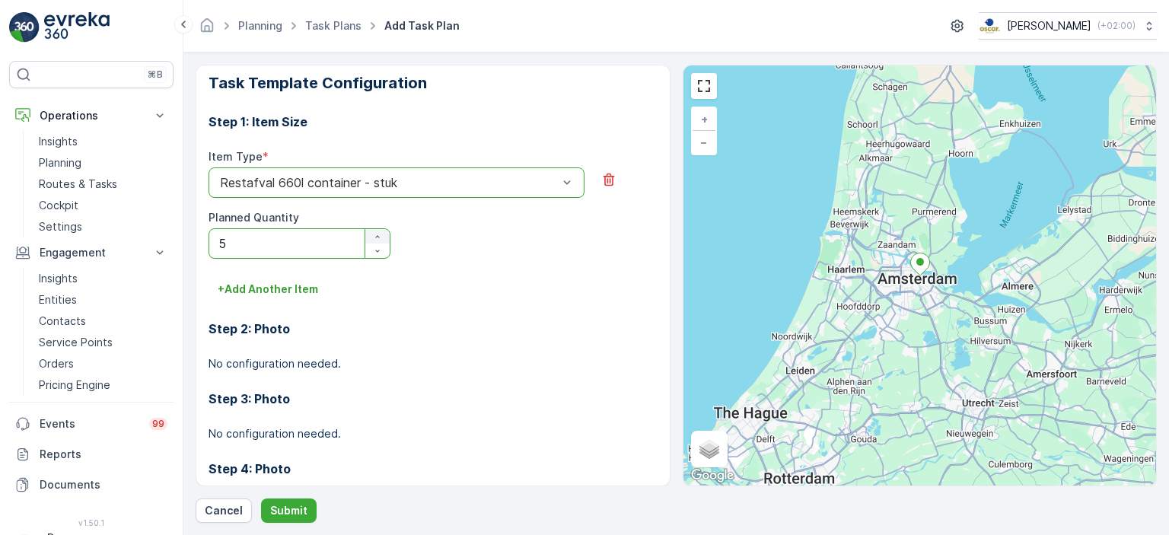
click at [381, 238] on div "button" at bounding box center [377, 236] width 24 height 9
type Quantity "6"
click at [297, 298] on button "+ Add Another Item" at bounding box center [268, 289] width 119 height 24
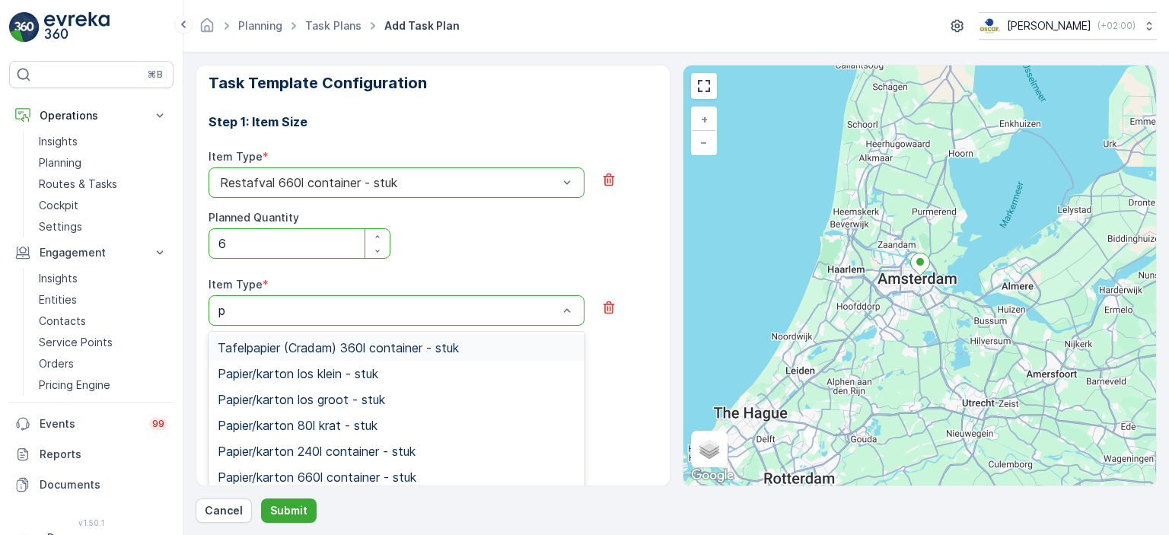
type input "pa"
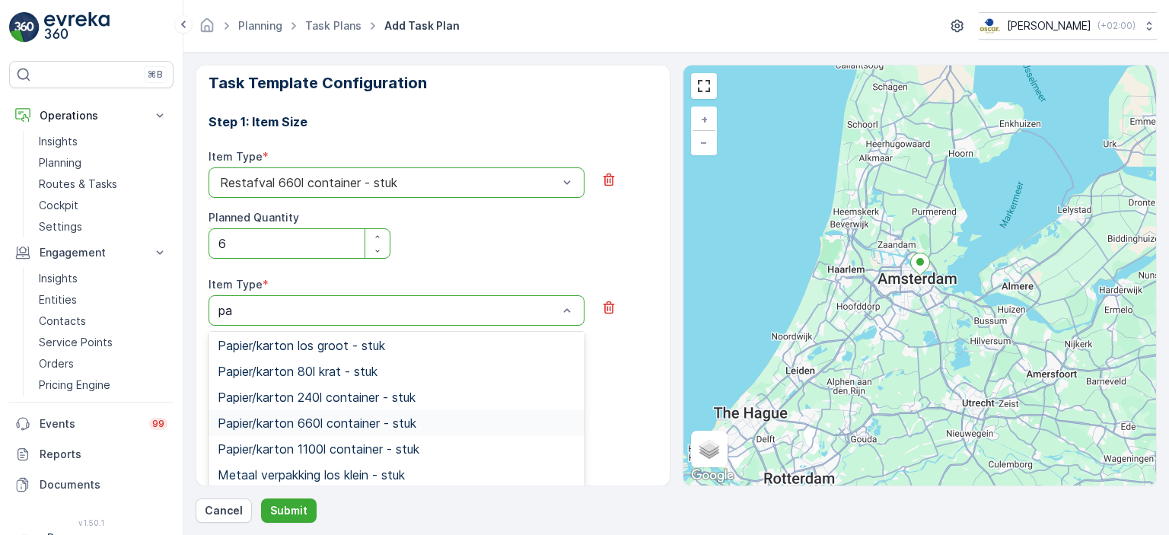
click at [355, 421] on span "Papier/karton 660l container - stuk" at bounding box center [317, 423] width 199 height 14
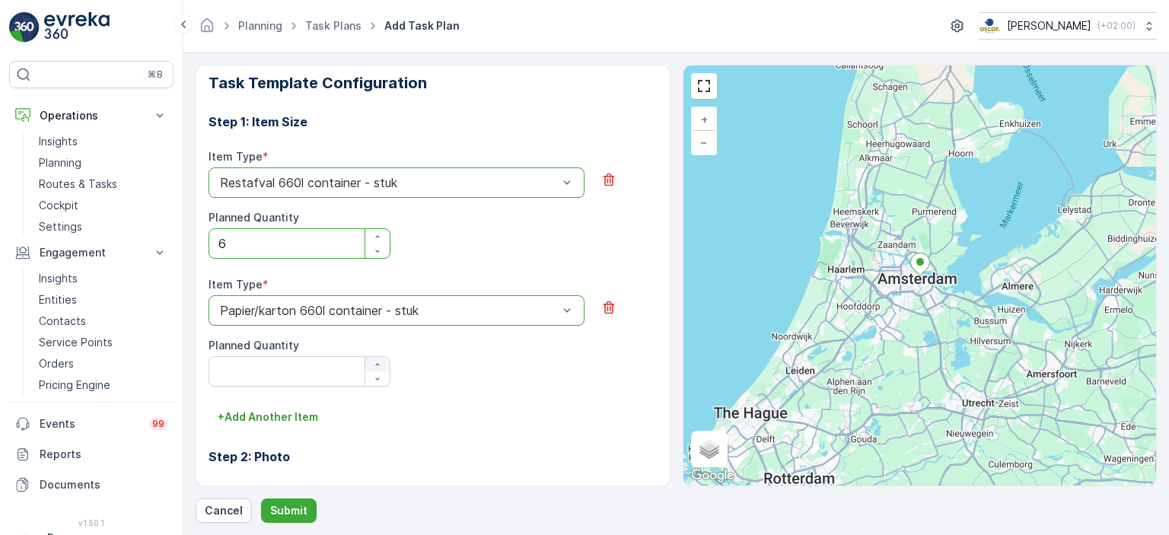
click at [366, 361] on div "button" at bounding box center [377, 364] width 24 height 9
type Quantity "3"
click at [311, 415] on p "+ Add Another Item" at bounding box center [268, 417] width 100 height 15
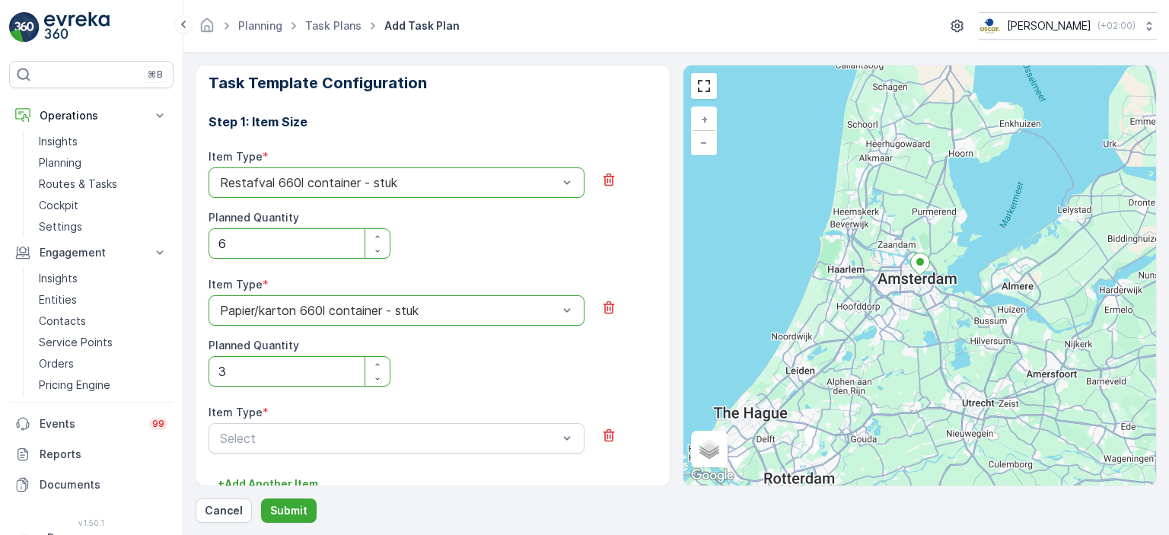
scroll to position [569, 0]
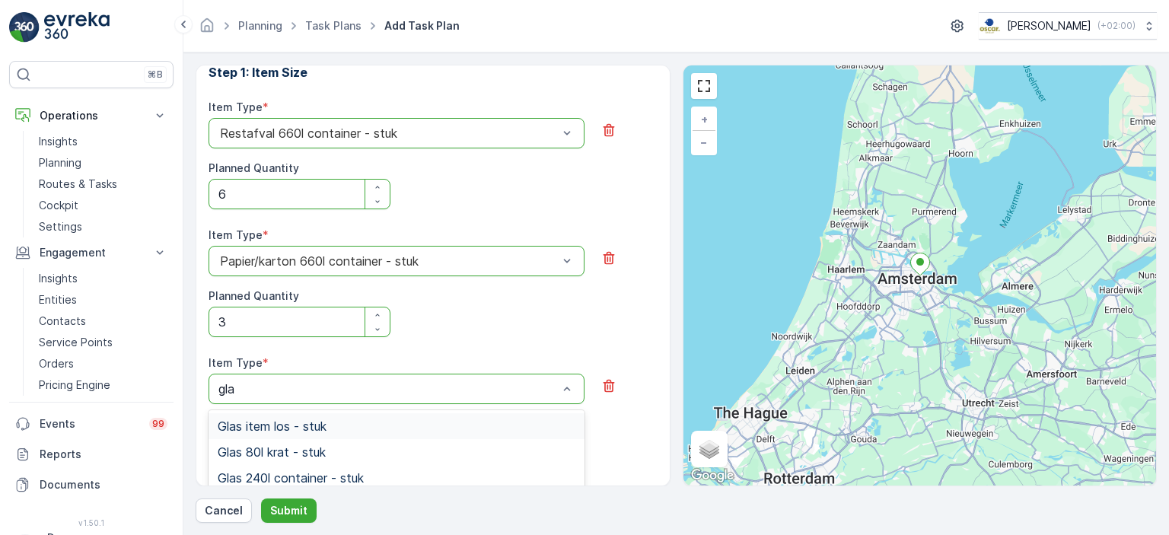
type input "glas"
click at [462, 477] on div "Glas 240l container - stuk" at bounding box center [397, 478] width 358 height 14
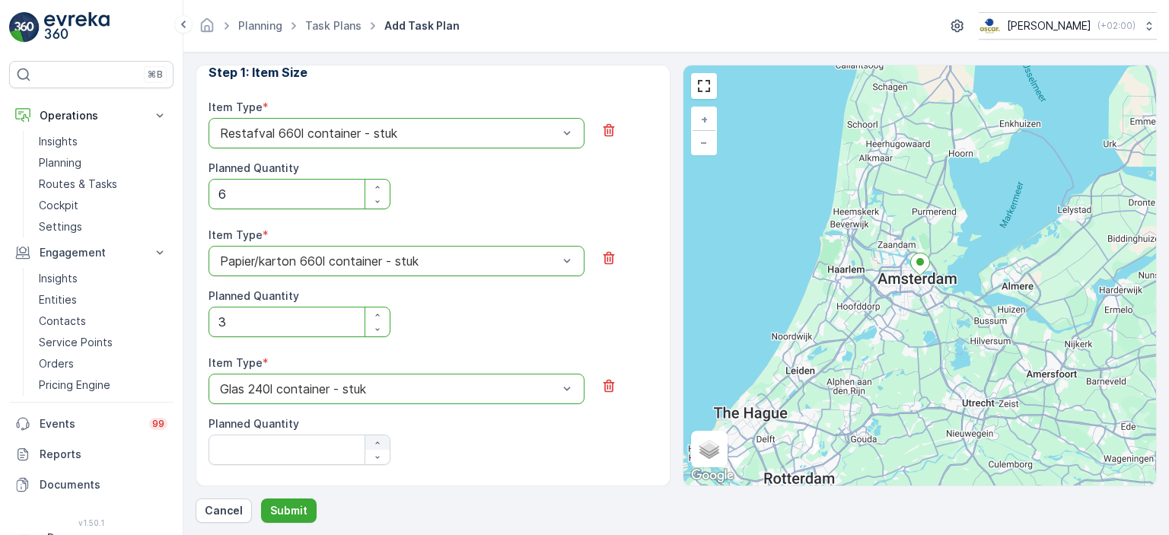
click at [373, 438] on icon "button" at bounding box center [377, 442] width 9 height 9
click at [384, 441] on div "button" at bounding box center [377, 442] width 24 height 9
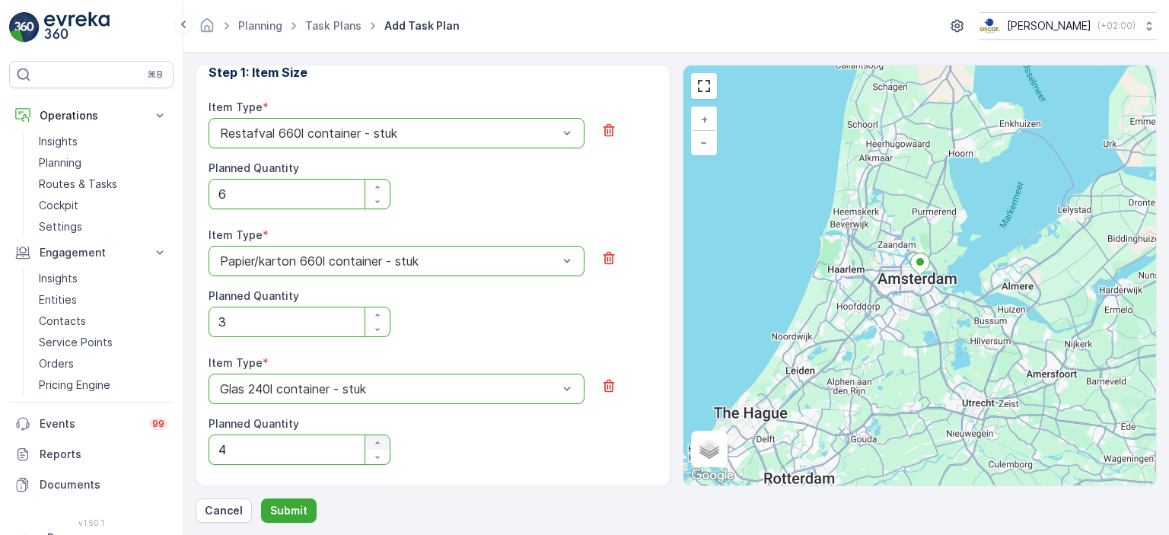
type Quantity "5"
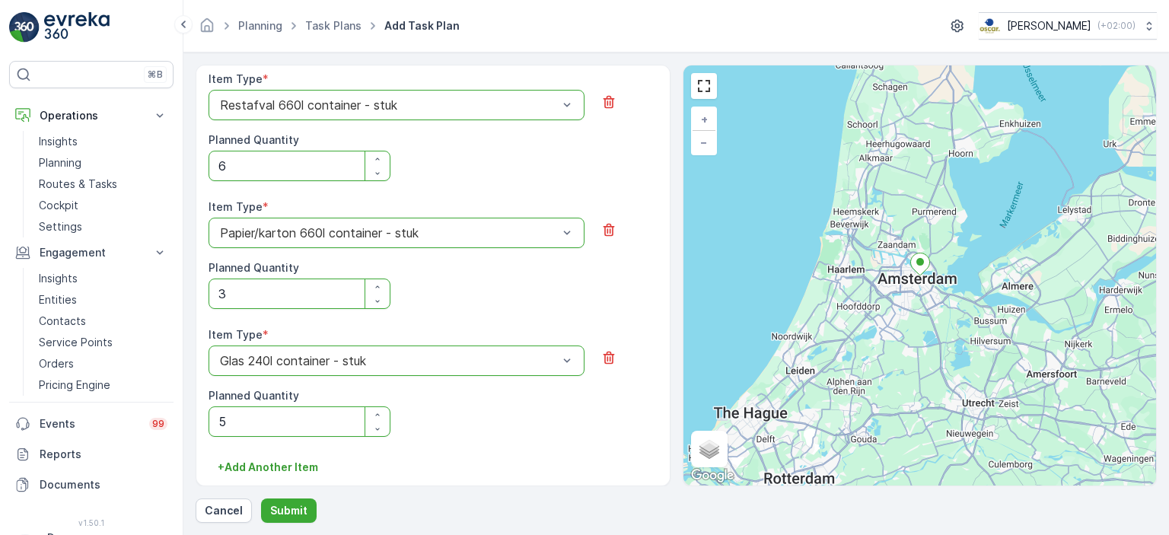
scroll to position [601, 0]
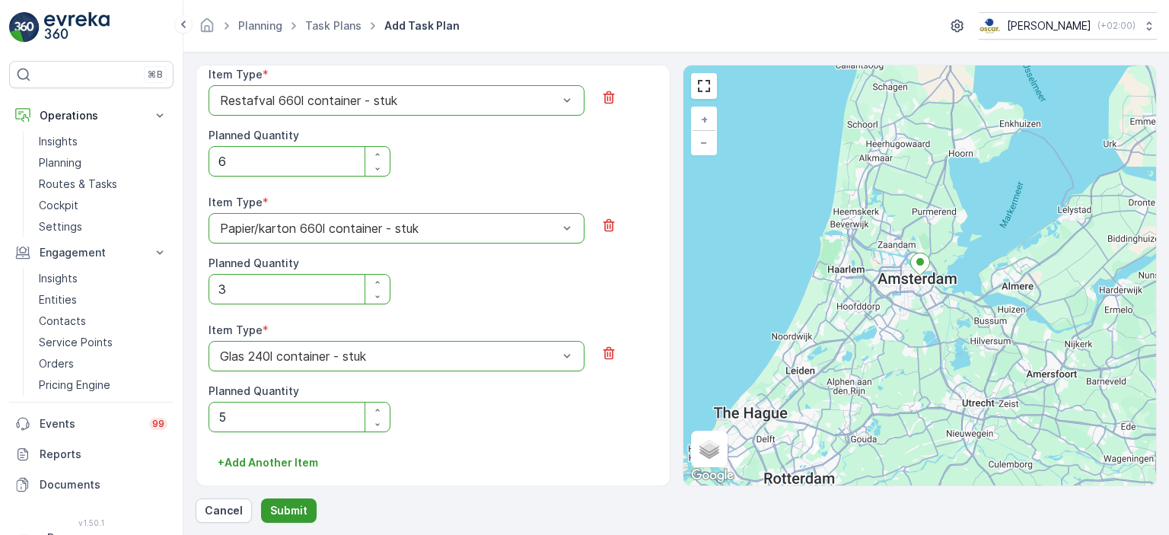
click at [279, 505] on p "Submit" at bounding box center [288, 510] width 37 height 15
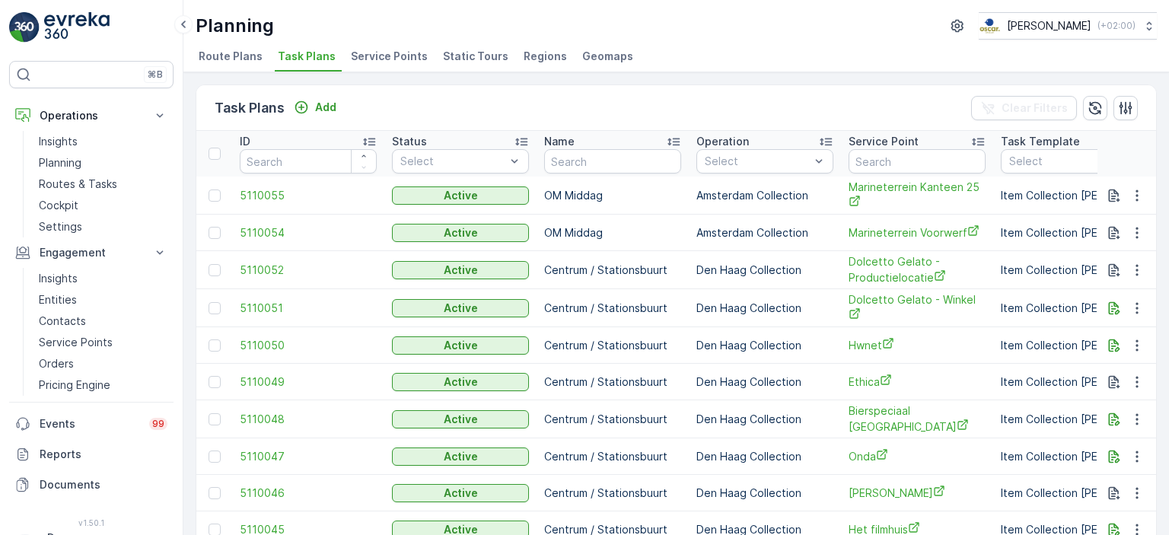
click at [70, 28] on img at bounding box center [76, 27] width 65 height 30
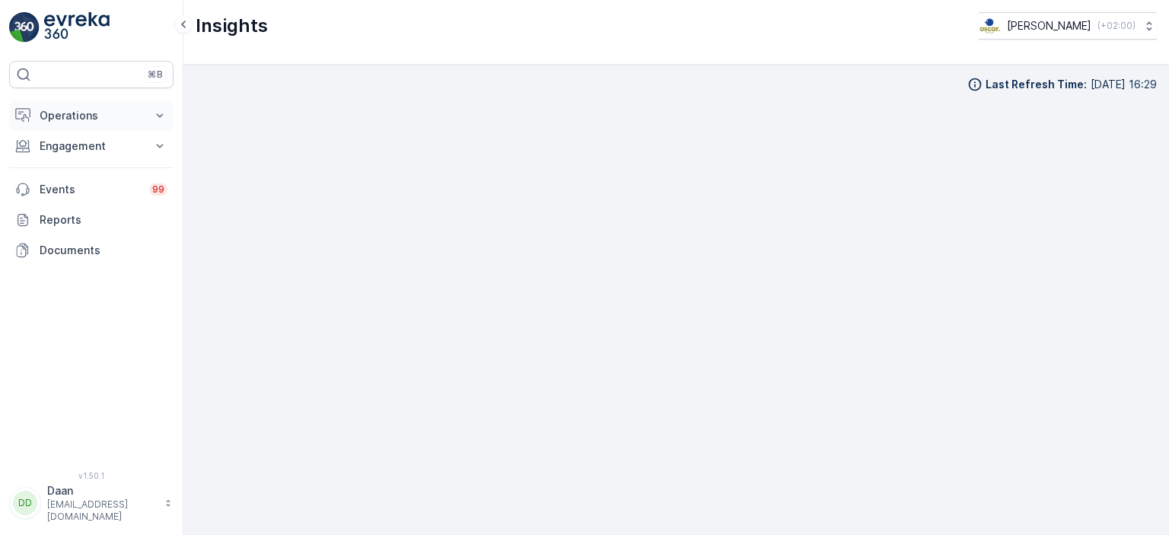
click at [112, 113] on p "Operations" at bounding box center [92, 115] width 104 height 15
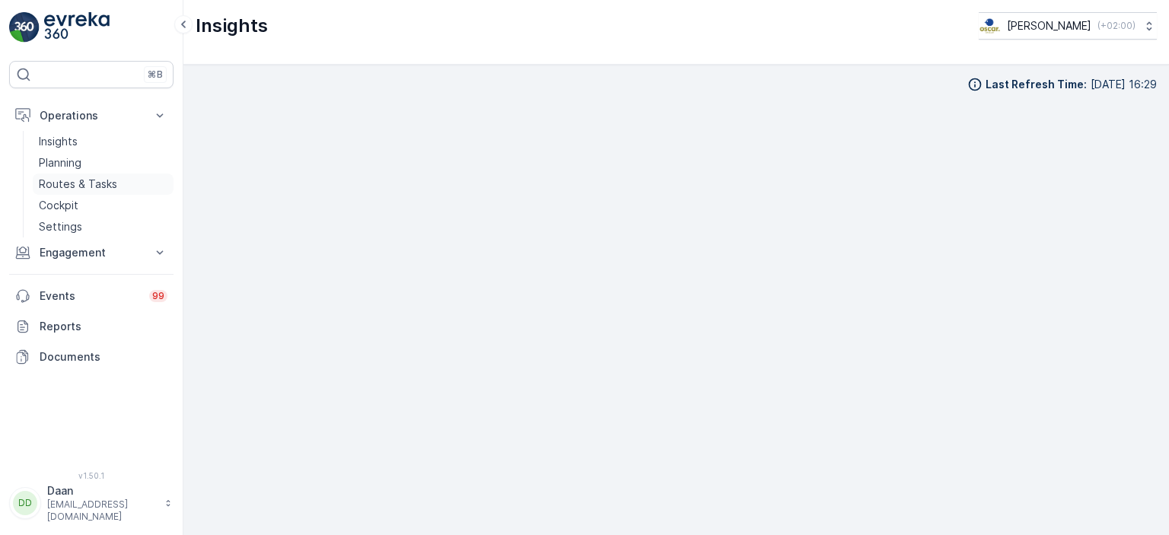
click at [94, 187] on p "Routes & Tasks" at bounding box center [78, 184] width 78 height 15
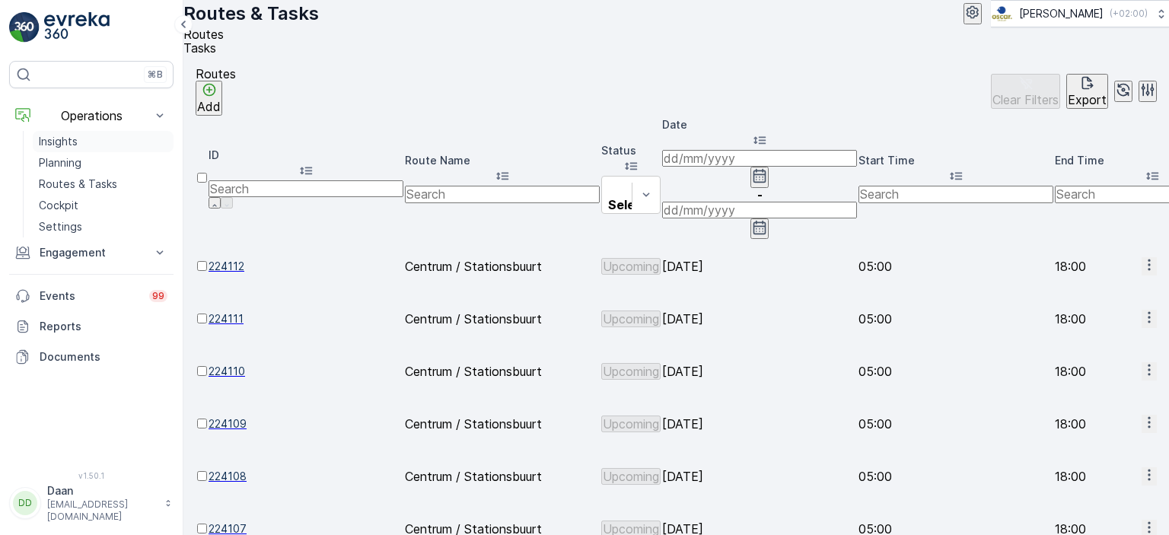
click at [85, 136] on link "Insights" at bounding box center [103, 141] width 141 height 21
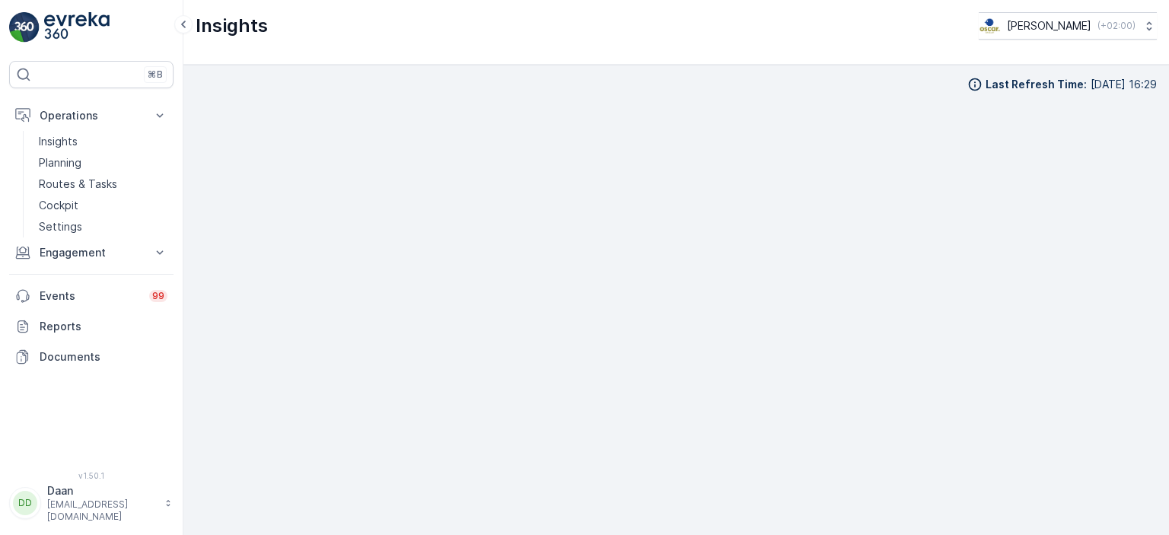
scroll to position [12, 0]
click at [1154, 302] on div "Last Refresh Time : [DATE] 16:29" at bounding box center [676, 300] width 986 height 470
